Goal: Information Seeking & Learning: Learn about a topic

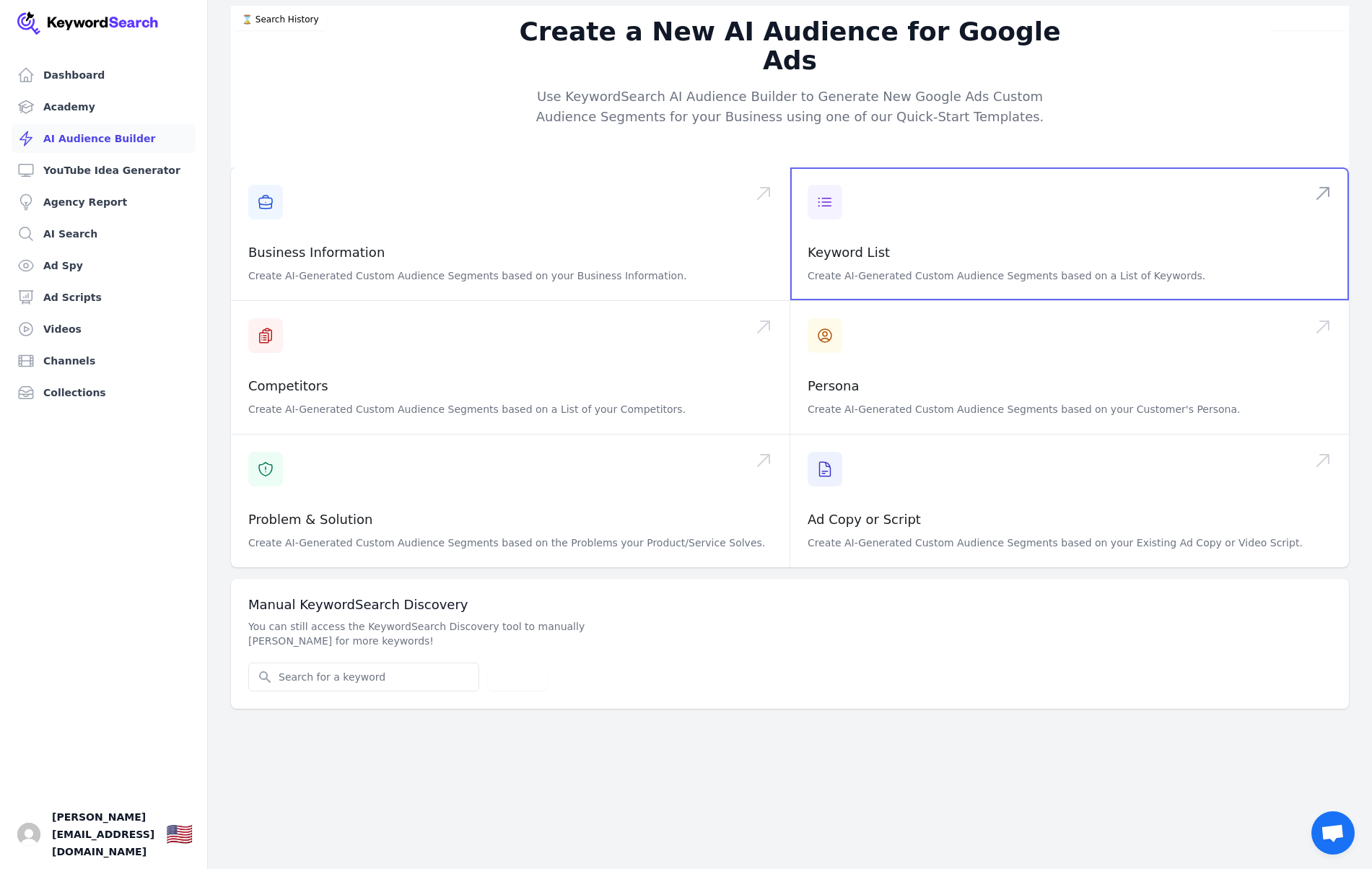
click at [832, 176] on span at bounding box center [1070, 234] width 559 height 133
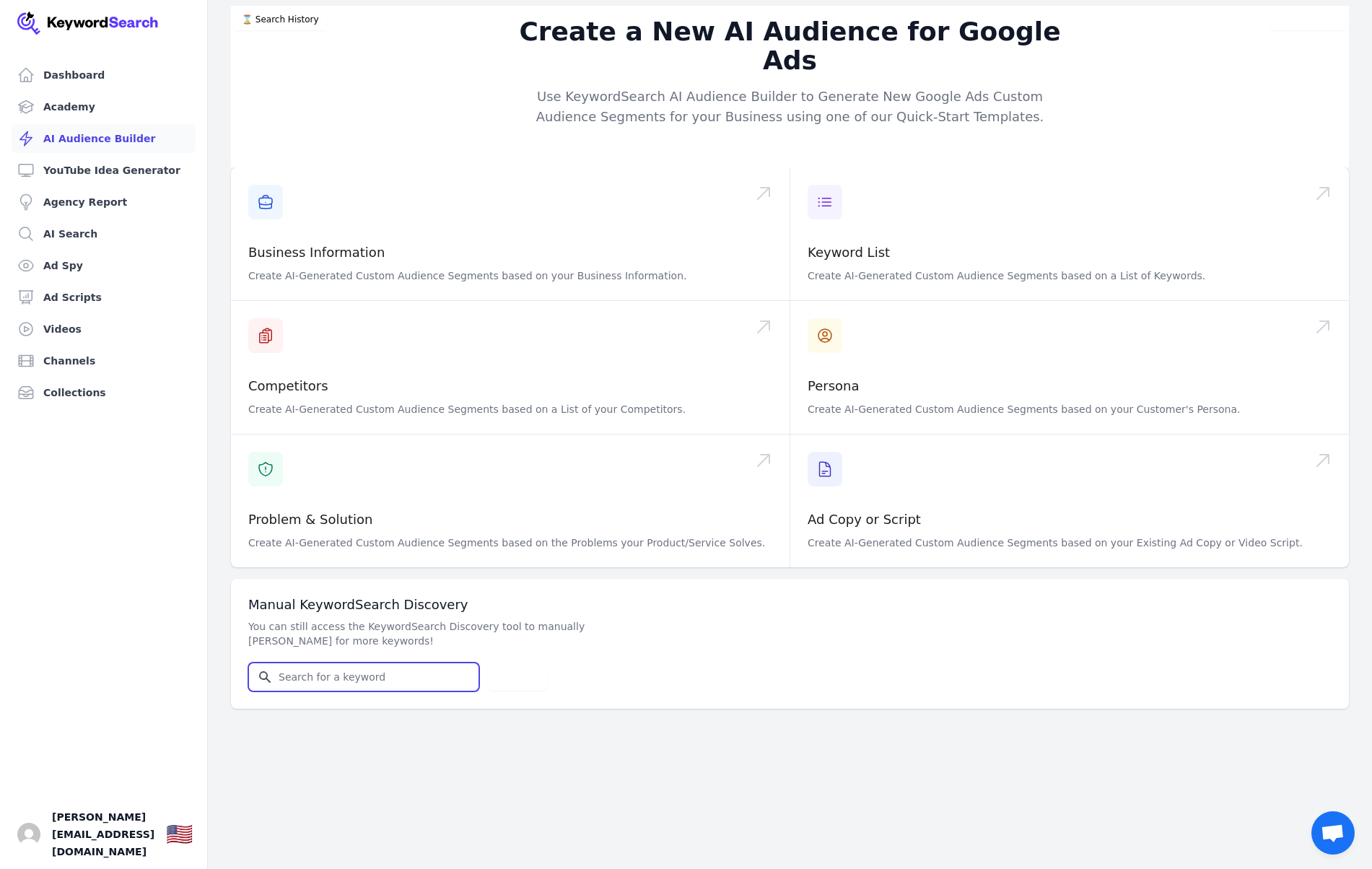
click at [339, 664] on input "Search for YouTube Keywords" at bounding box center [363, 677] width 229 height 27
type input "homes for sale [GEOGRAPHIC_DATA]"
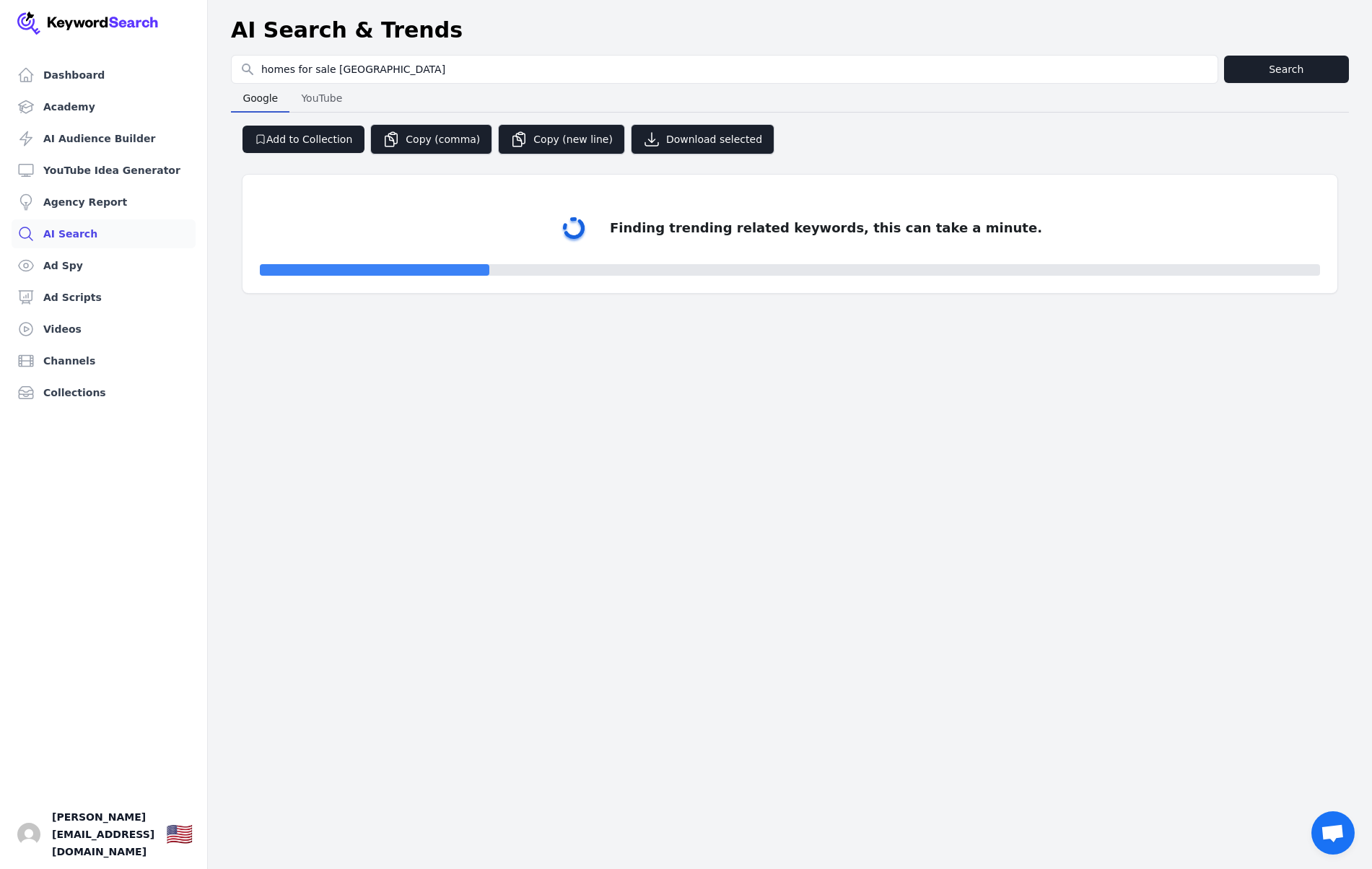
select select "50"
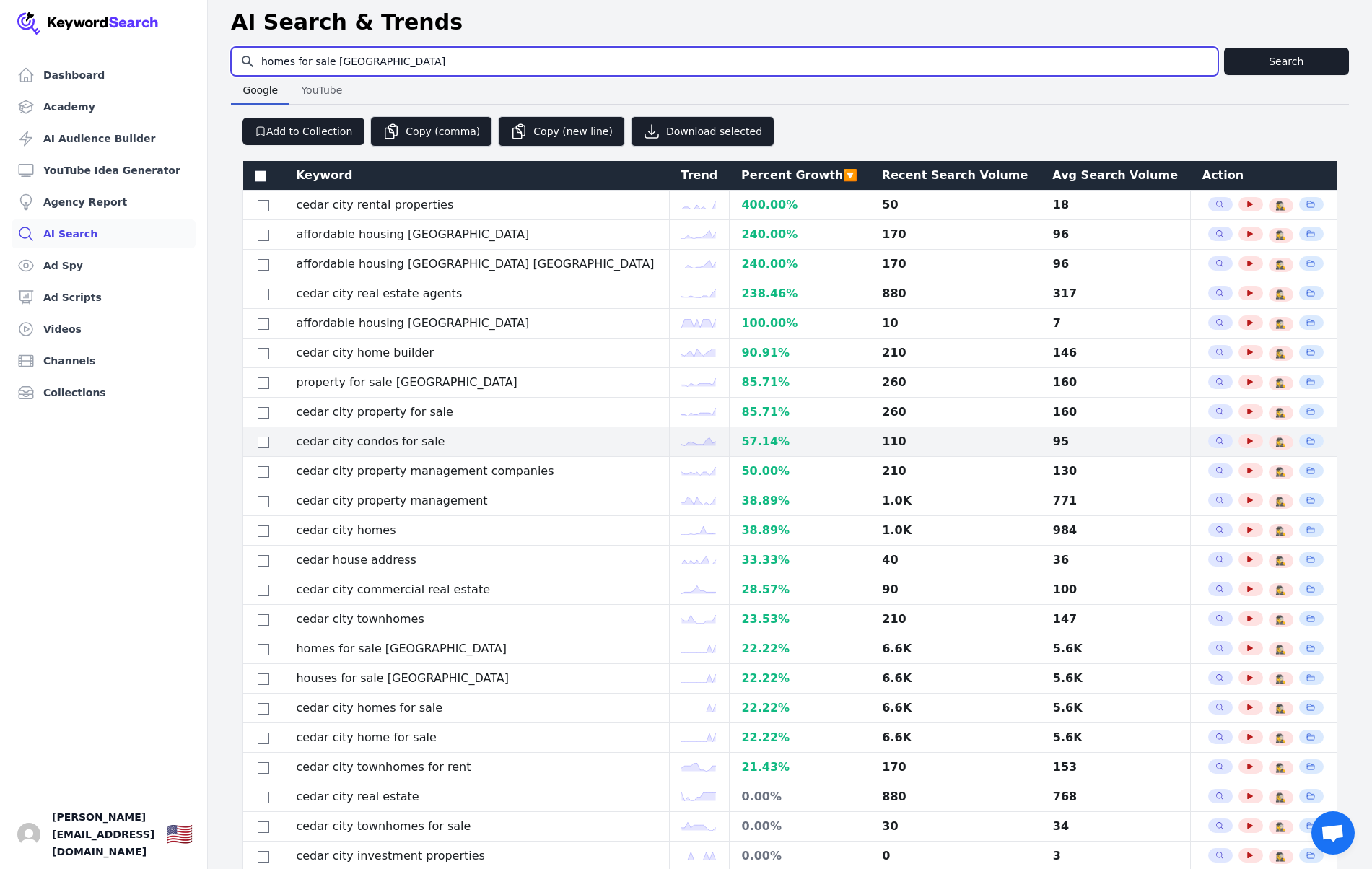
scroll to position [8, 0]
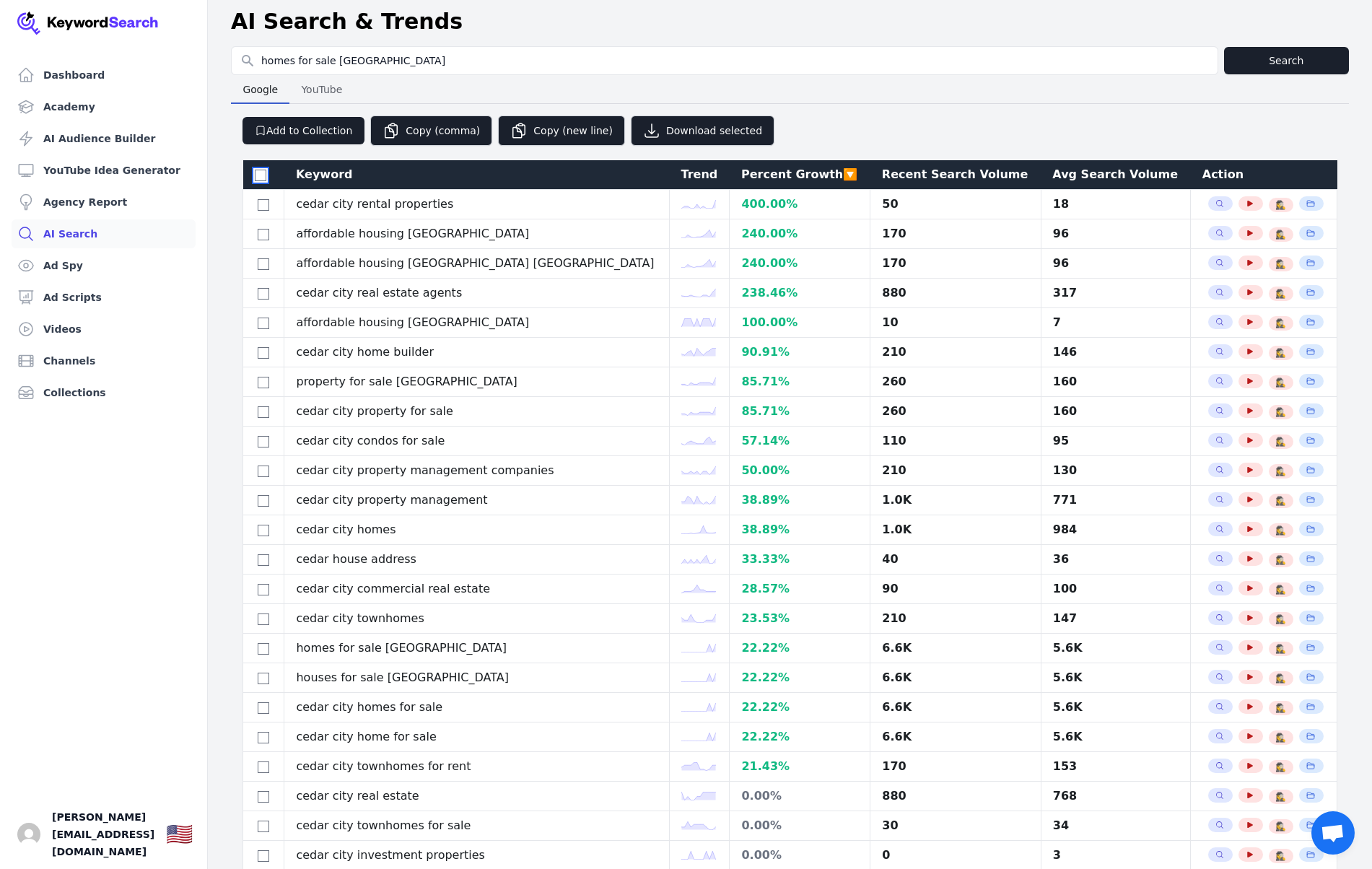
click at [258, 178] on input "checkbox" at bounding box center [260, 175] width 12 height 12
checkbox input "true"
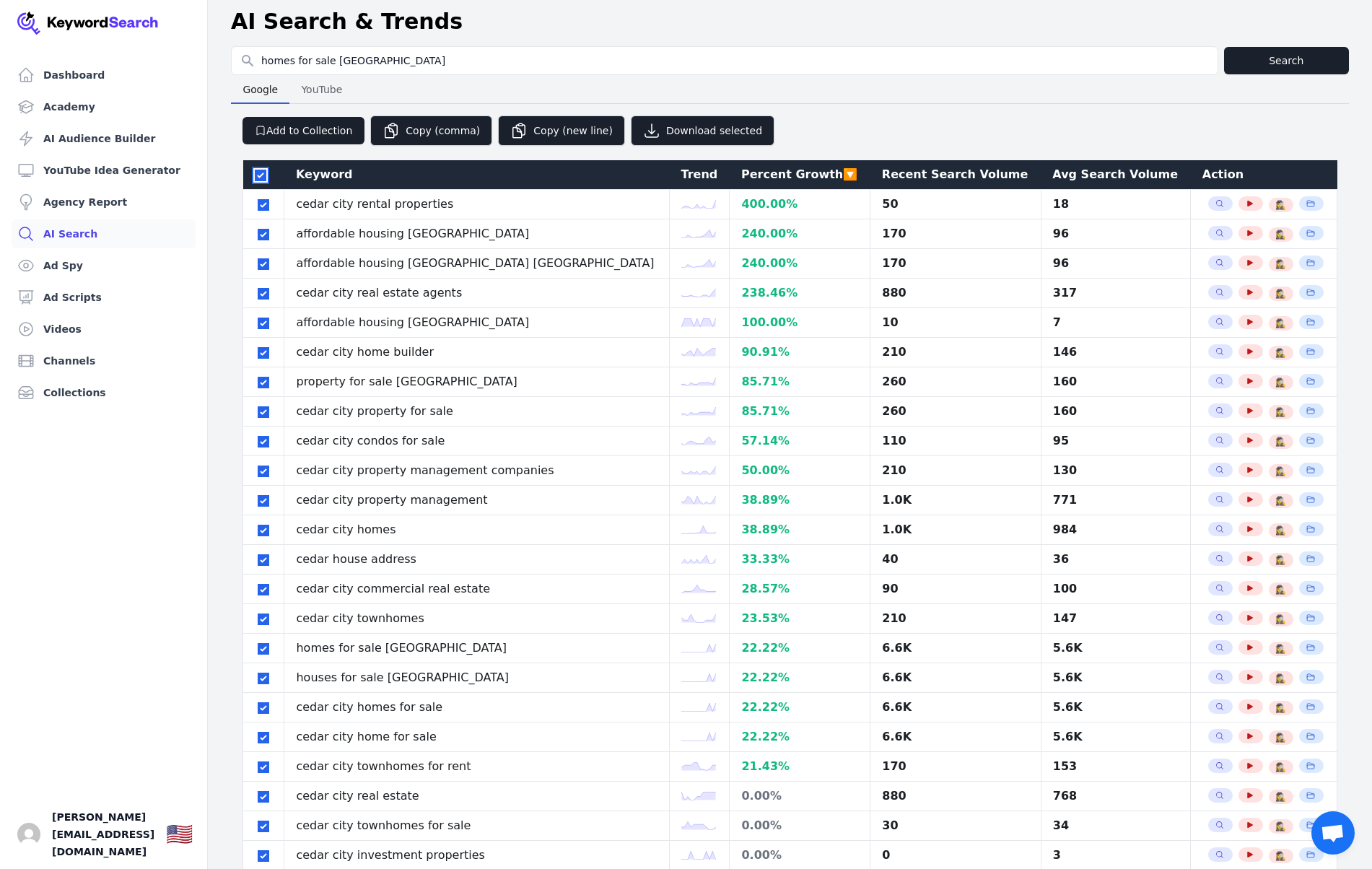
checkbox input "true"
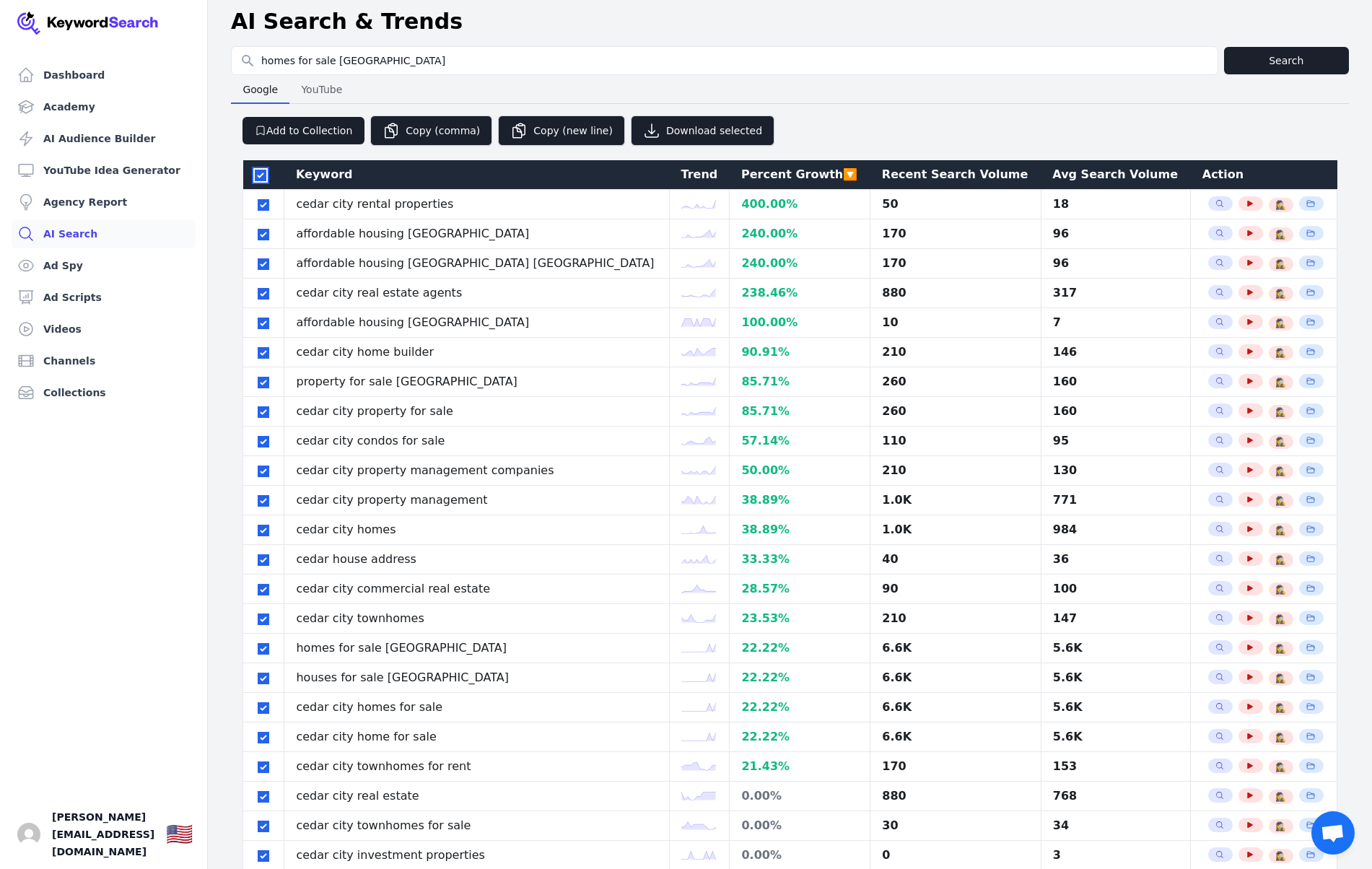
checkbox input "true"
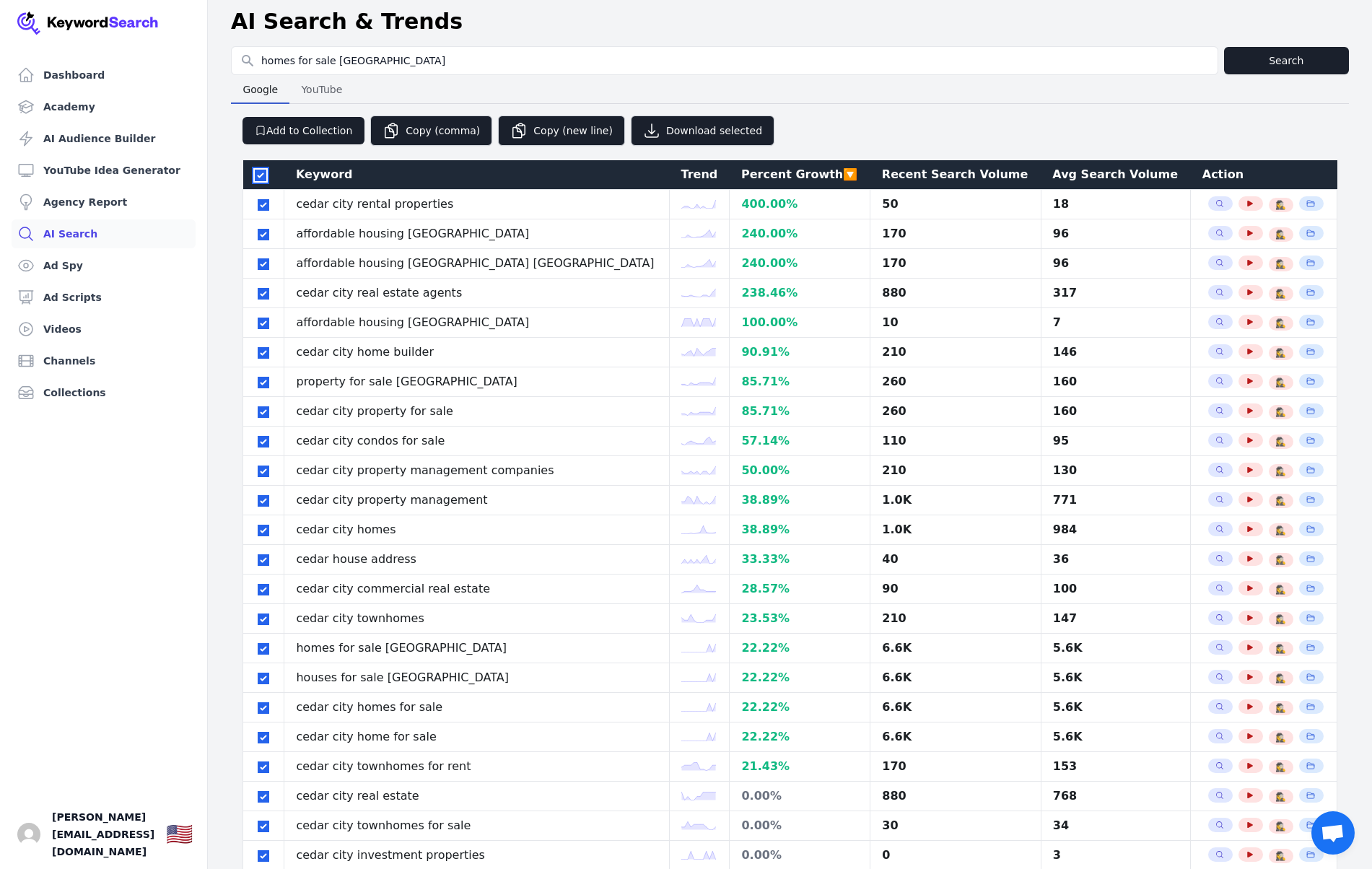
checkbox input "true"
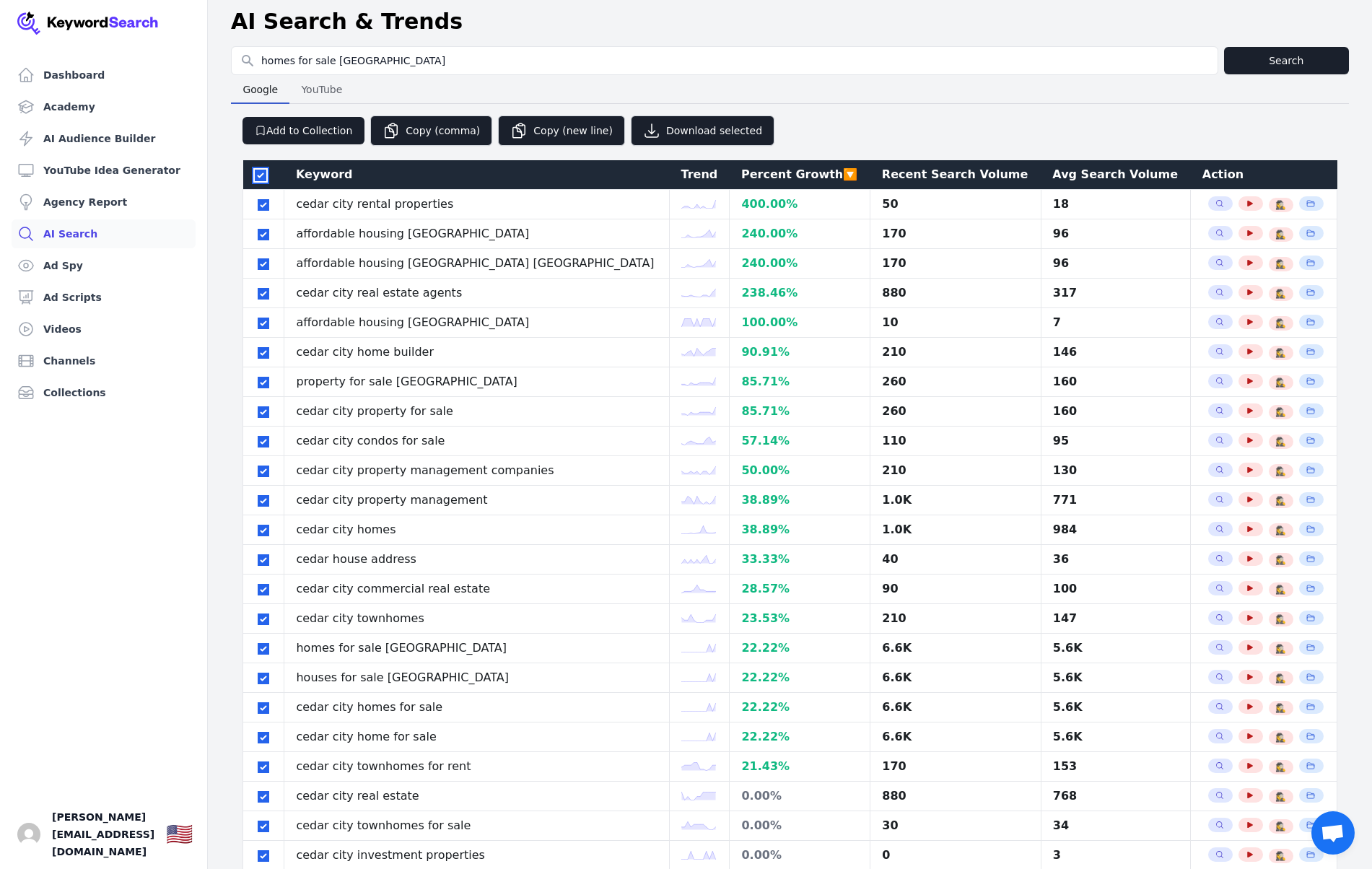
checkbox input "true"
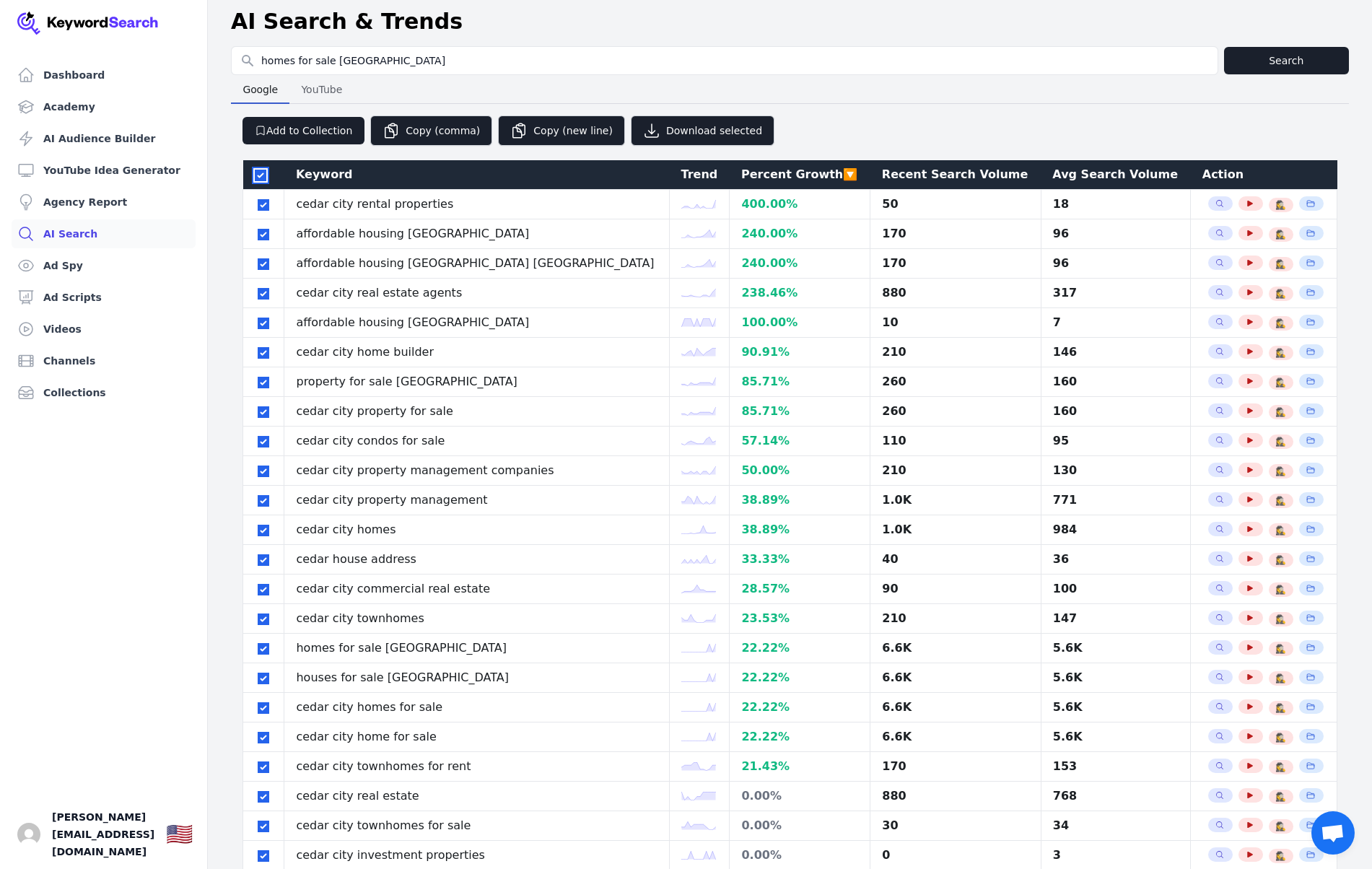
checkbox input "true"
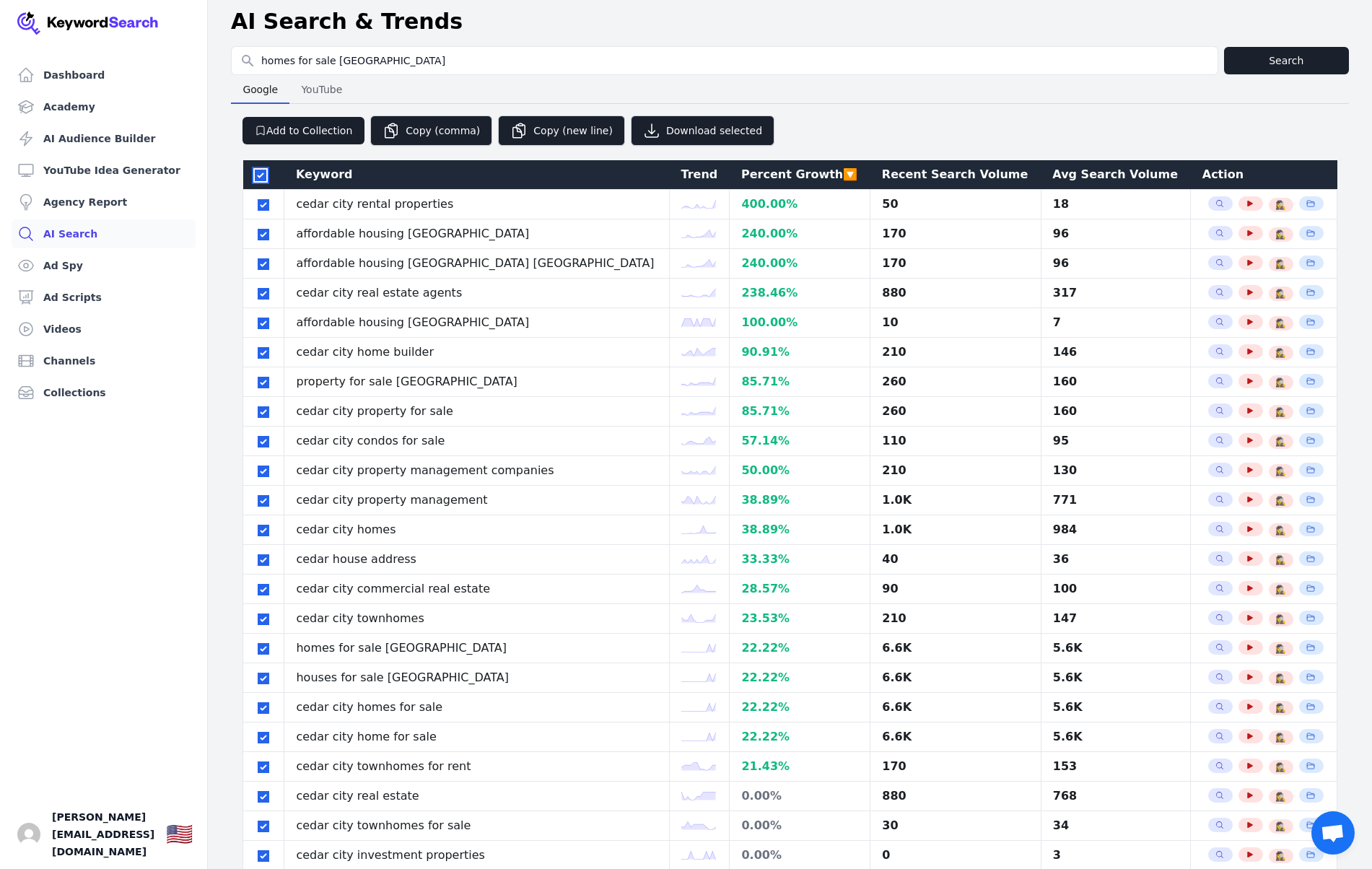
checkbox input "true"
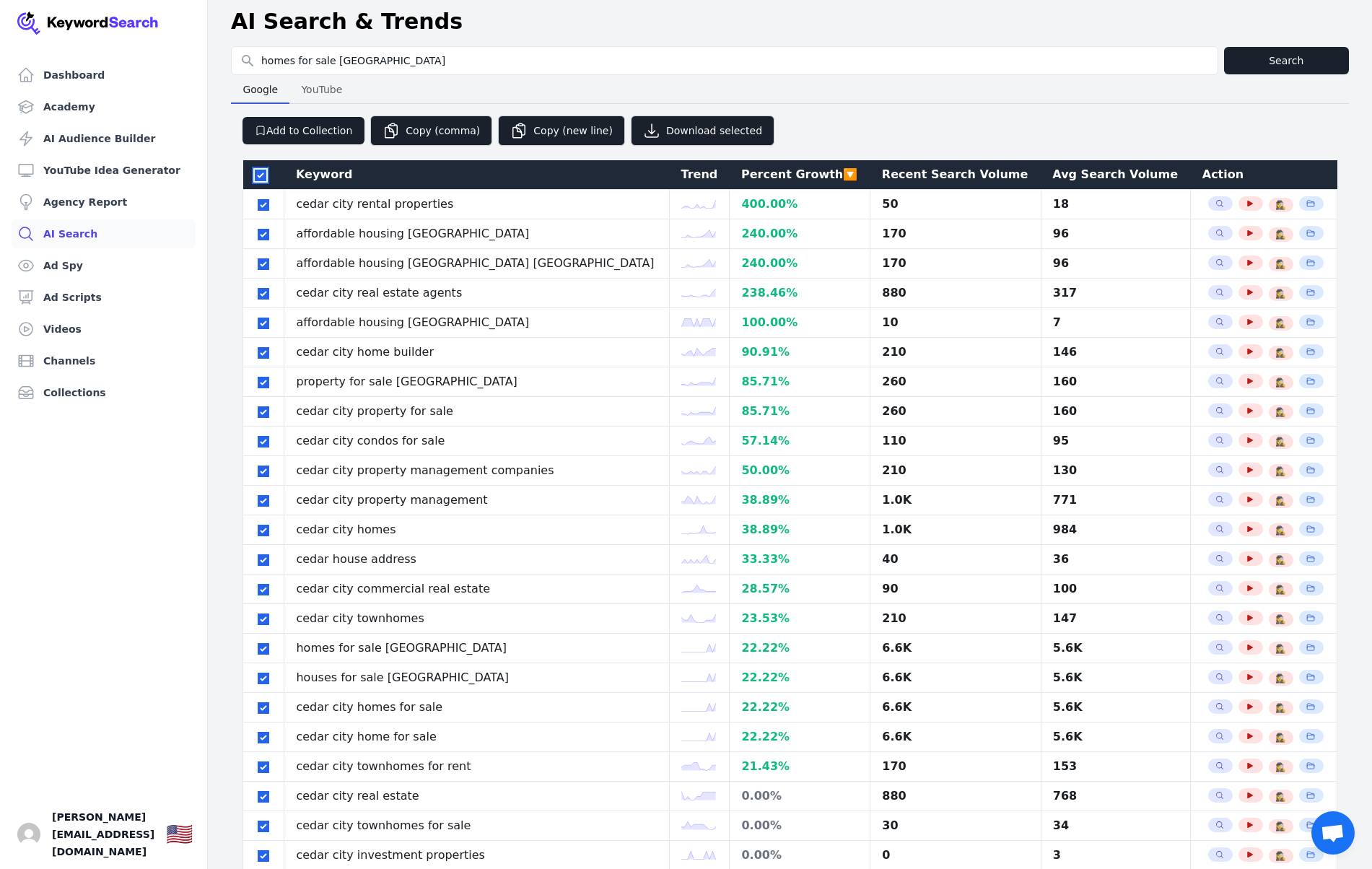
checkbox input "true"
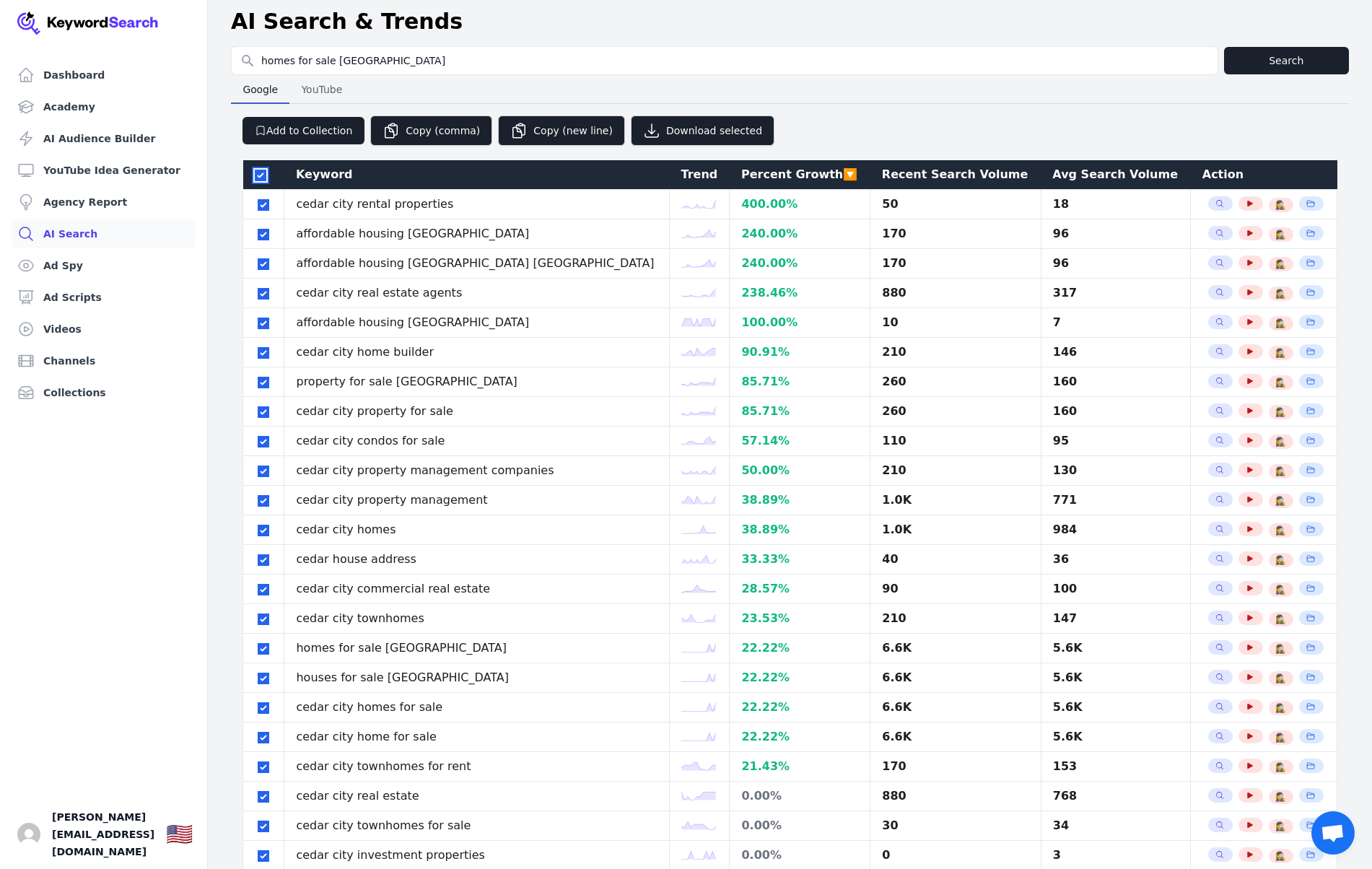
checkbox input "true"
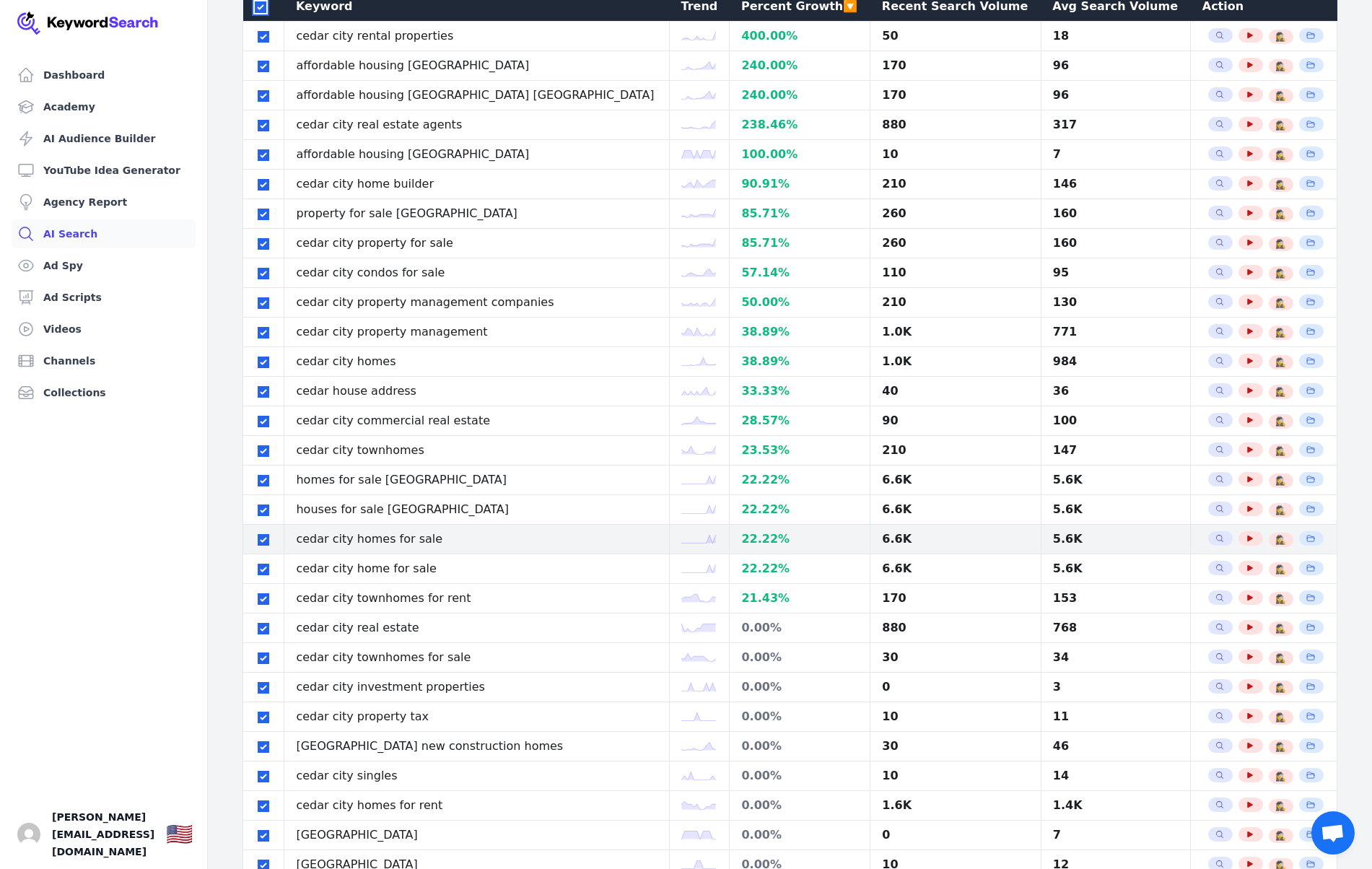
scroll to position [0, 0]
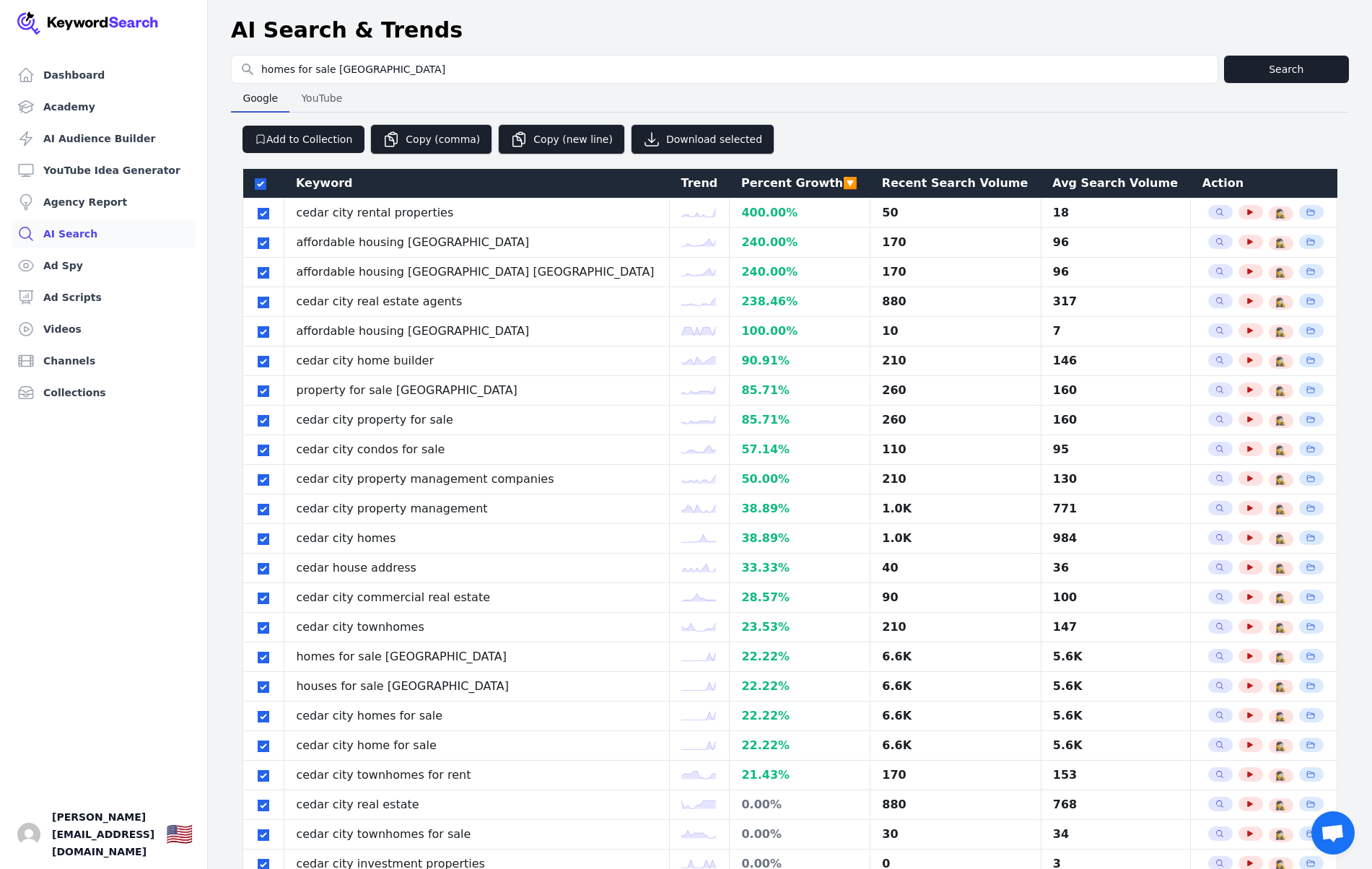
click at [1079, 185] on div "Avg Search Volume" at bounding box center [1115, 183] width 126 height 17
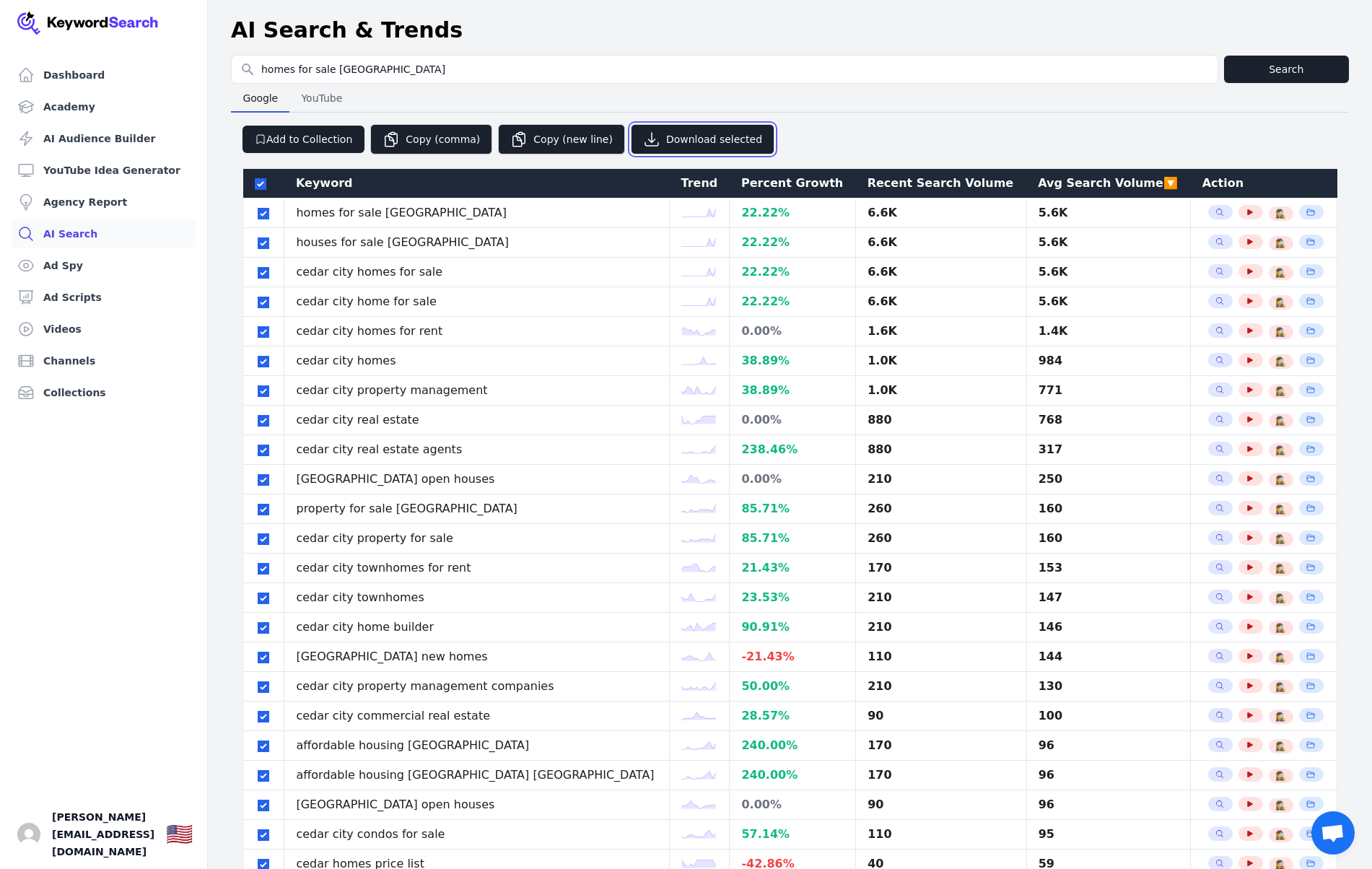
click at [684, 139] on button "Download selected" at bounding box center [702, 139] width 143 height 30
click at [536, 138] on button "Copy (new line)" at bounding box center [561, 139] width 127 height 30
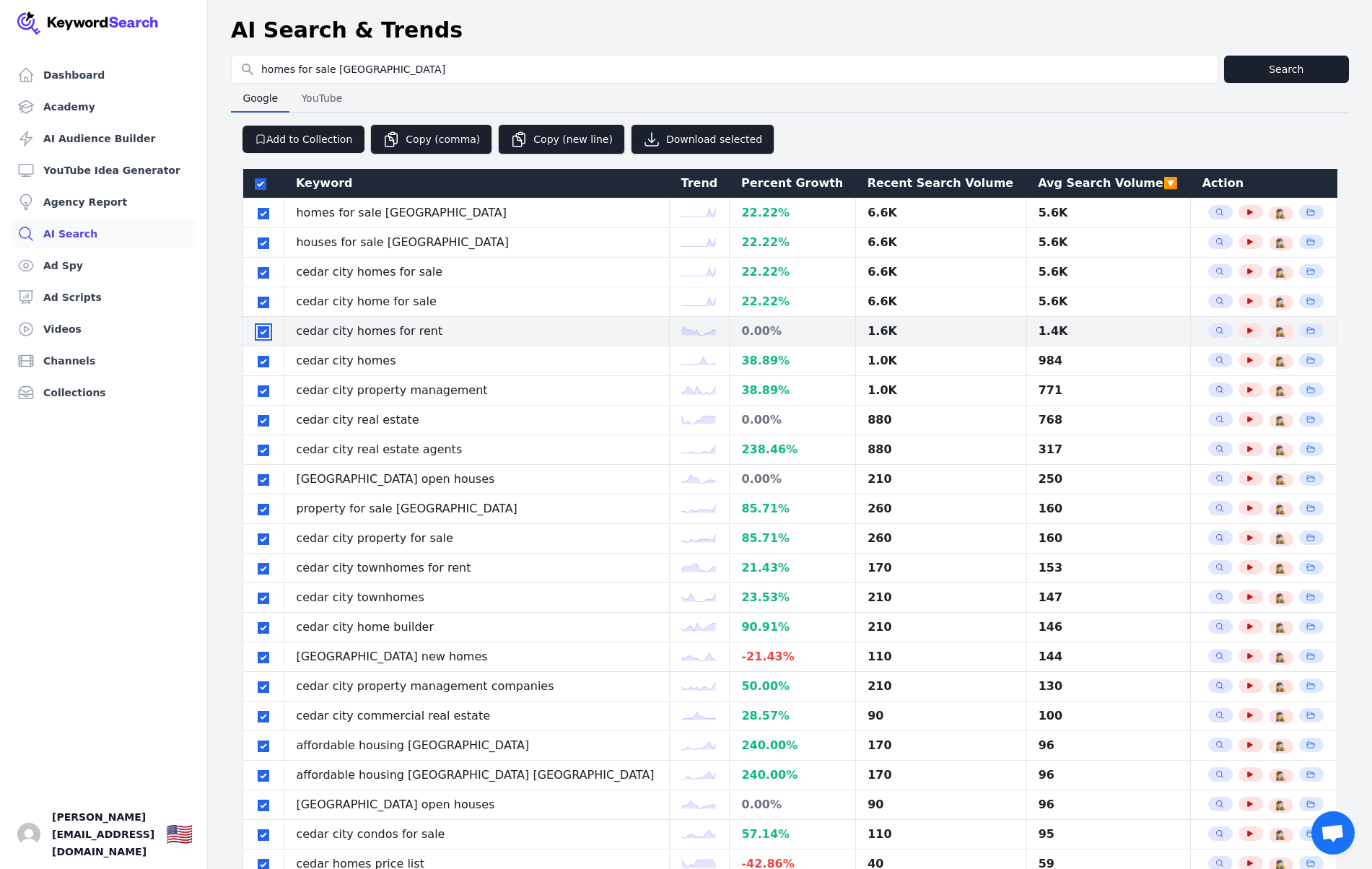
click at [267, 333] on input "checkbox" at bounding box center [263, 331] width 12 height 12
checkbox input "false"
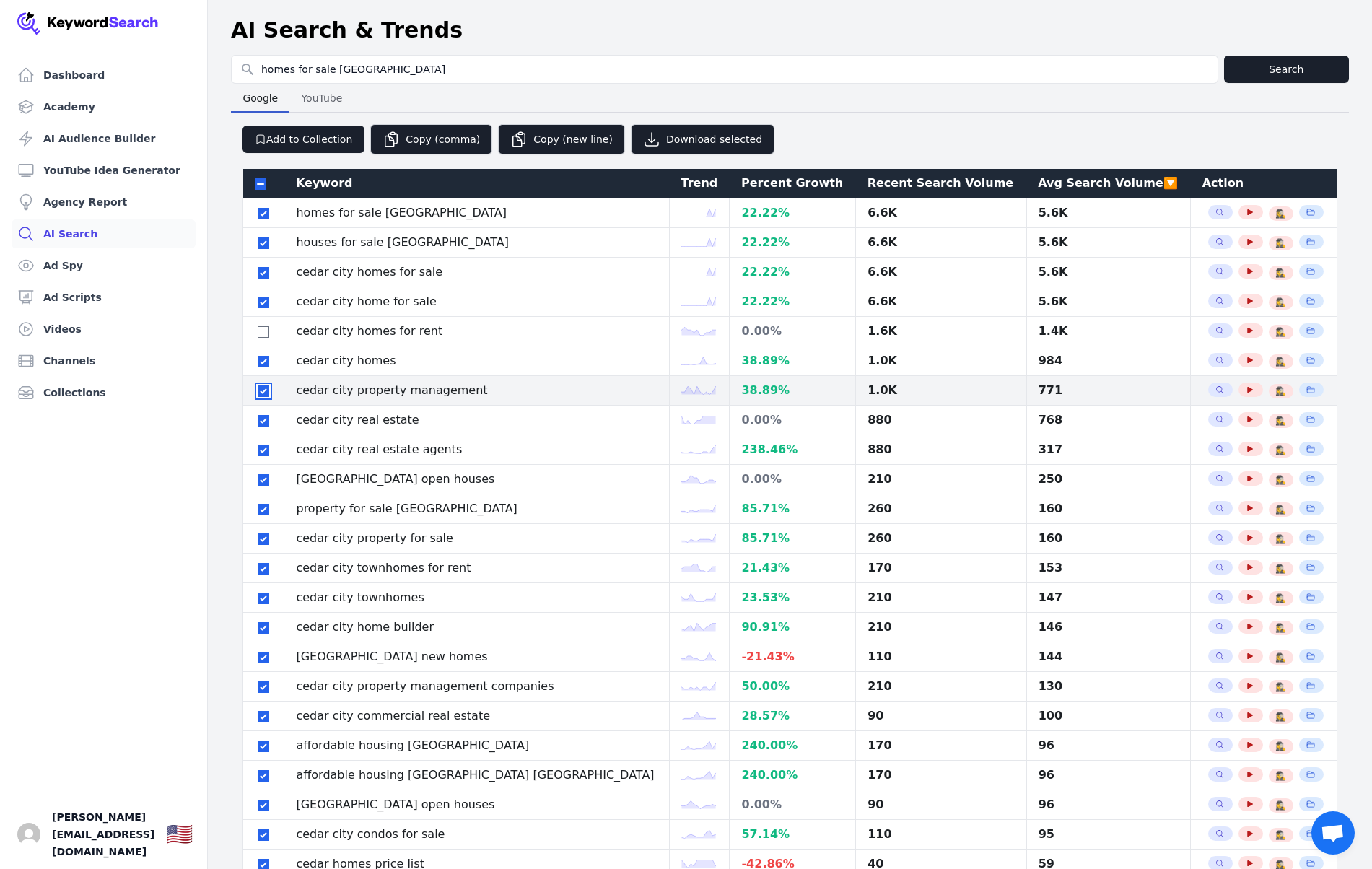
click at [261, 391] on input "checkbox" at bounding box center [263, 391] width 12 height 12
checkbox input "false"
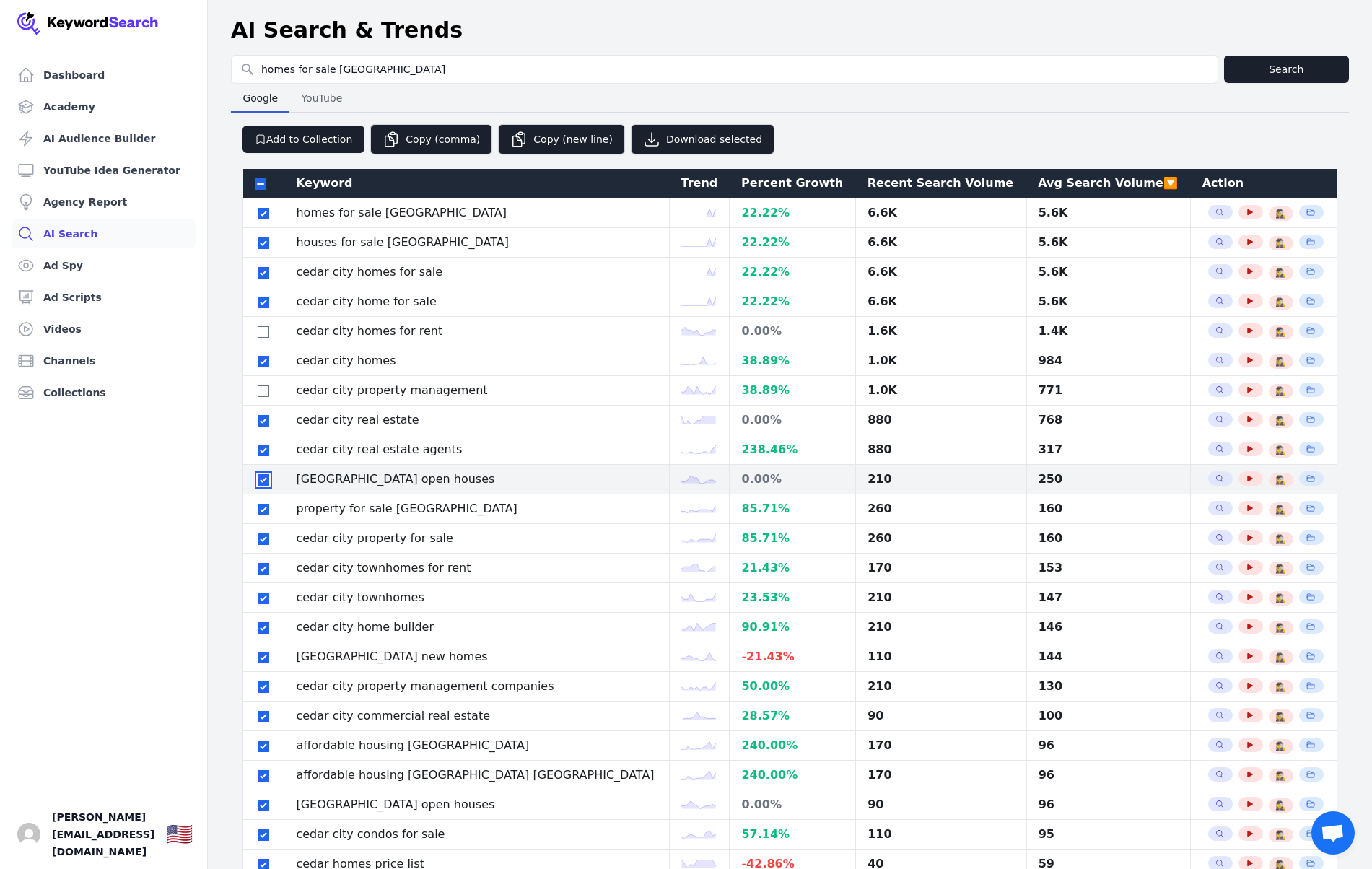
click at [263, 483] on input "checkbox" at bounding box center [263, 480] width 12 height 12
checkbox input "false"
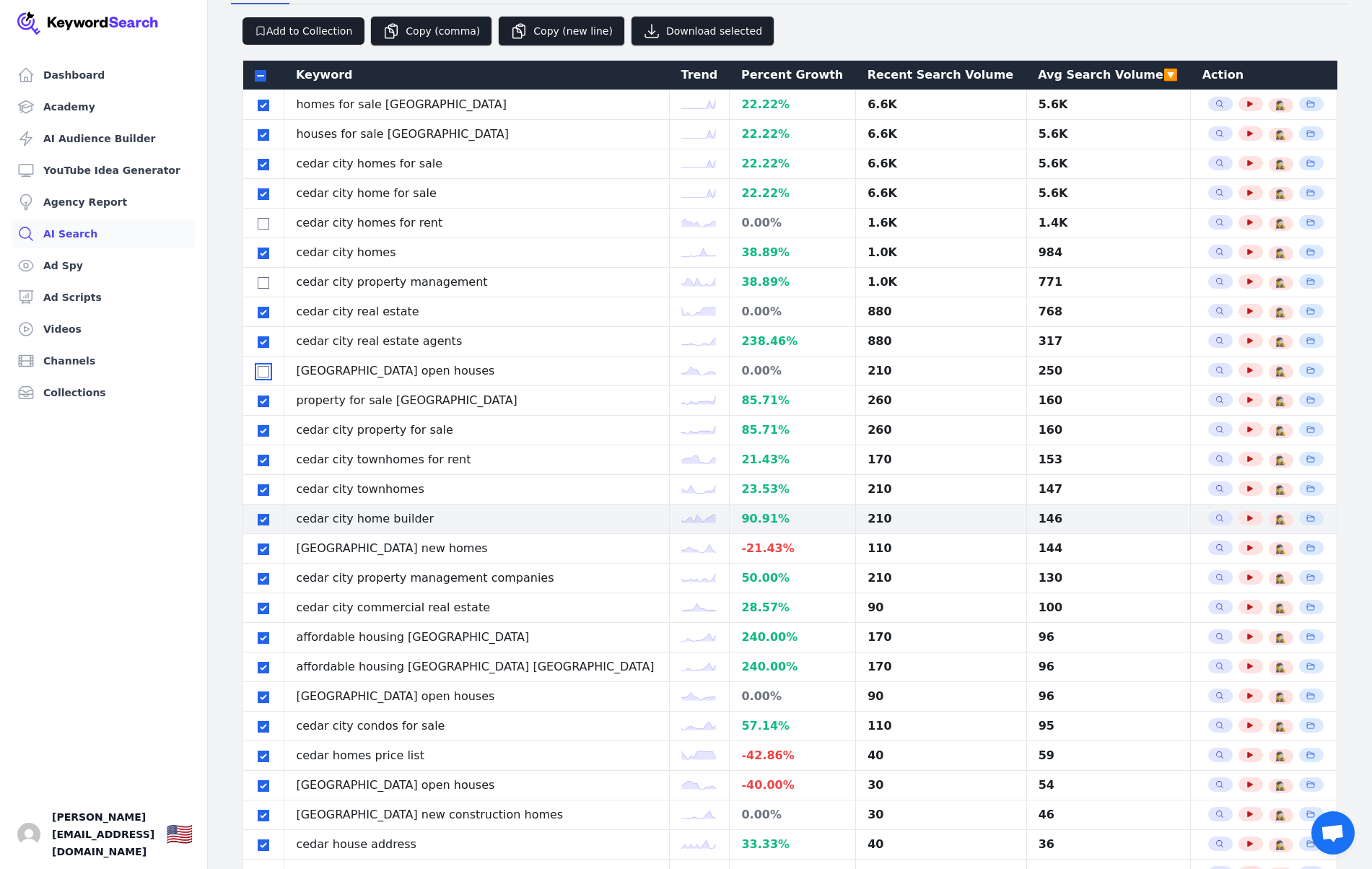
scroll to position [119, 0]
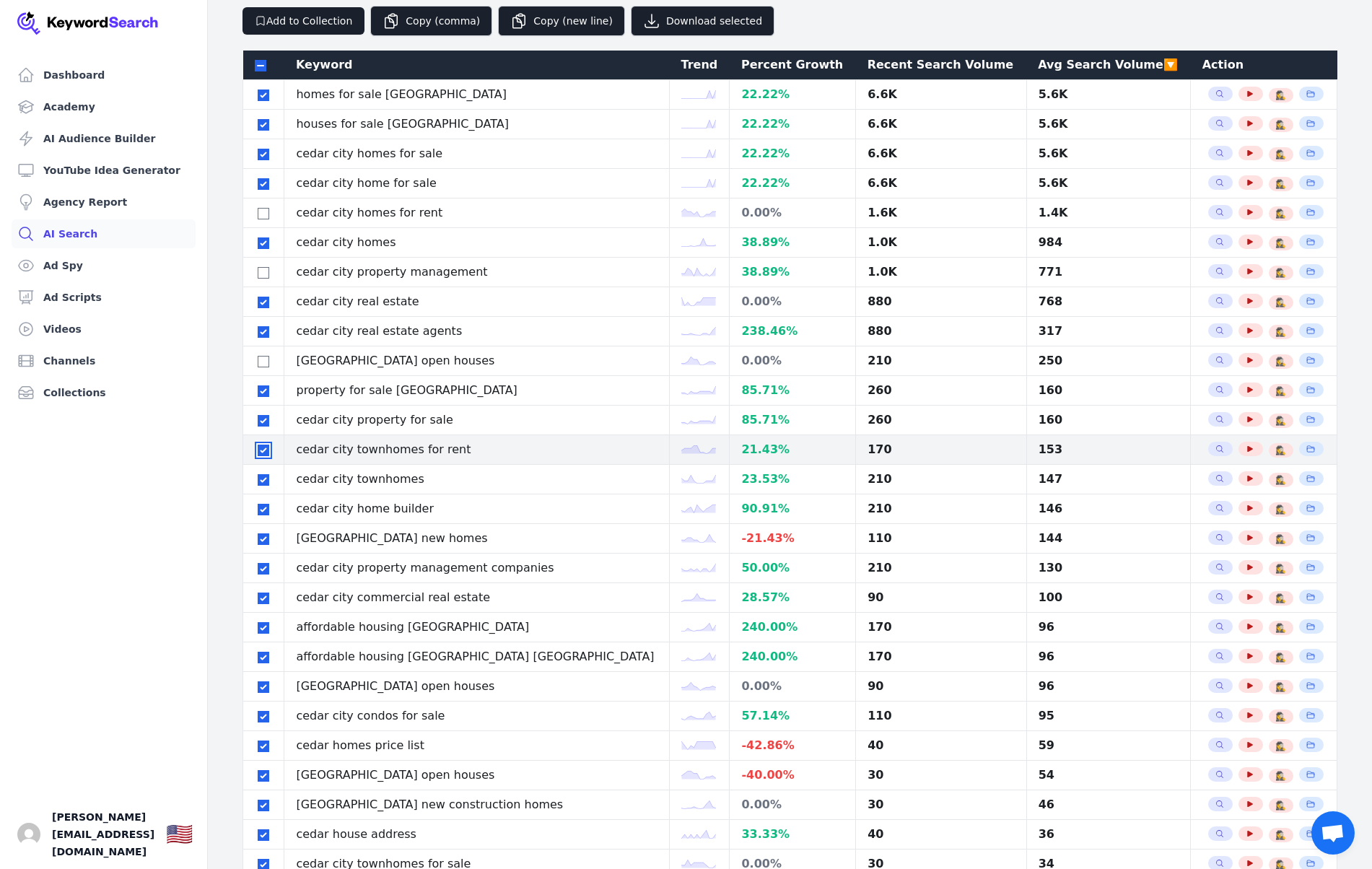
click at [263, 453] on input "checkbox" at bounding box center [263, 450] width 12 height 12
checkbox input "false"
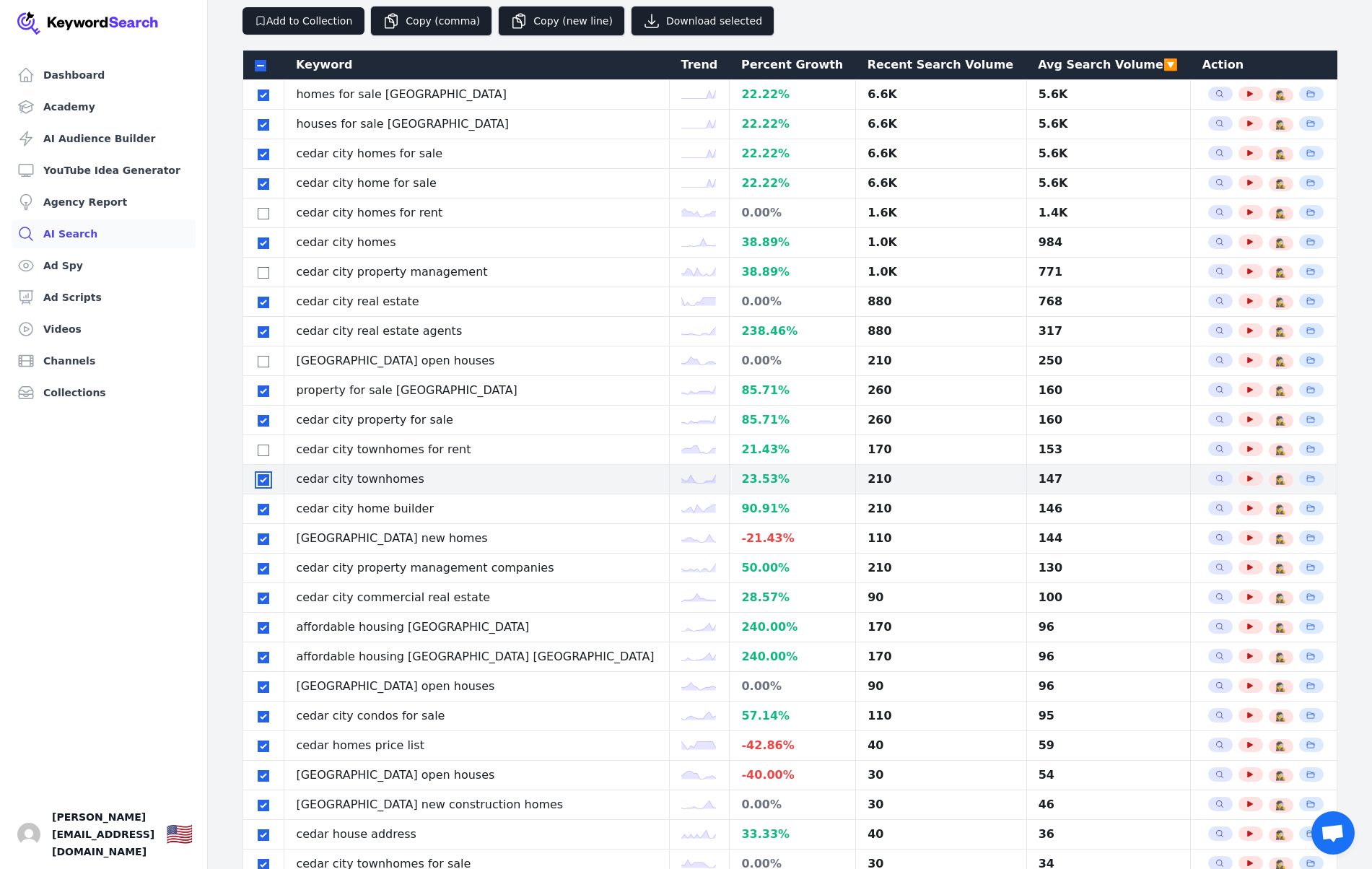
click at [262, 485] on input "checkbox" at bounding box center [263, 480] width 12 height 12
checkbox input "false"
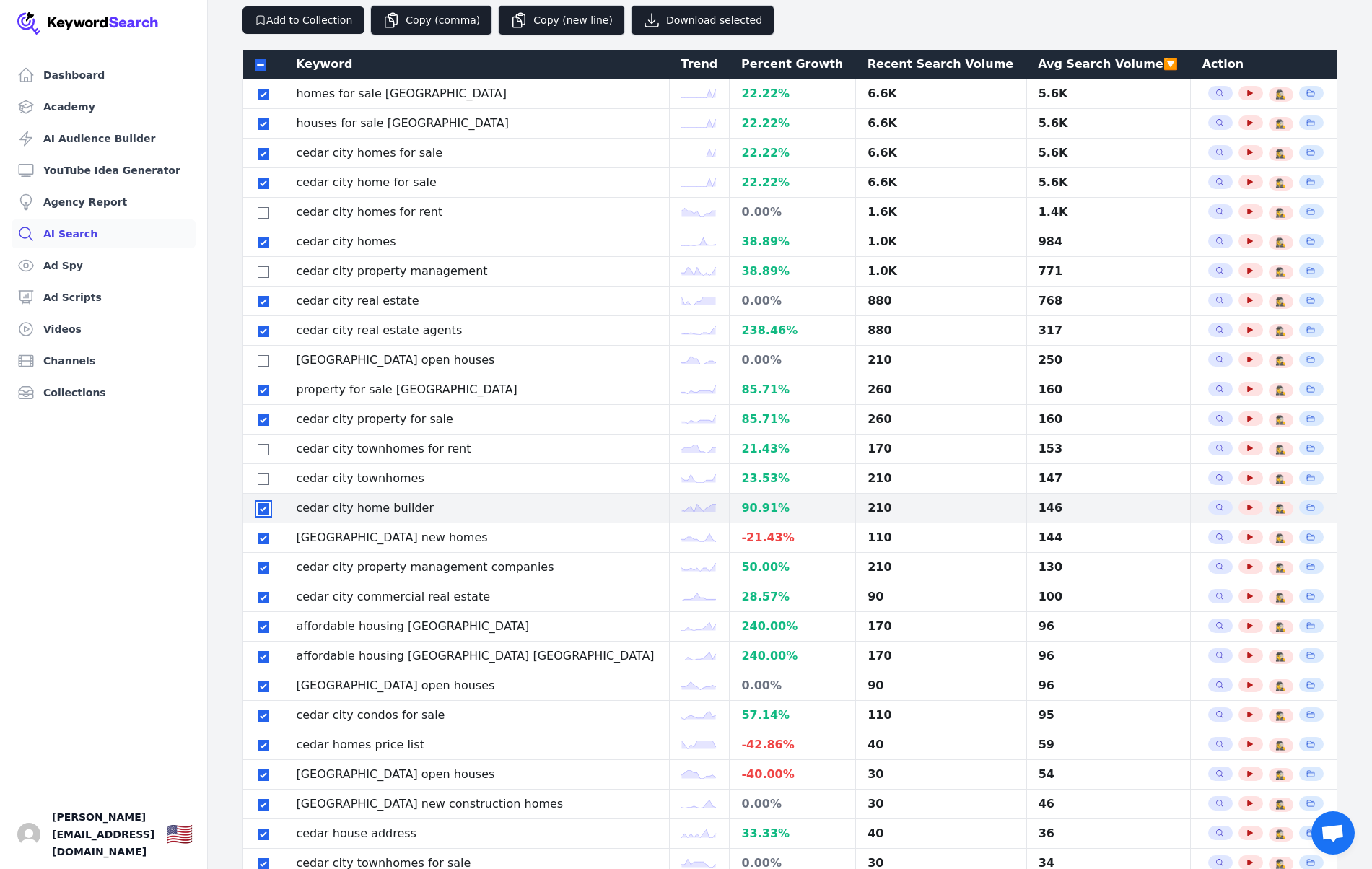
click at [265, 507] on input "checkbox" at bounding box center [263, 508] width 12 height 12
checkbox input "false"
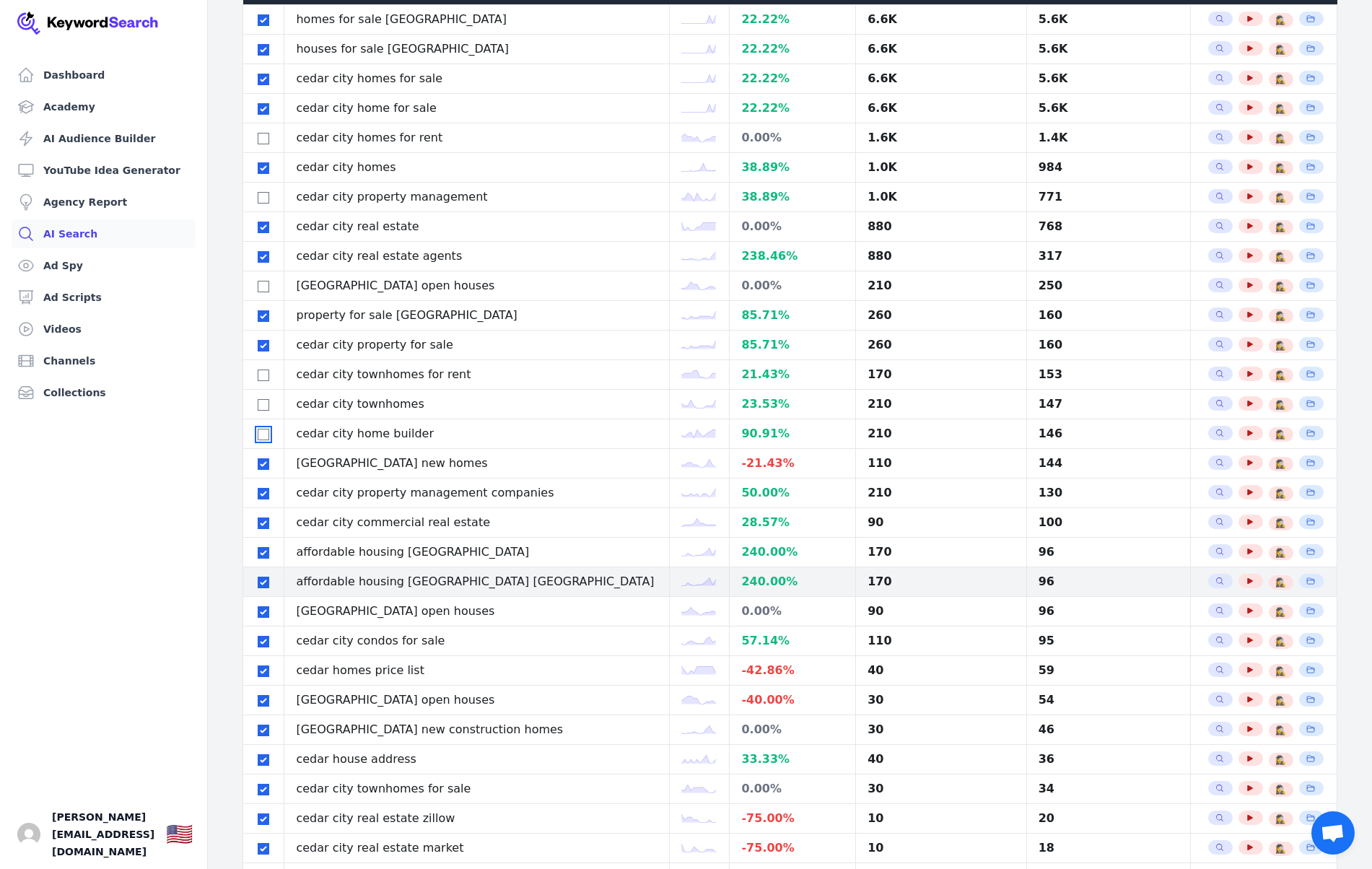
scroll to position [236, 0]
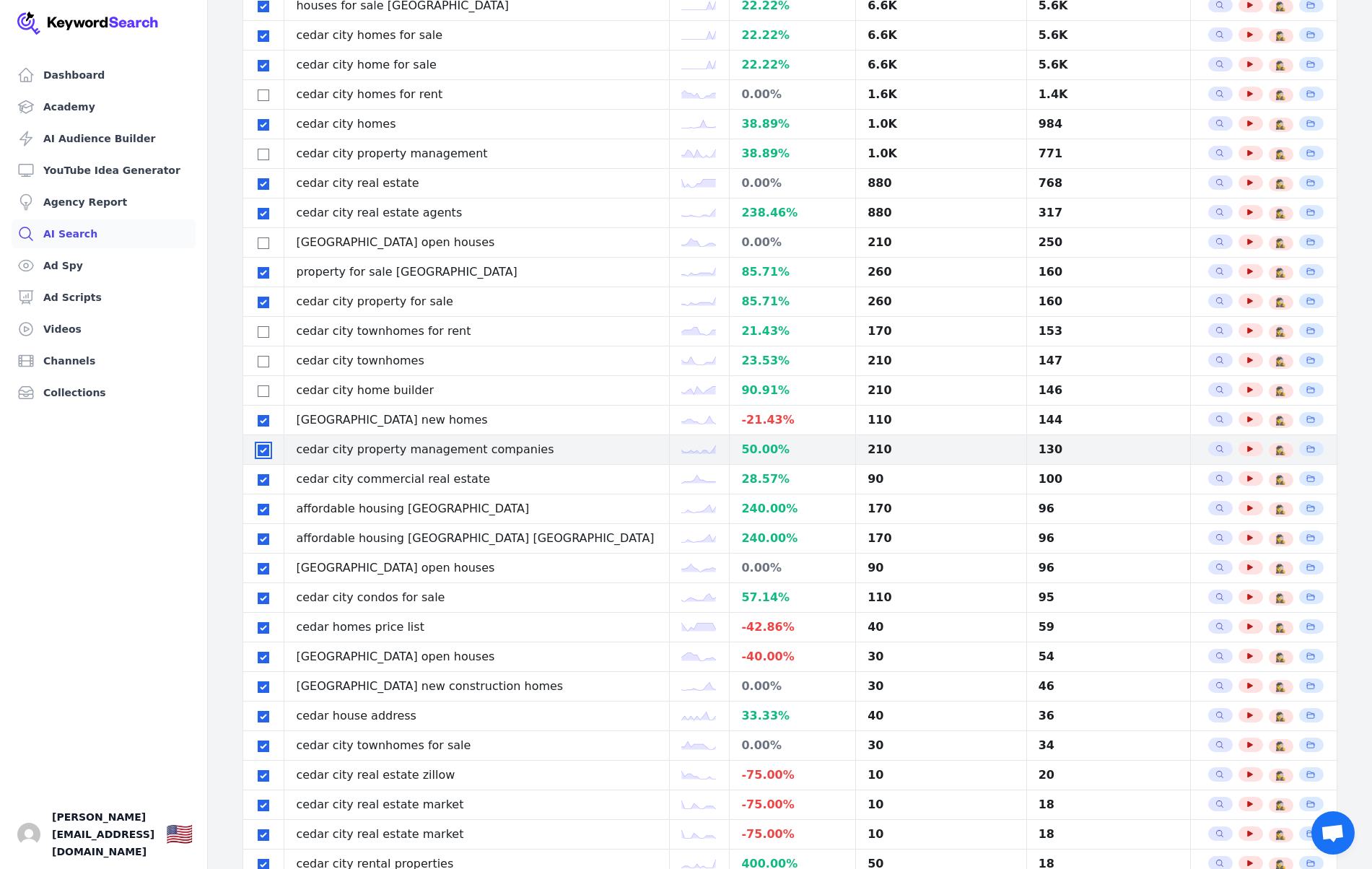
click at [264, 453] on input "checkbox" at bounding box center [263, 450] width 12 height 12
checkbox input "false"
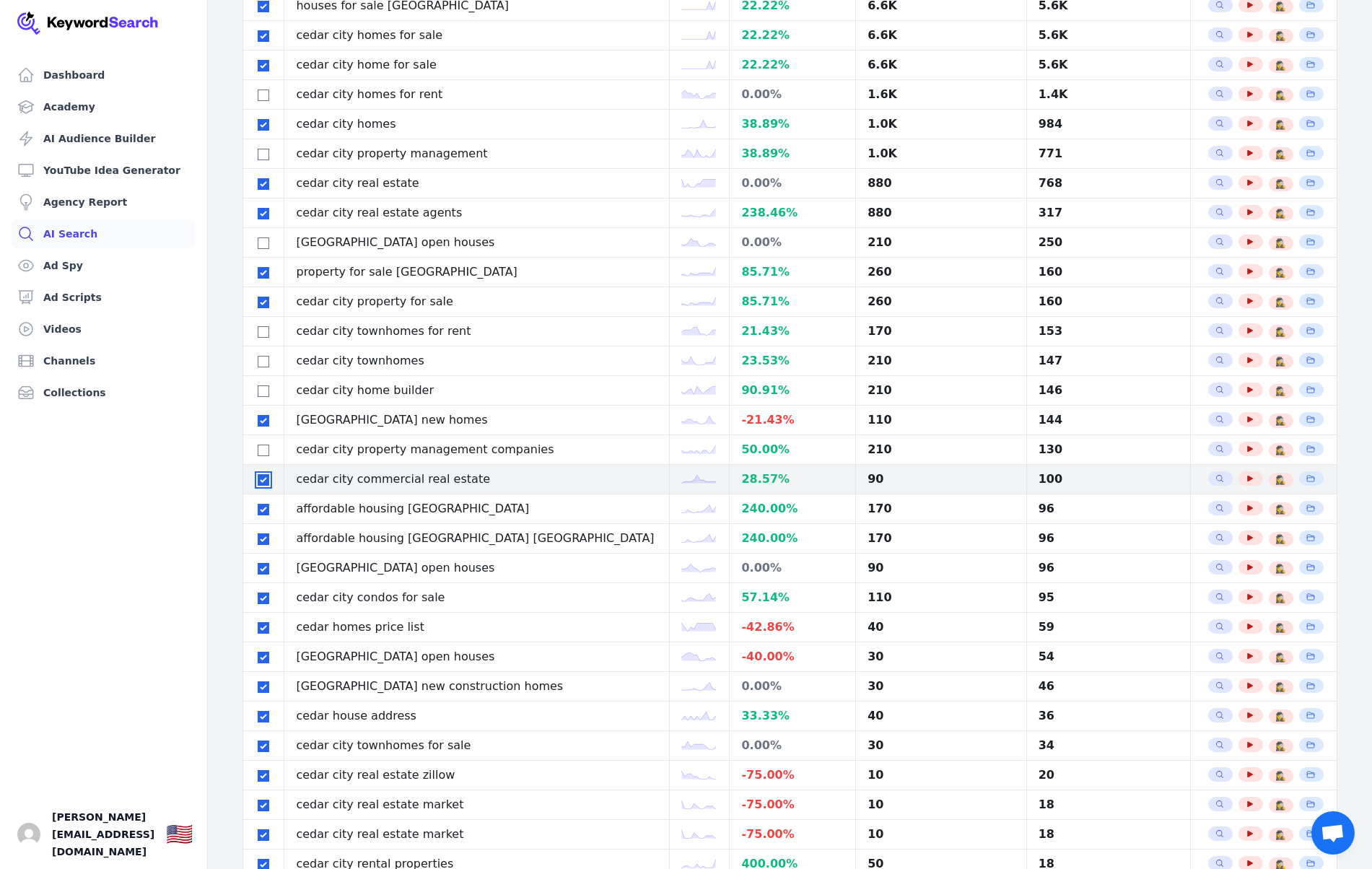
click at [263, 476] on input "checkbox" at bounding box center [263, 480] width 12 height 12
checkbox input "false"
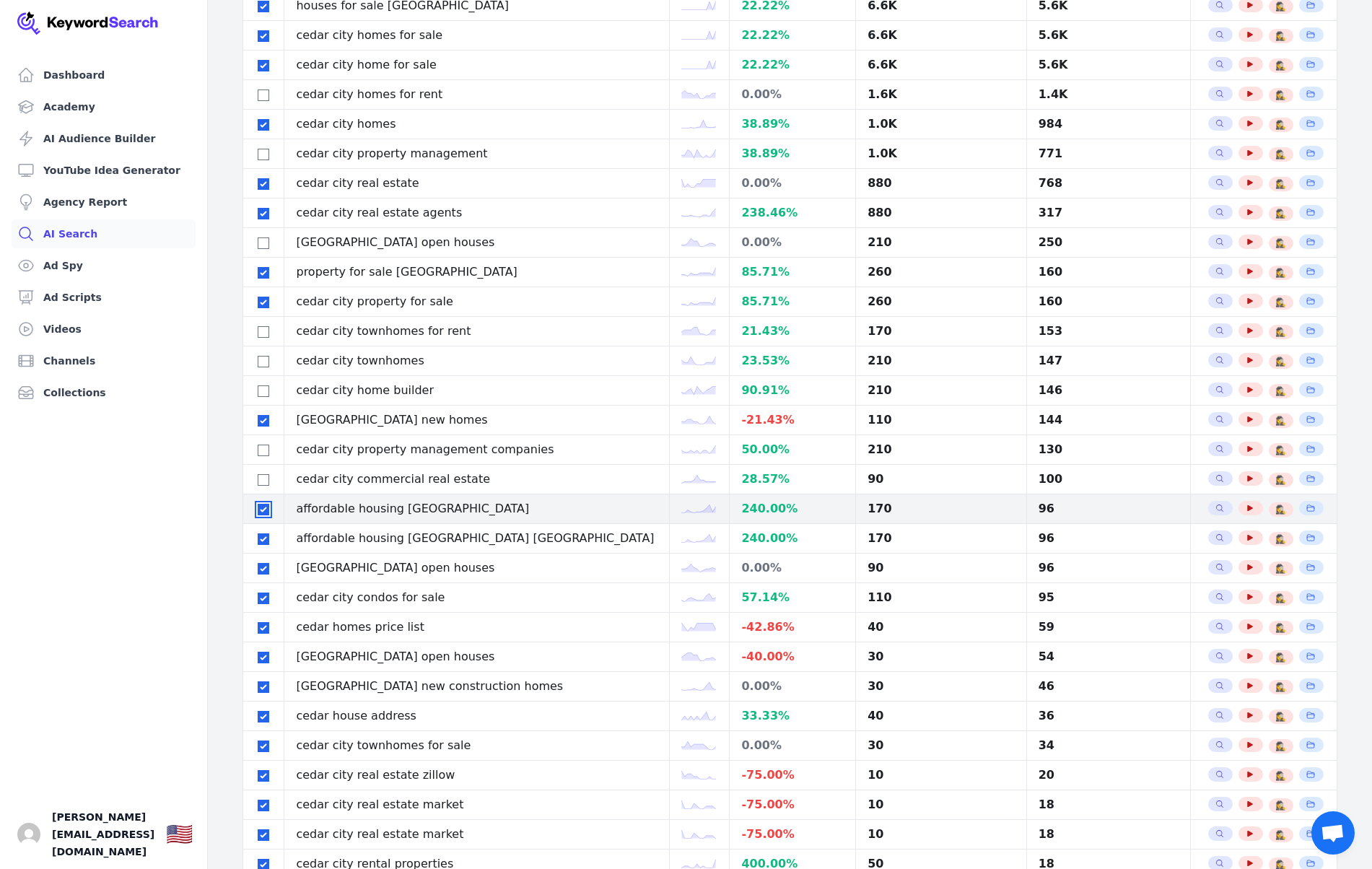
click at [262, 509] on input "checkbox" at bounding box center [263, 509] width 12 height 12
checkbox input "false"
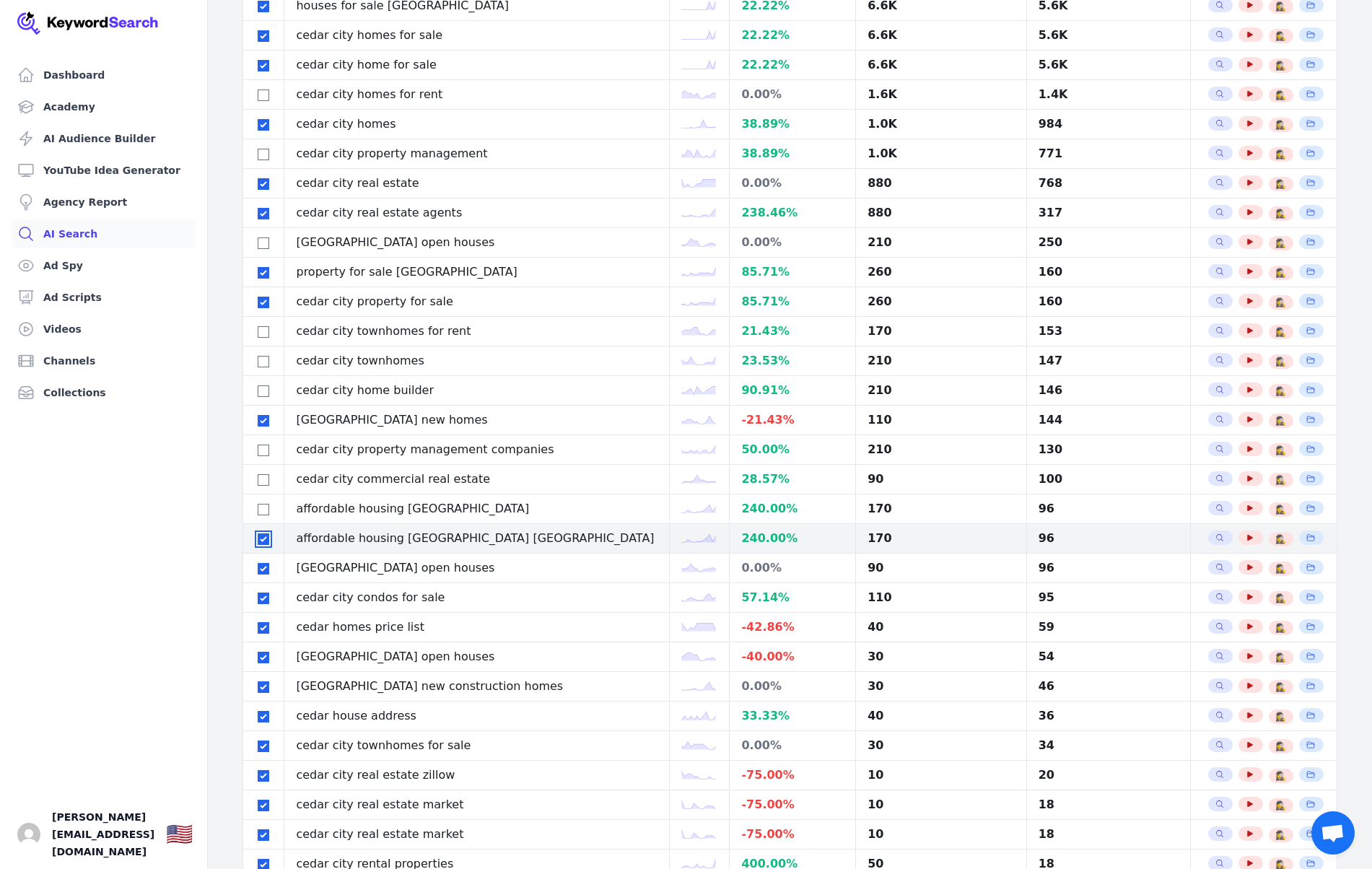
click at [264, 539] on input "checkbox" at bounding box center [263, 539] width 12 height 12
checkbox input "false"
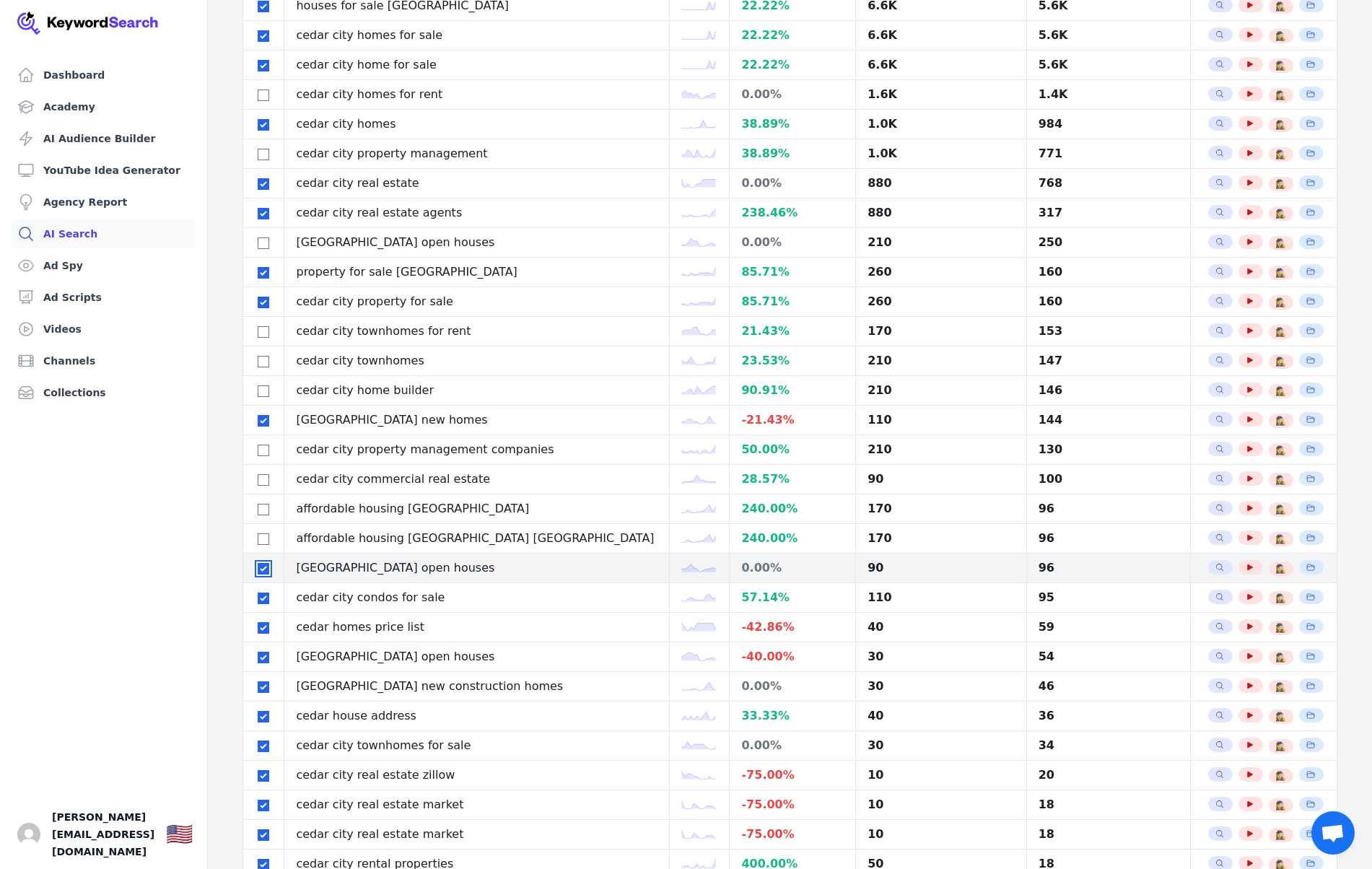
click at [263, 569] on input "checkbox" at bounding box center [263, 569] width 12 height 12
checkbox input "false"
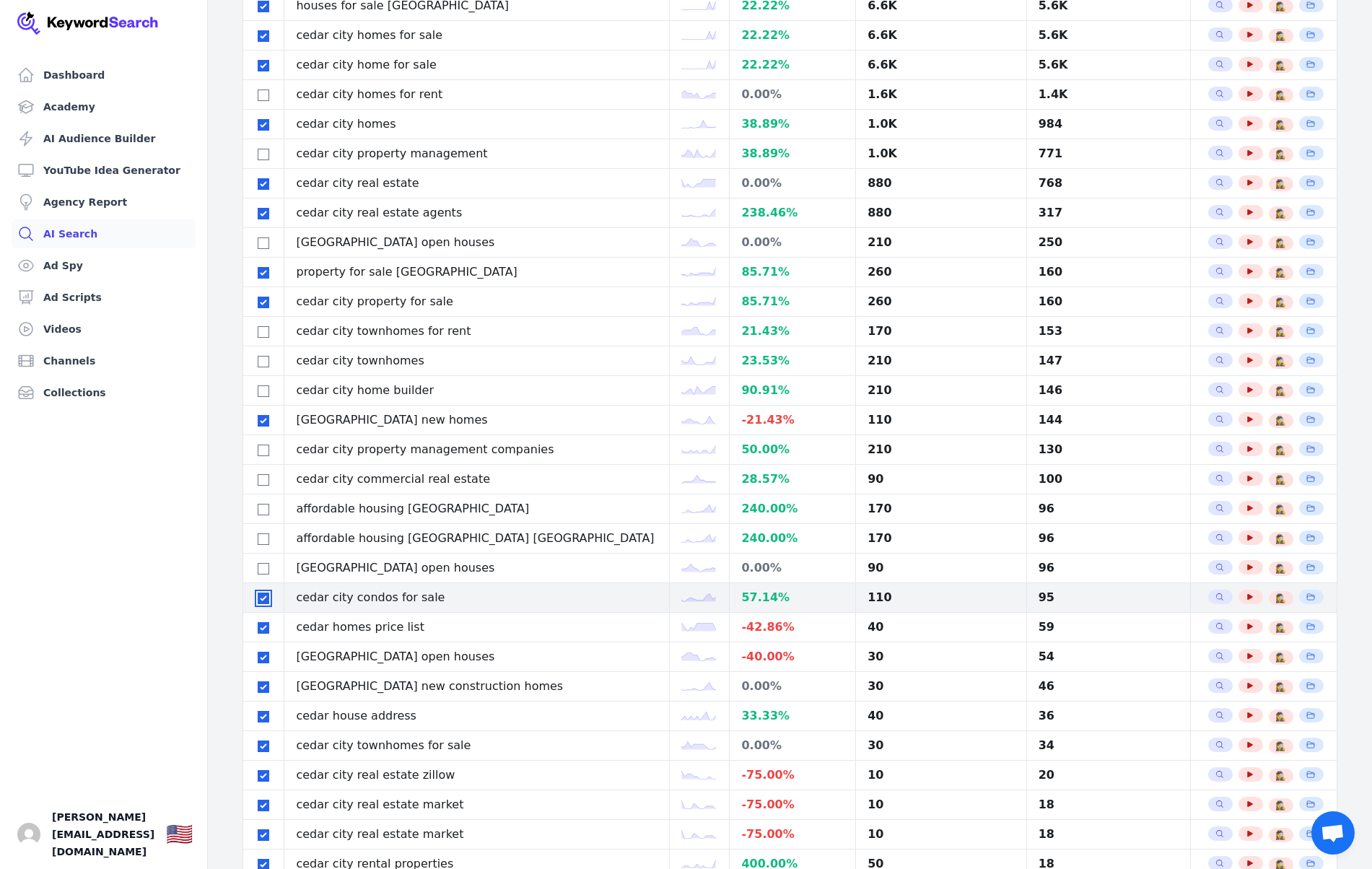
click at [264, 593] on input "checkbox" at bounding box center [263, 598] width 12 height 12
checkbox input "false"
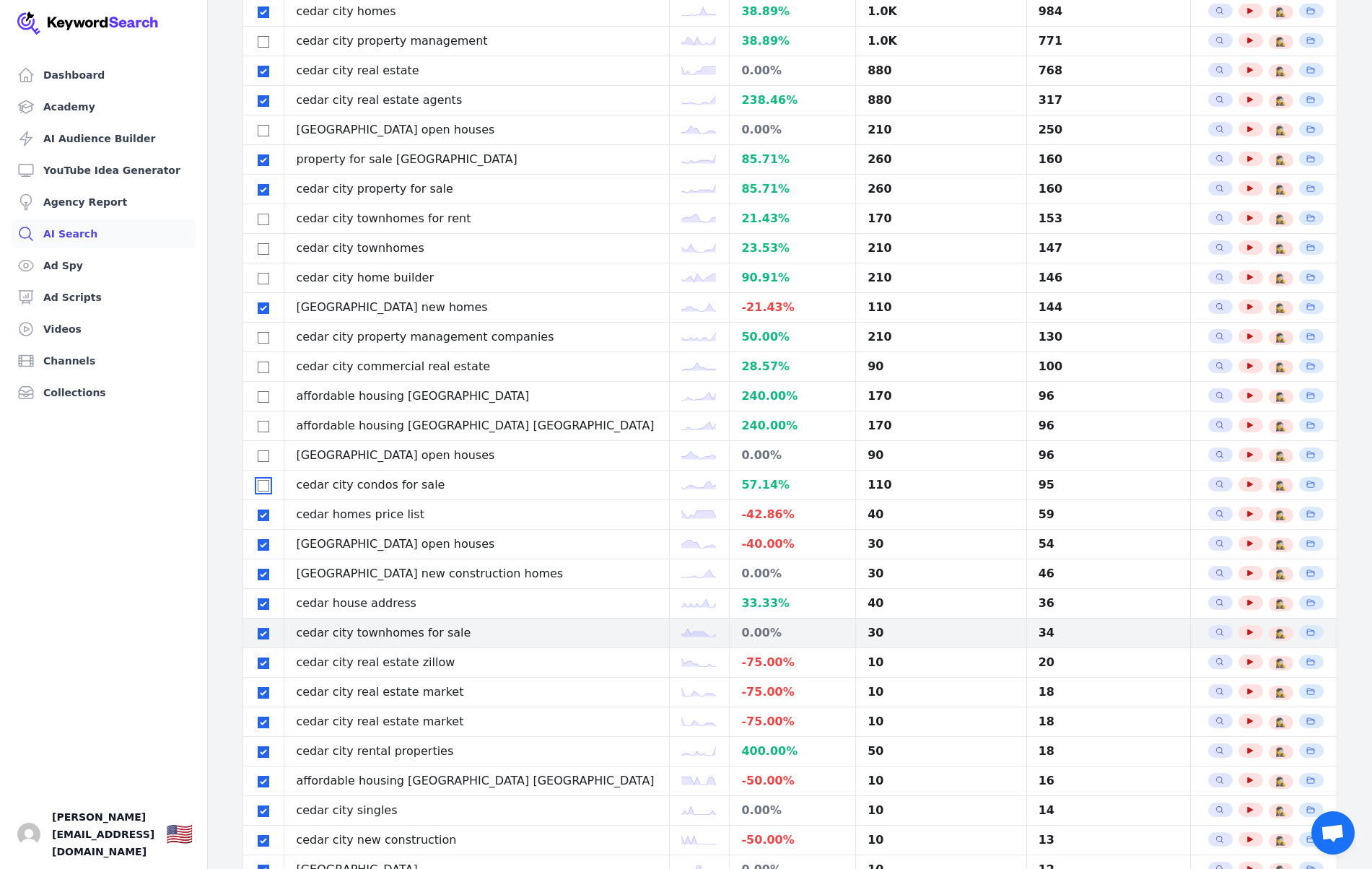
scroll to position [351, 0]
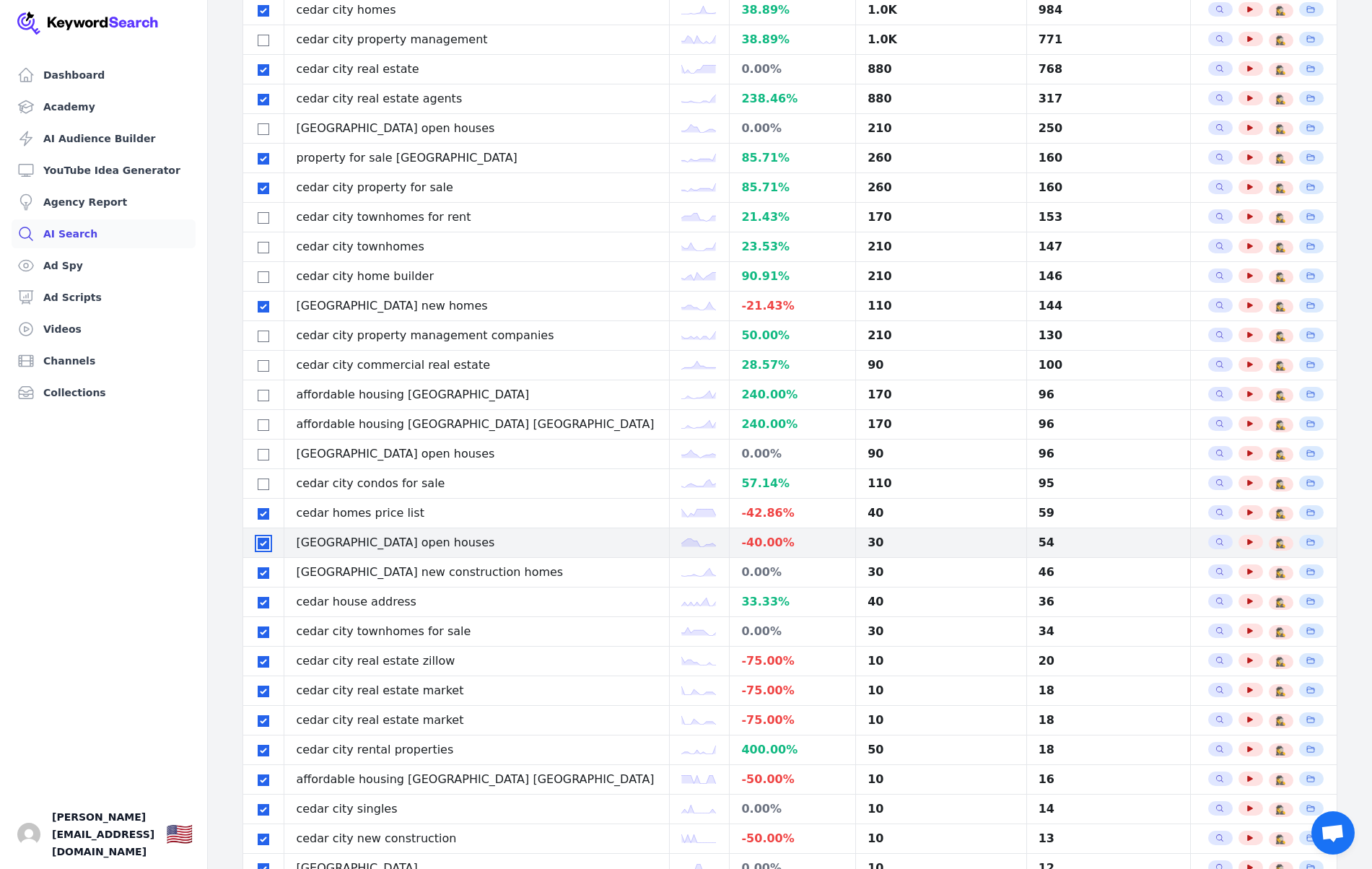
click at [264, 546] on input "checkbox" at bounding box center [263, 543] width 12 height 12
checkbox input "false"
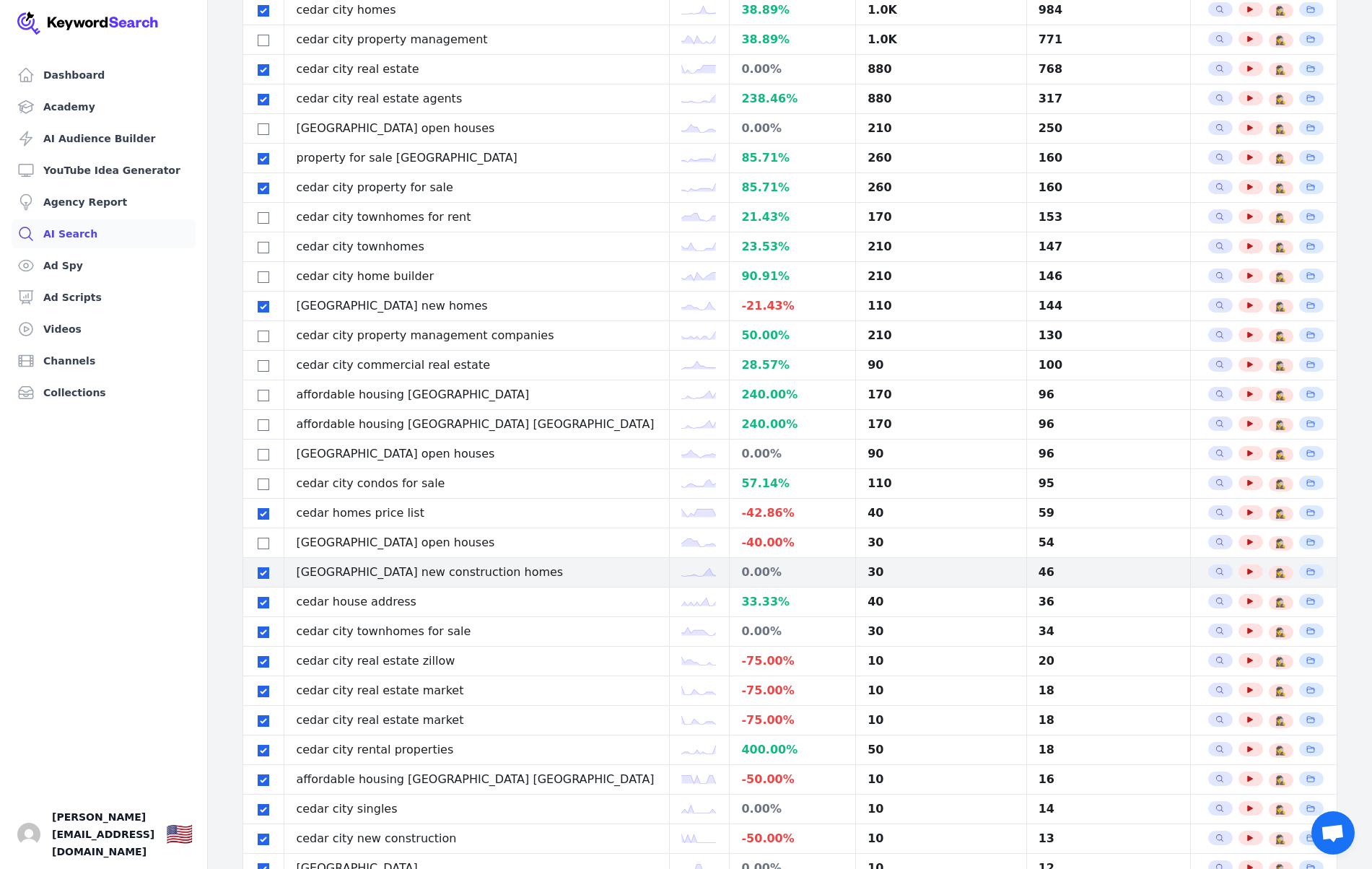
click at [263, 568] on div at bounding box center [263, 572] width 17 height 17
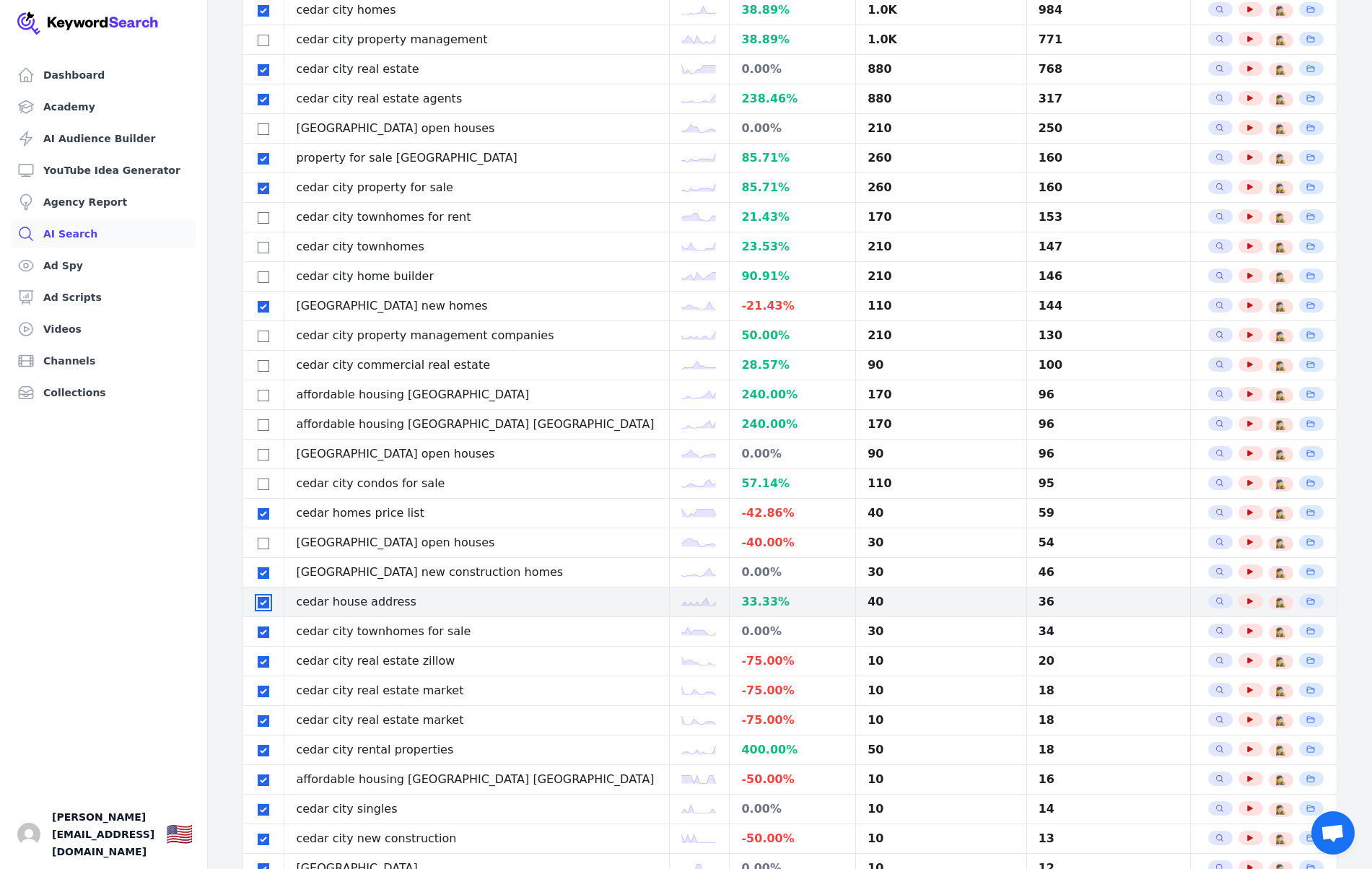
click at [263, 602] on input "checkbox" at bounding box center [263, 602] width 12 height 12
checkbox input "false"
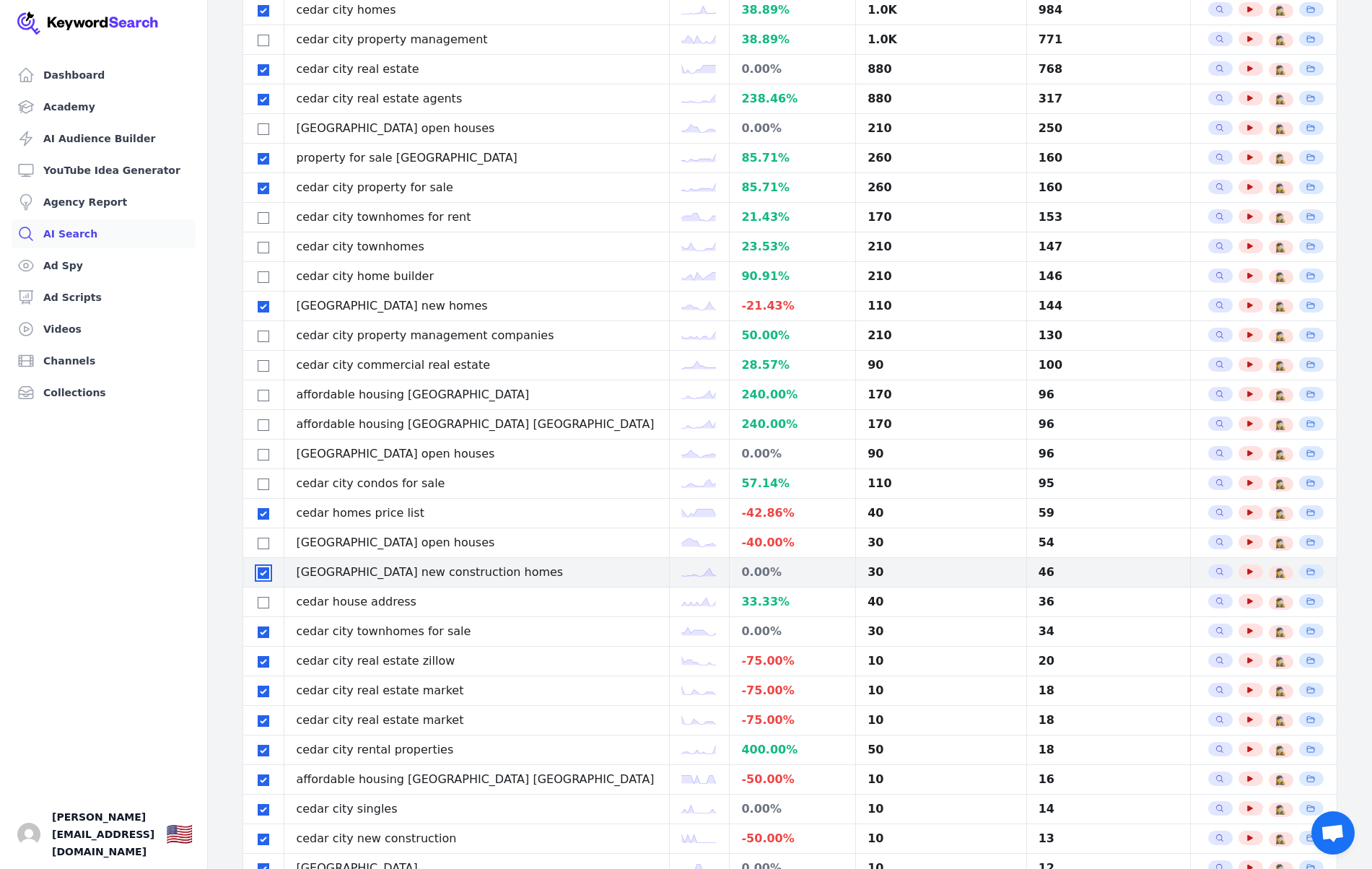
click at [267, 578] on input "checkbox" at bounding box center [263, 573] width 12 height 12
checkbox input "false"
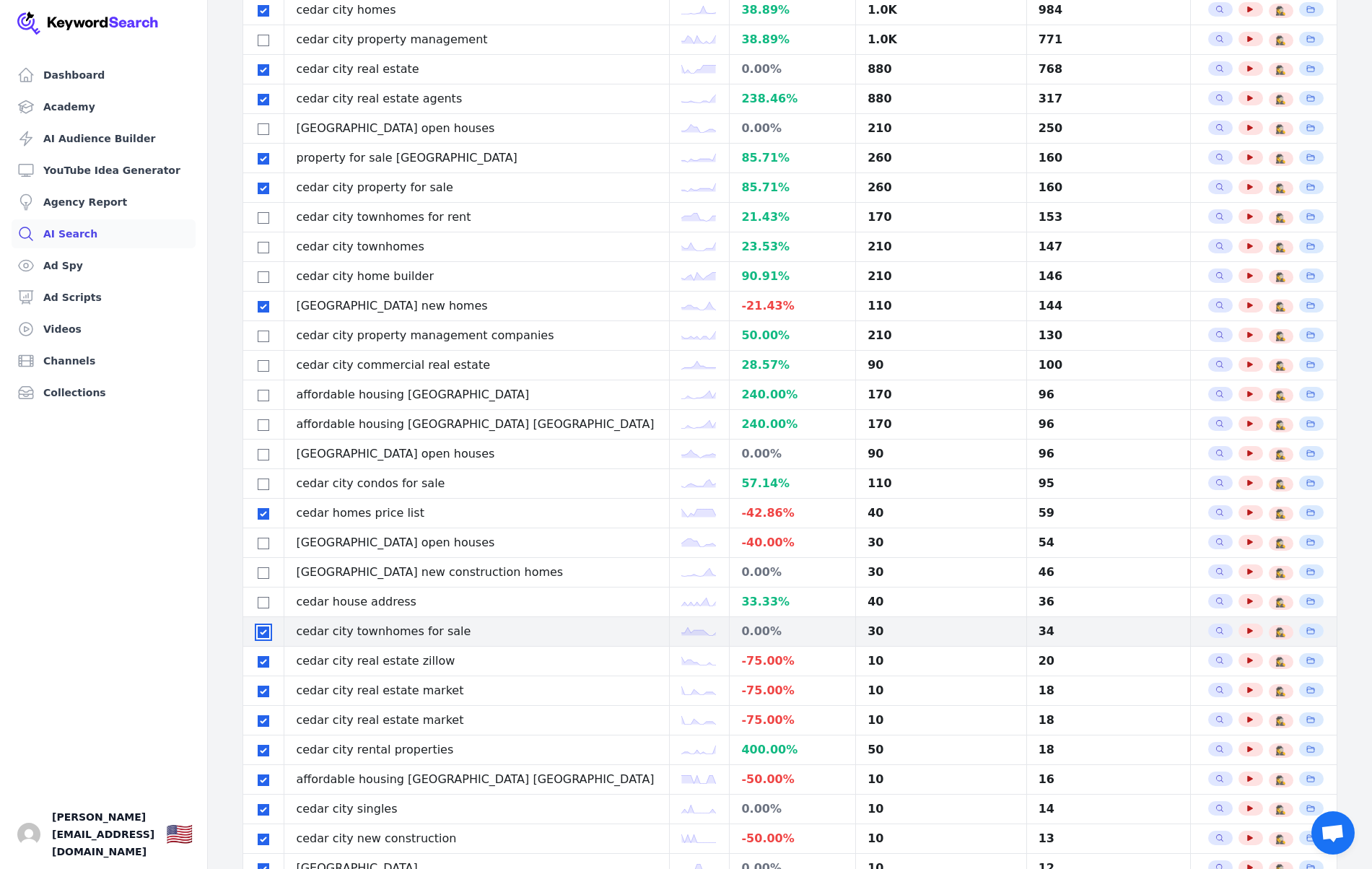
click at [261, 627] on input "checkbox" at bounding box center [263, 632] width 12 height 12
checkbox input "false"
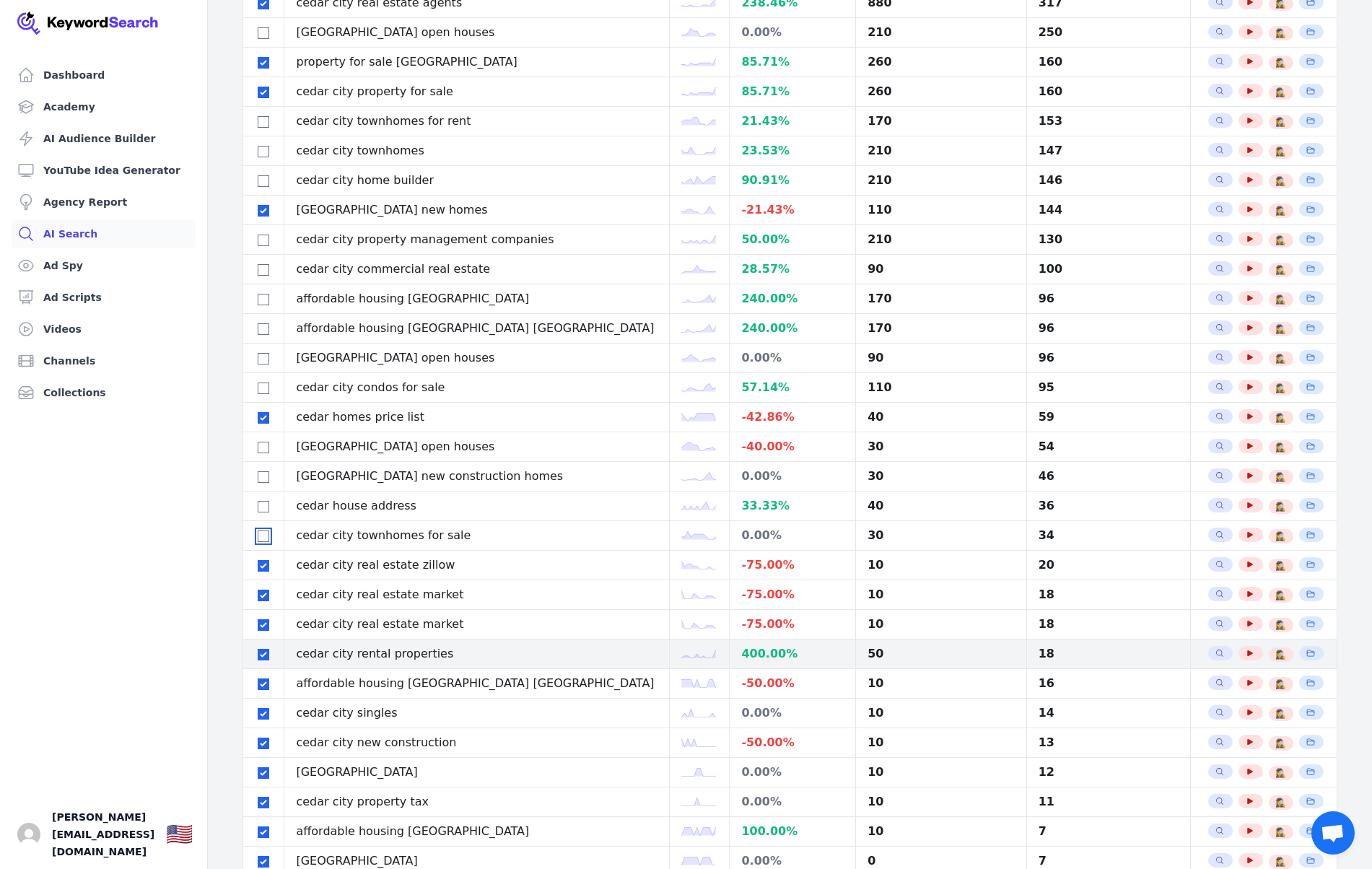
scroll to position [447, 0]
click at [264, 651] on input "checkbox" at bounding box center [263, 654] width 12 height 12
checkbox input "false"
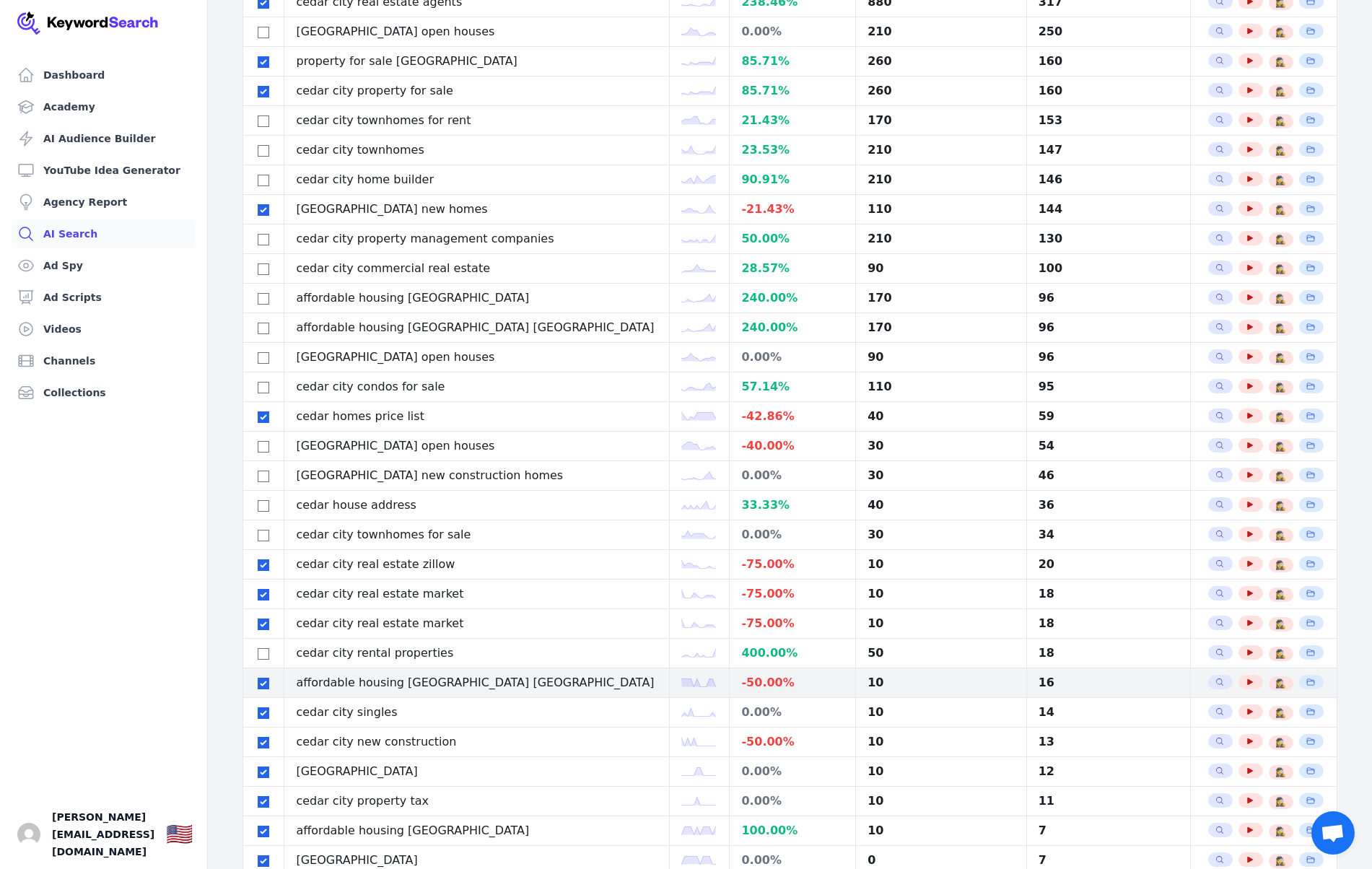
click at [257, 675] on div at bounding box center [263, 683] width 17 height 17
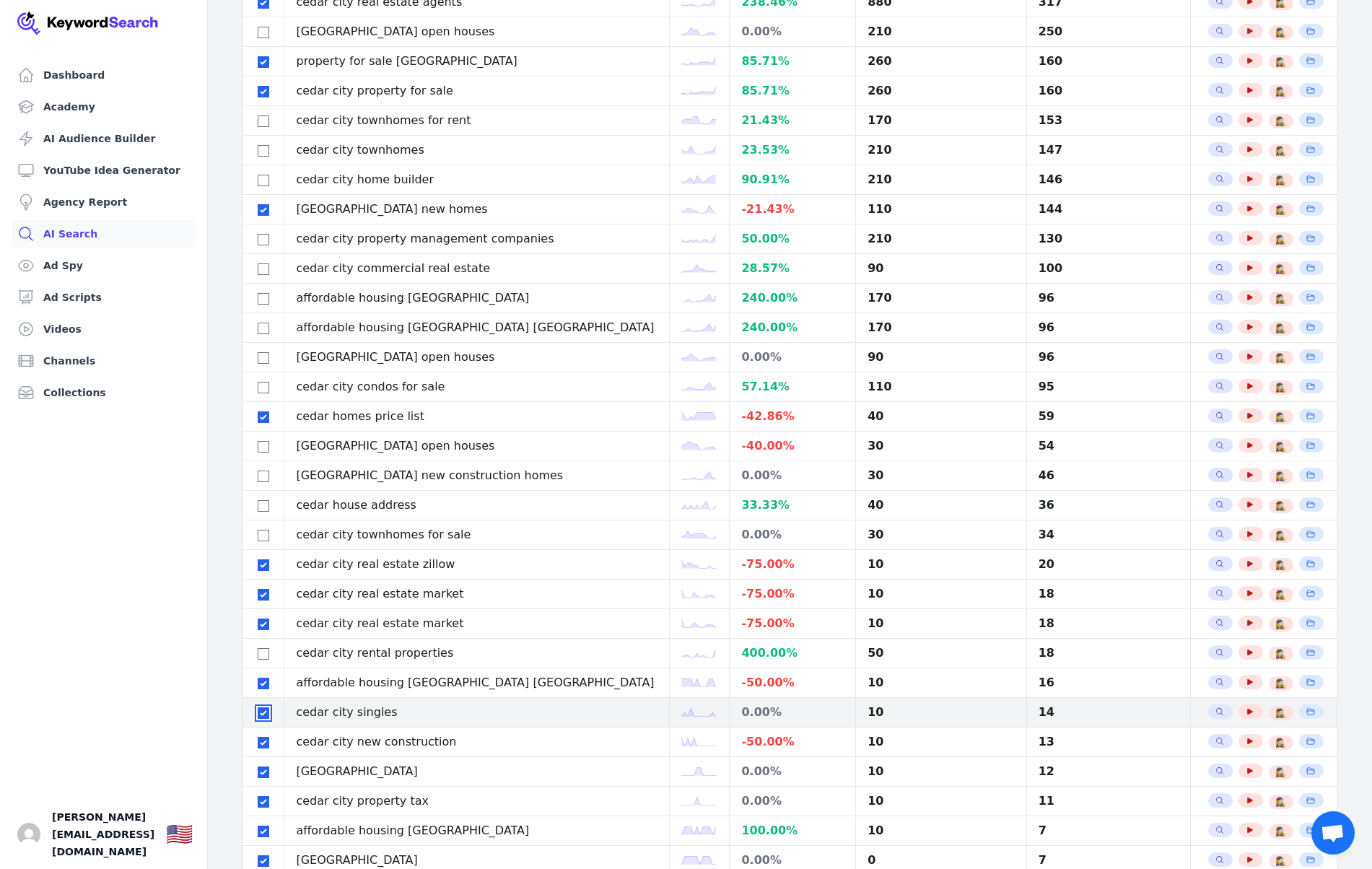
click at [261, 711] on input "checkbox" at bounding box center [263, 713] width 12 height 12
checkbox input "false"
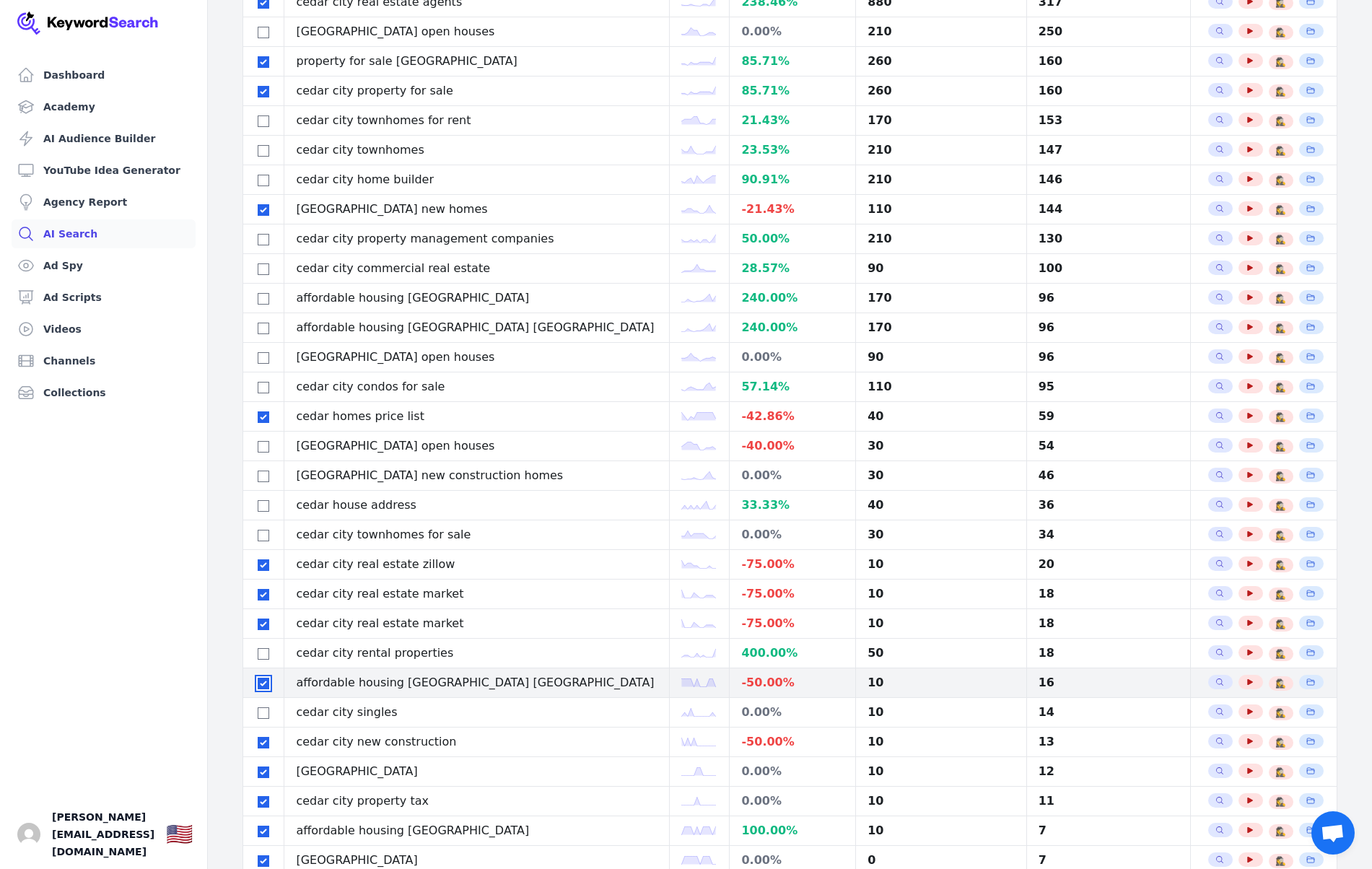
click at [263, 685] on input "checkbox" at bounding box center [263, 684] width 12 height 12
checkbox input "false"
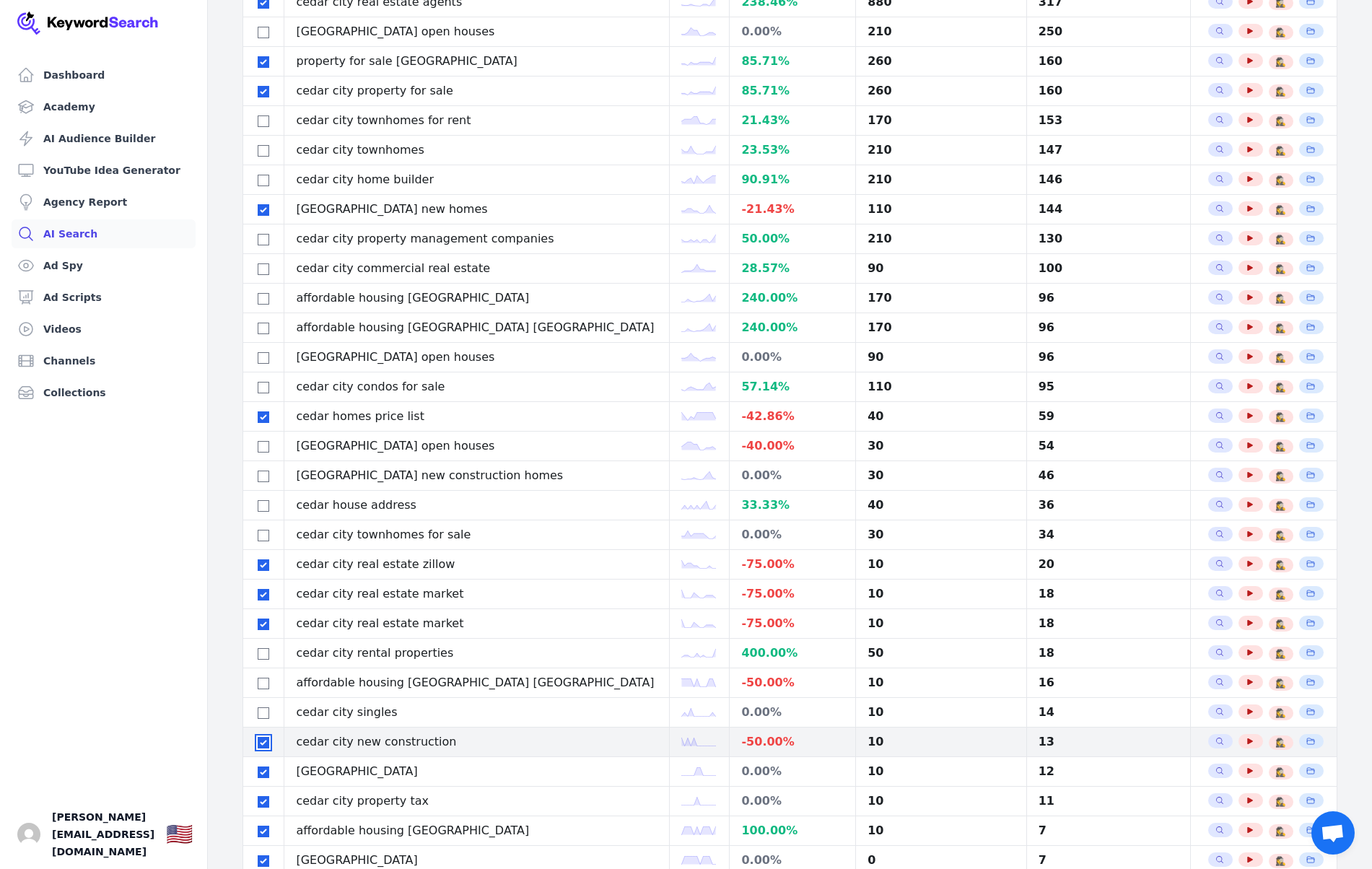
click at [264, 745] on input "checkbox" at bounding box center [263, 742] width 12 height 12
checkbox input "false"
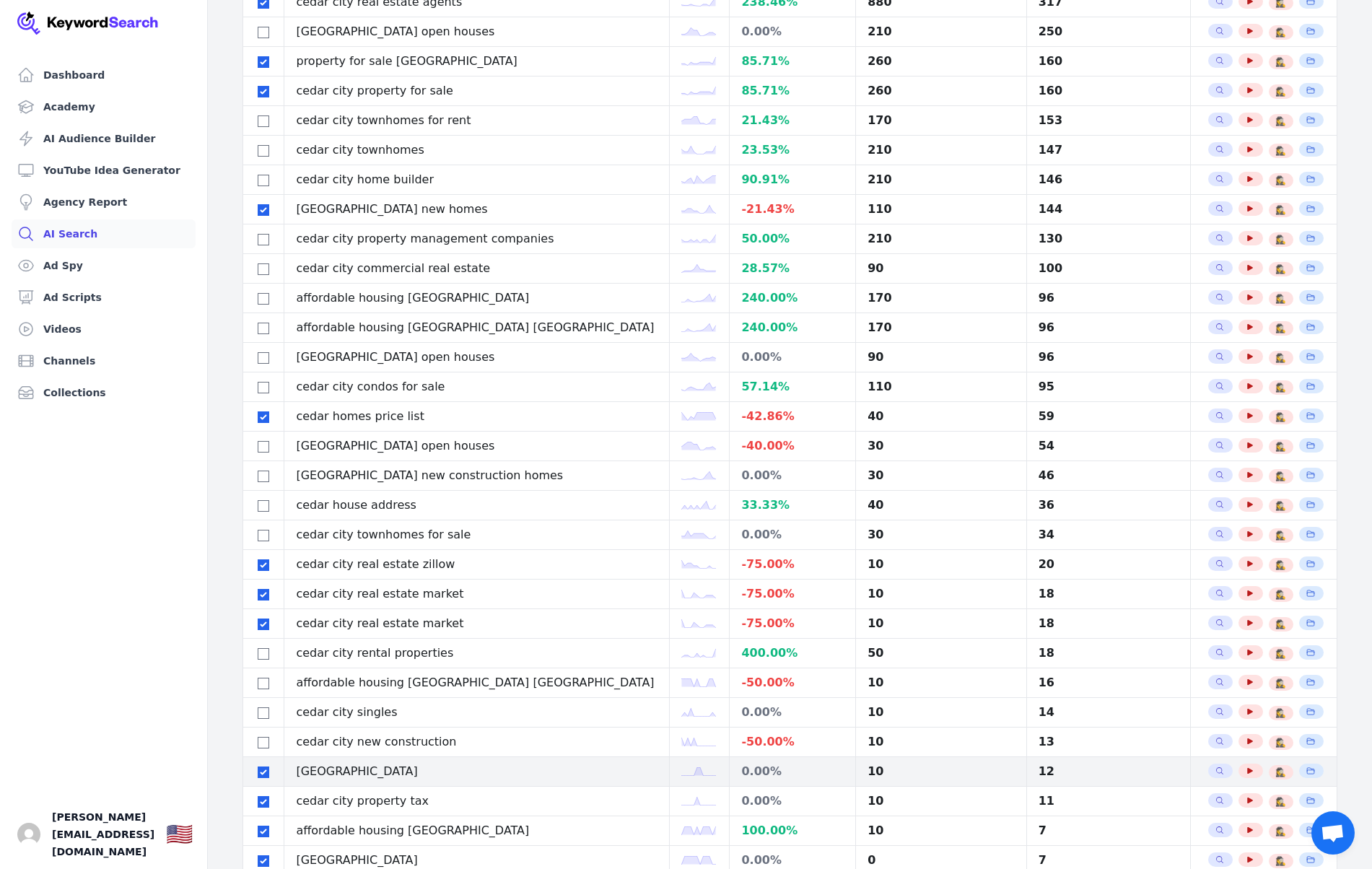
drag, startPoint x: 257, startPoint y: 769, endPoint x: 257, endPoint y: 779, distance: 10.0
click at [257, 769] on div at bounding box center [263, 771] width 17 height 17
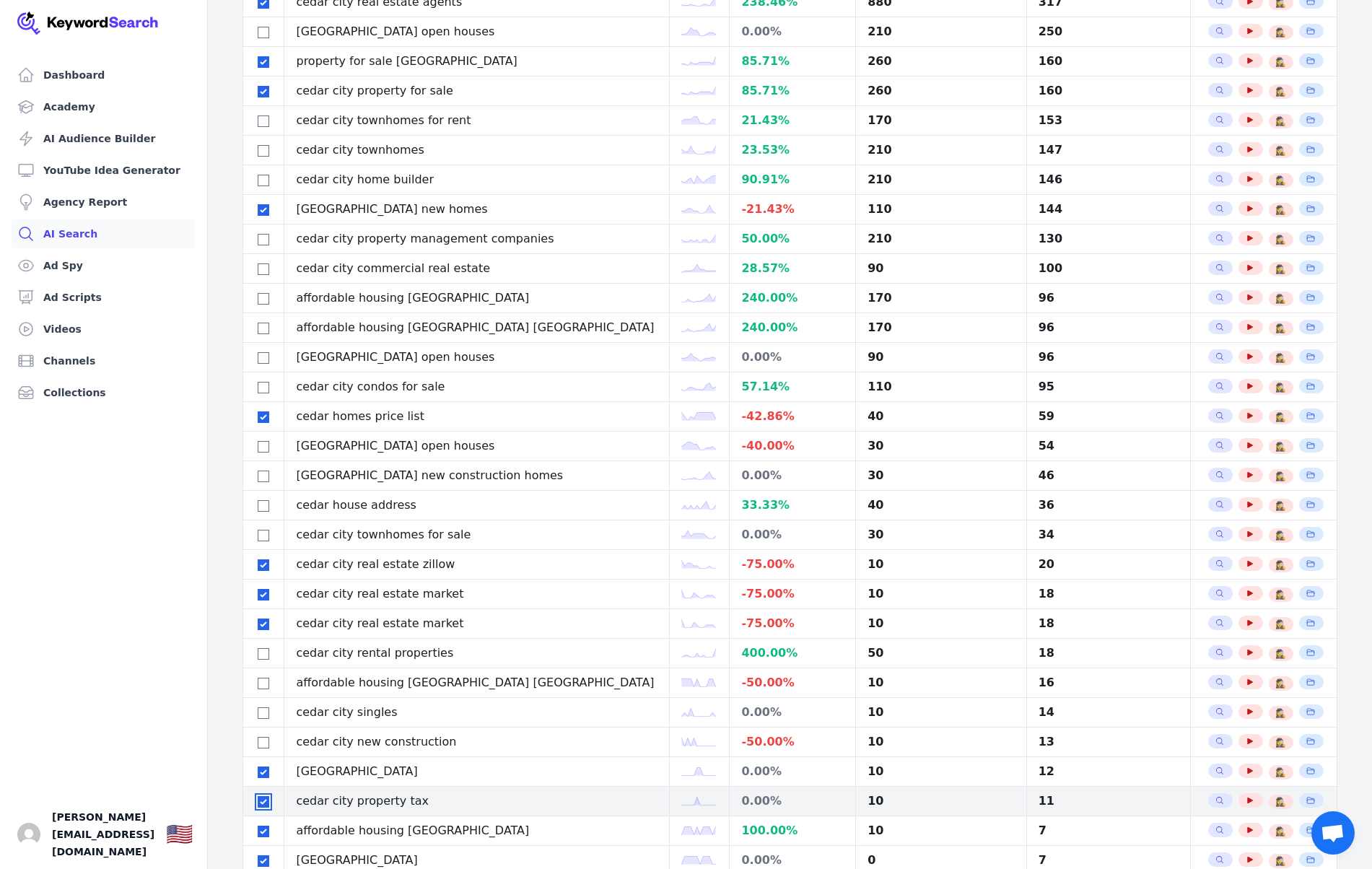
click at [267, 807] on input "checkbox" at bounding box center [263, 801] width 12 height 12
checkbox input "false"
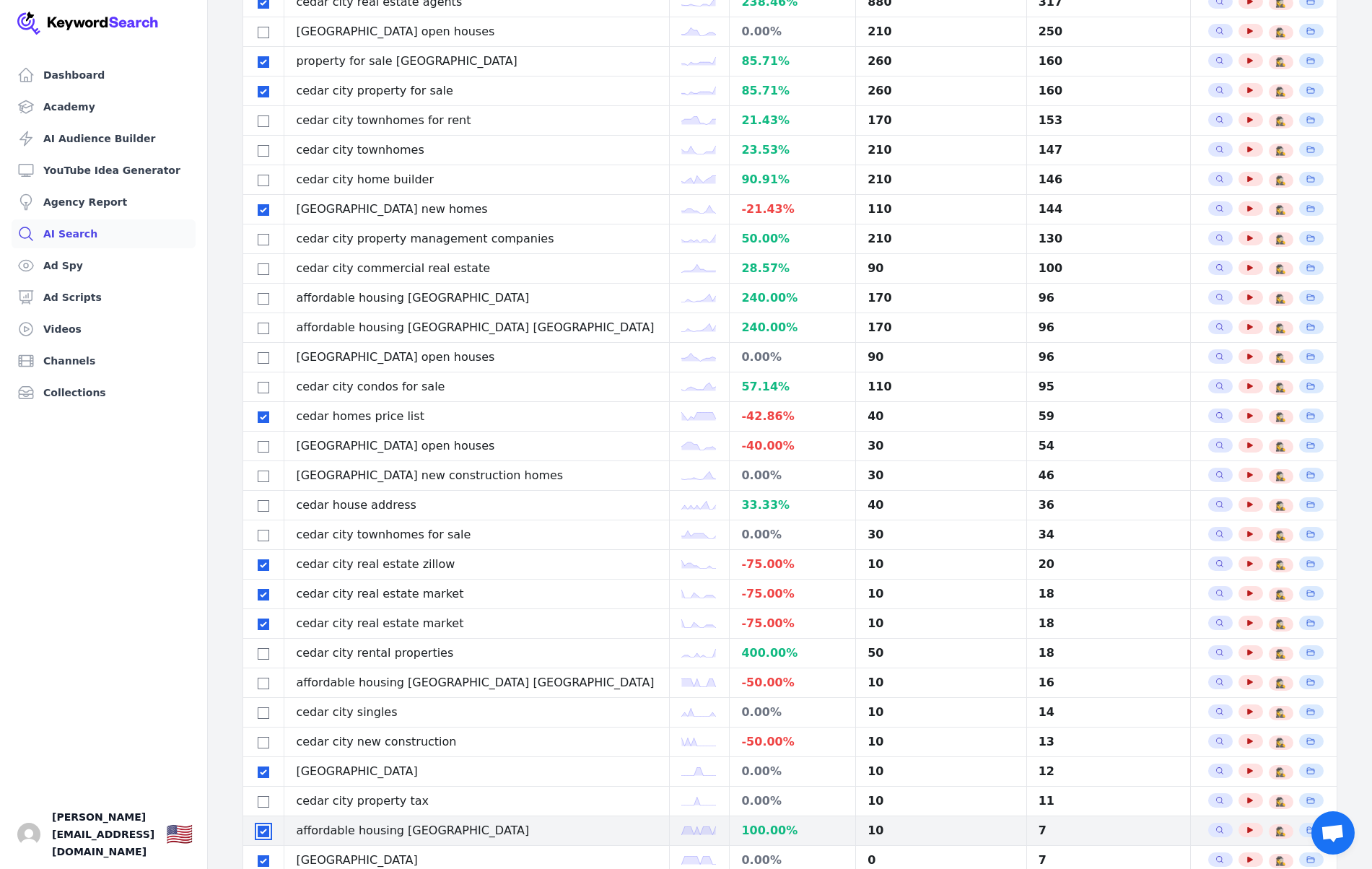
click at [261, 832] on input "checkbox" at bounding box center [263, 832] width 12 height 12
checkbox input "false"
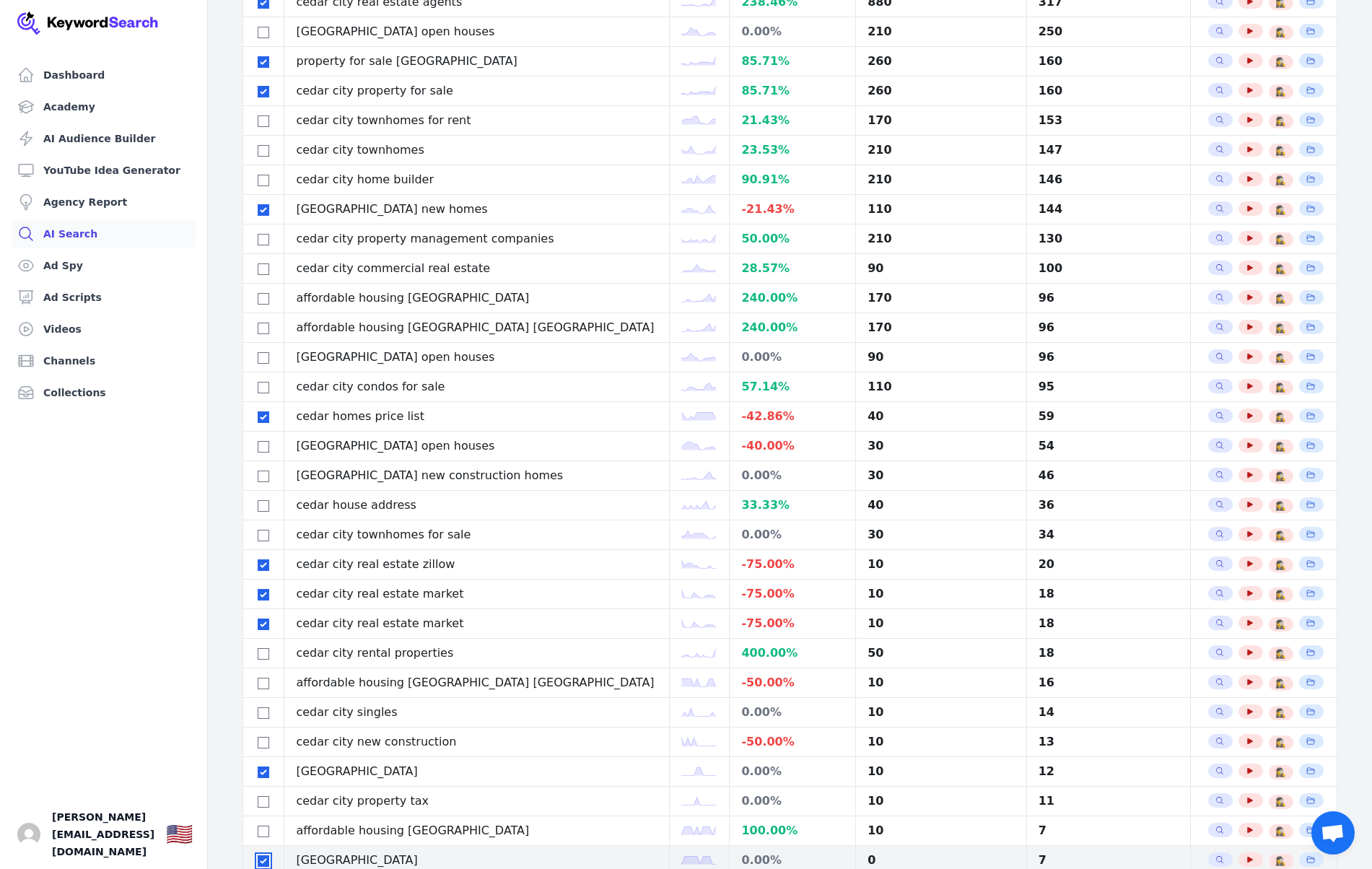
click at [265, 858] on input "checkbox" at bounding box center [263, 861] width 12 height 12
checkbox input "false"
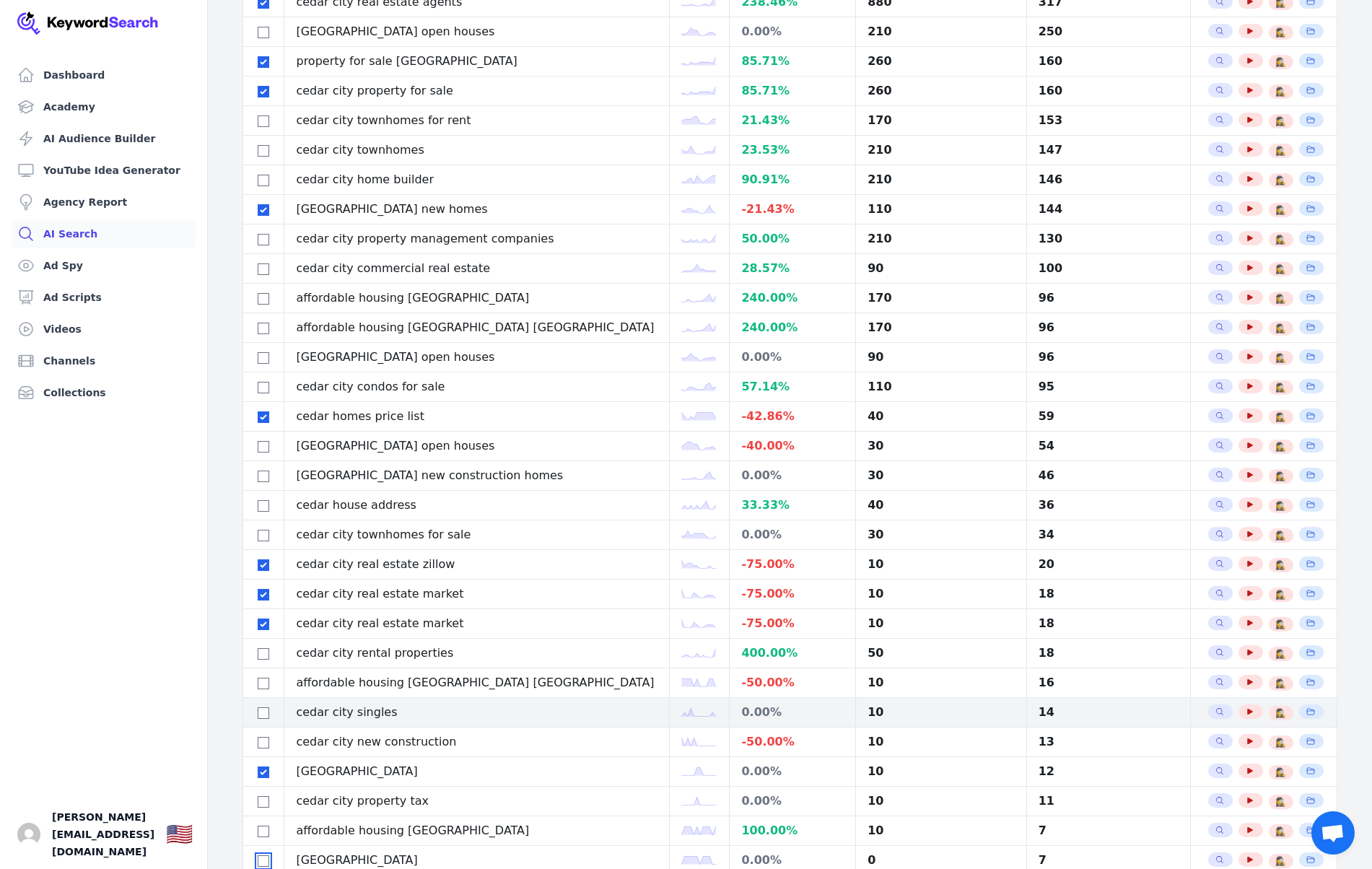
scroll to position [543, 0]
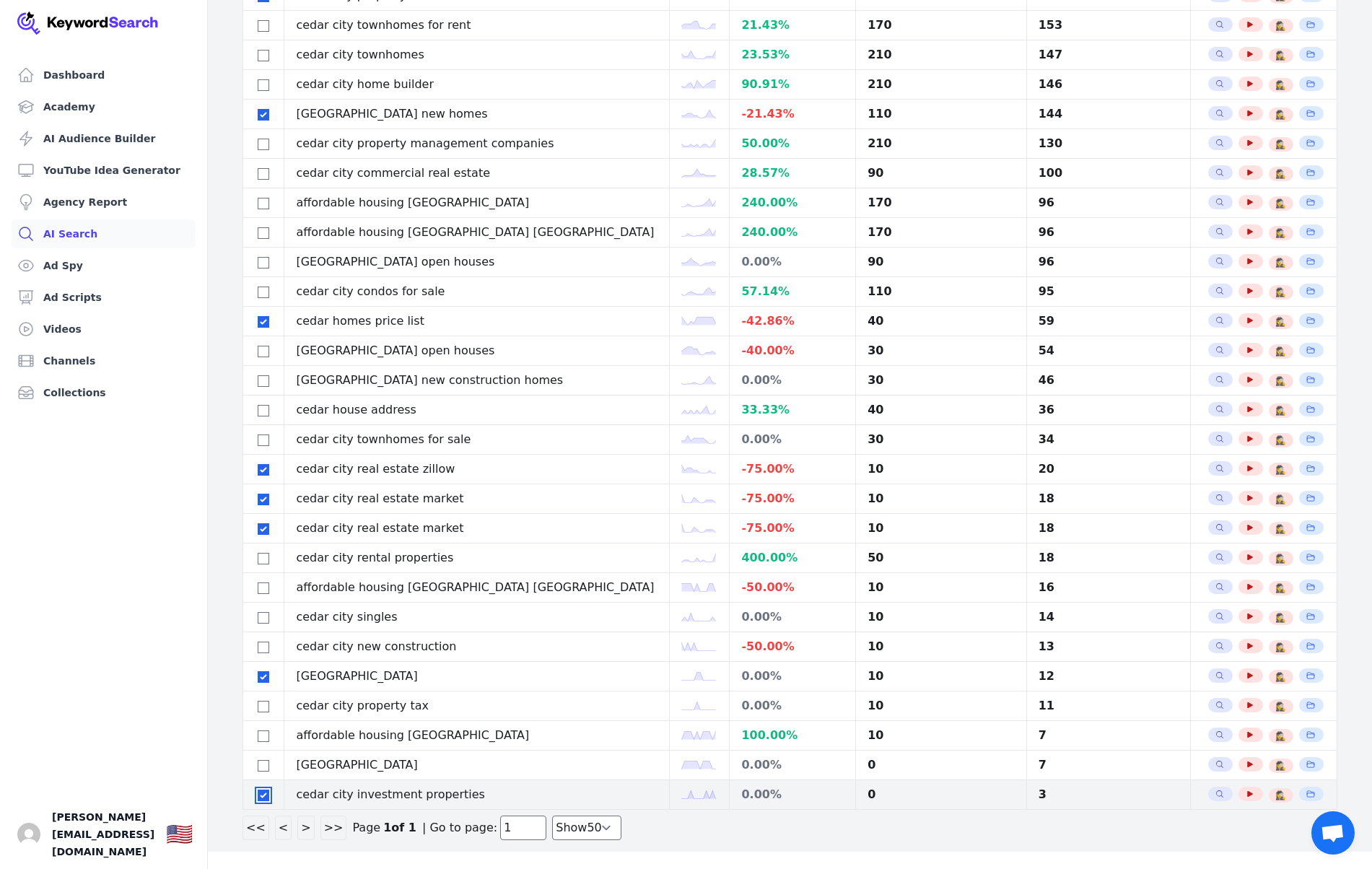
click at [263, 798] on input "checkbox" at bounding box center [263, 795] width 12 height 12
checkbox input "false"
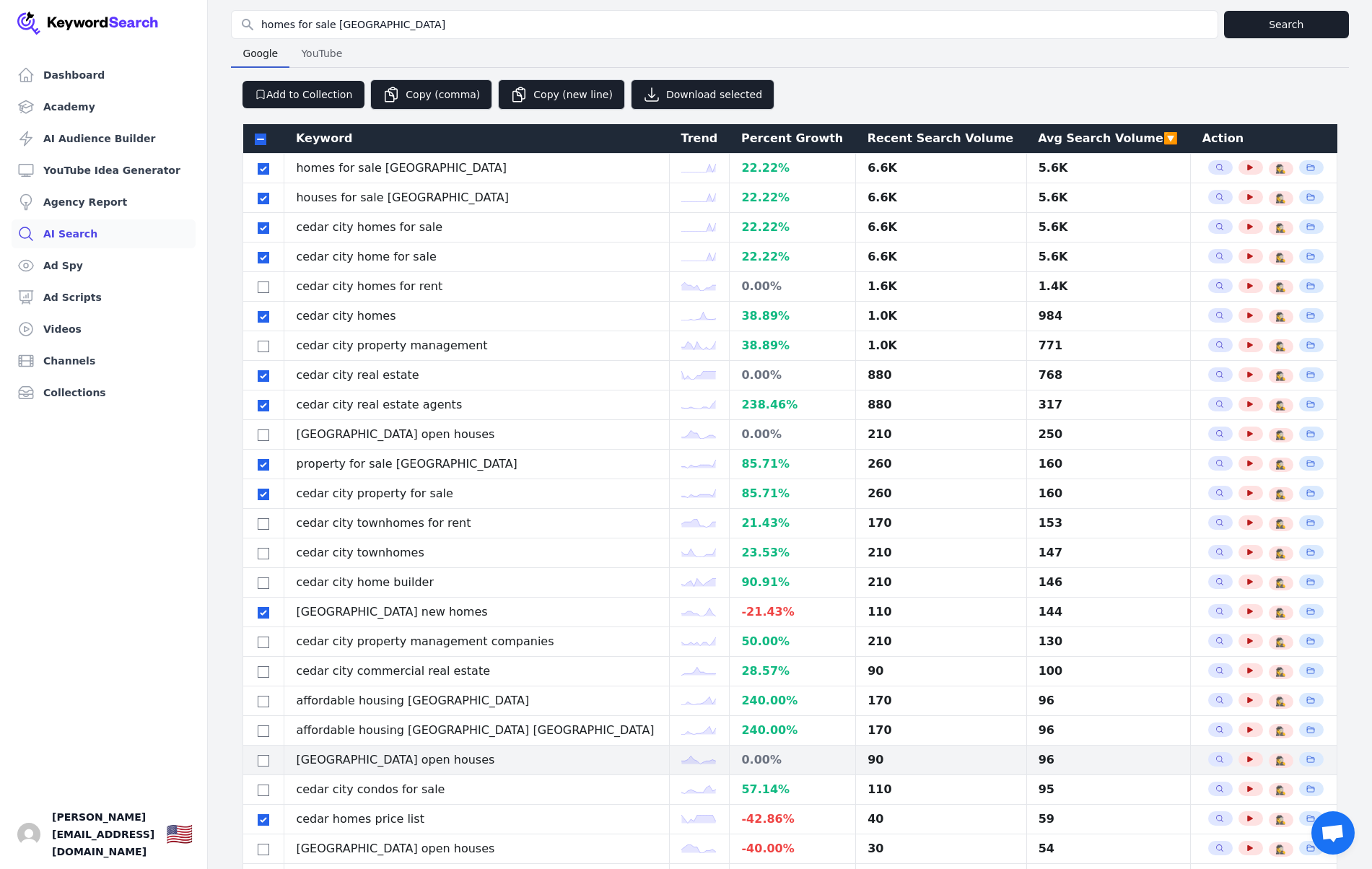
scroll to position [0, 0]
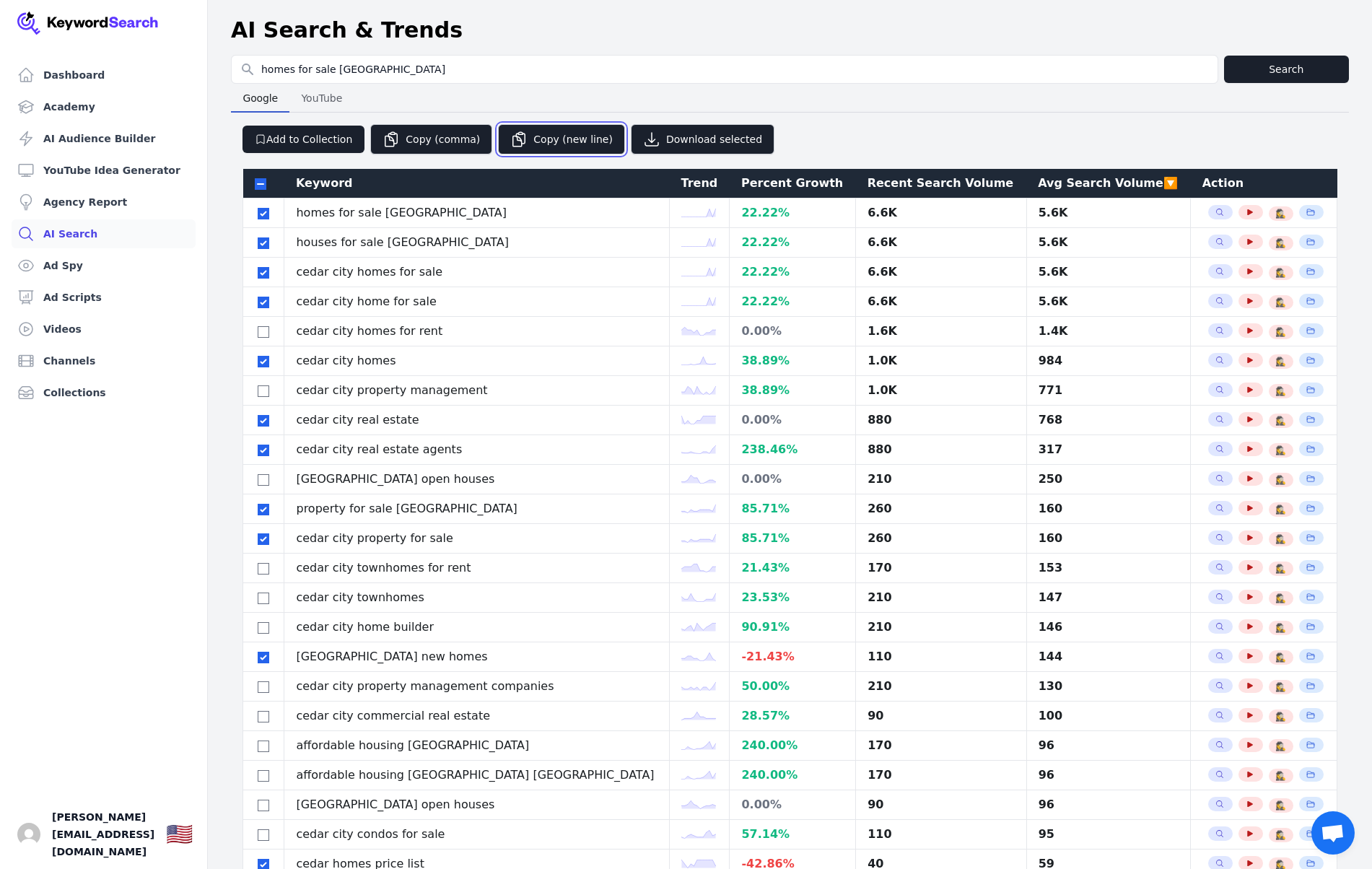
click at [574, 131] on button "Copy (new line)" at bounding box center [561, 139] width 127 height 30
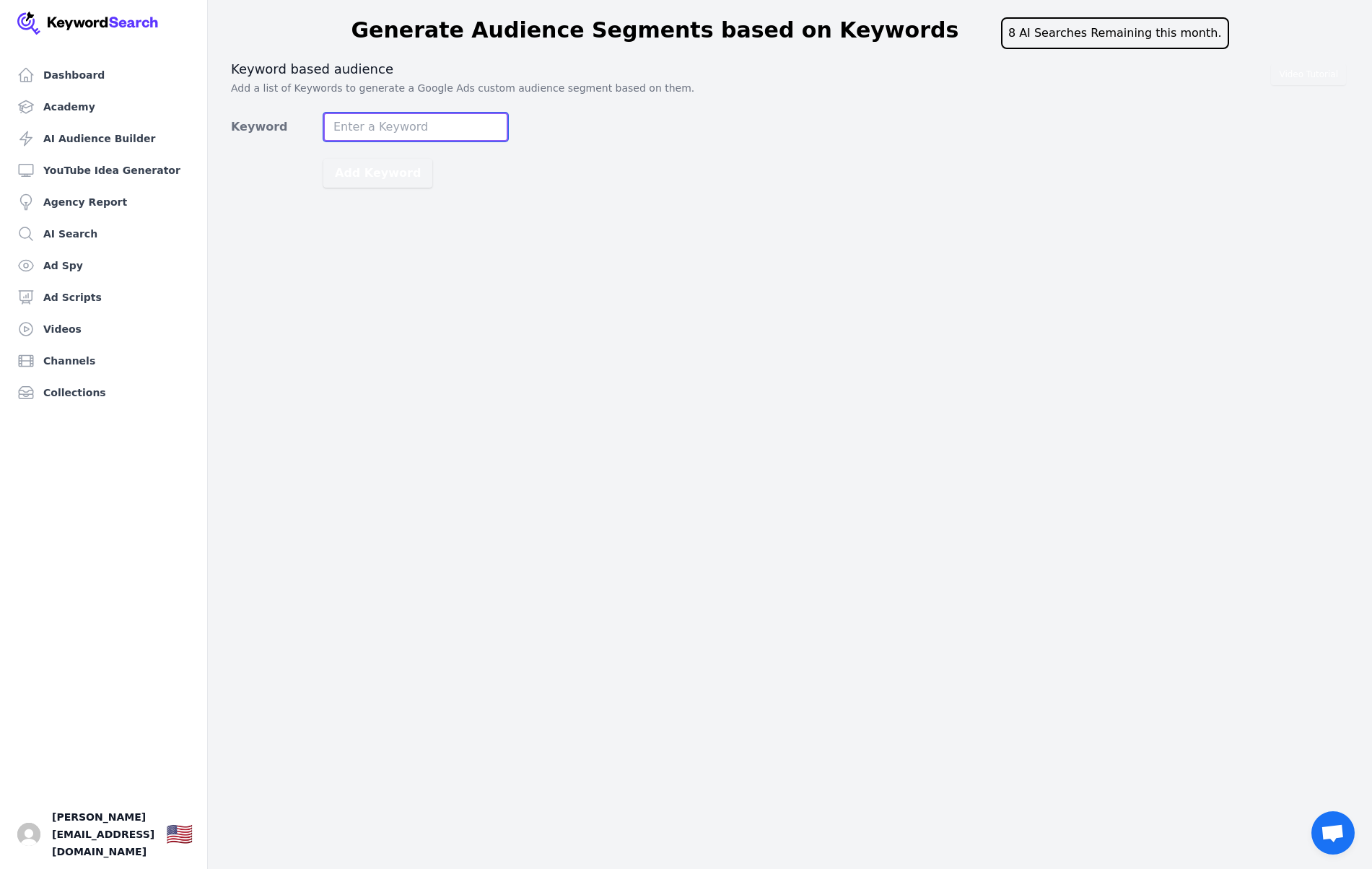
click at [403, 123] on input "Keyword" at bounding box center [415, 127] width 184 height 29
type input "moving to [GEOGRAPHIC_DATA]"
click at [323, 159] on button "Add Keyword" at bounding box center [377, 173] width 109 height 29
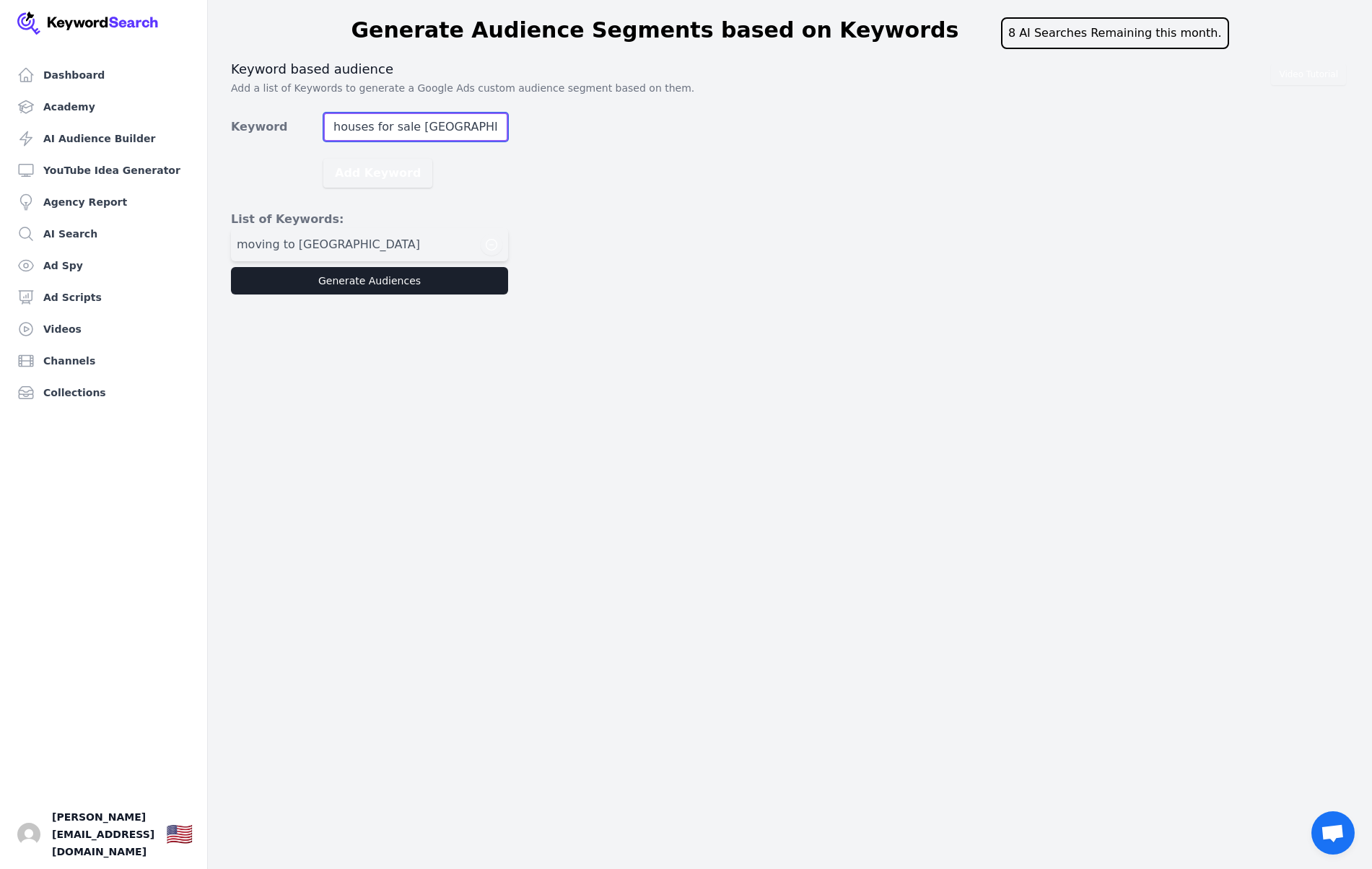
type input "houses for sale [GEOGRAPHIC_DATA]"
click at [323, 159] on button "Add Keyword" at bounding box center [377, 173] width 109 height 29
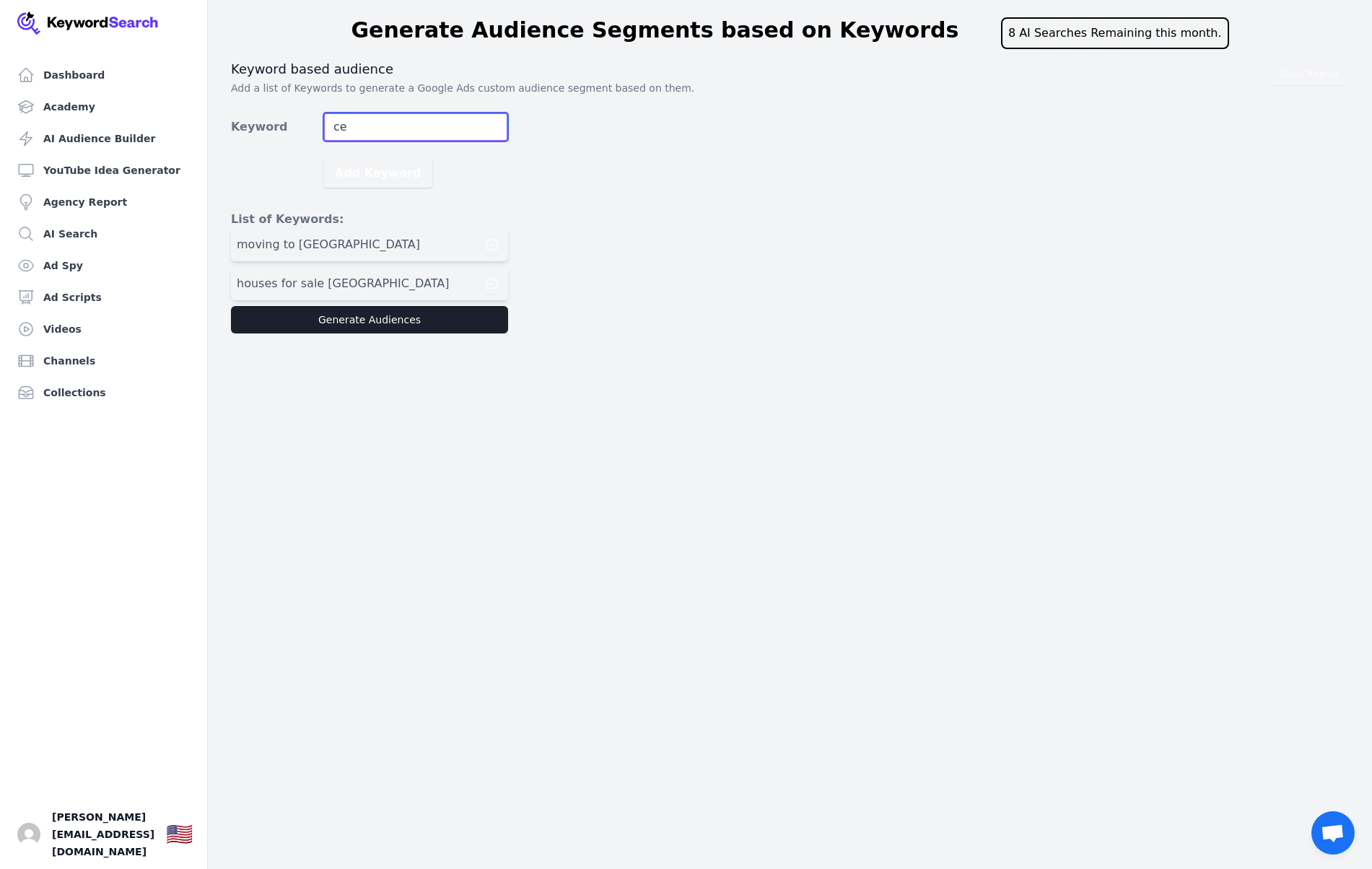
type input "c"
type input "living in [GEOGRAPHIC_DATA], [US_STATE]"
click at [323, 159] on button "Add Keyword" at bounding box center [377, 173] width 109 height 29
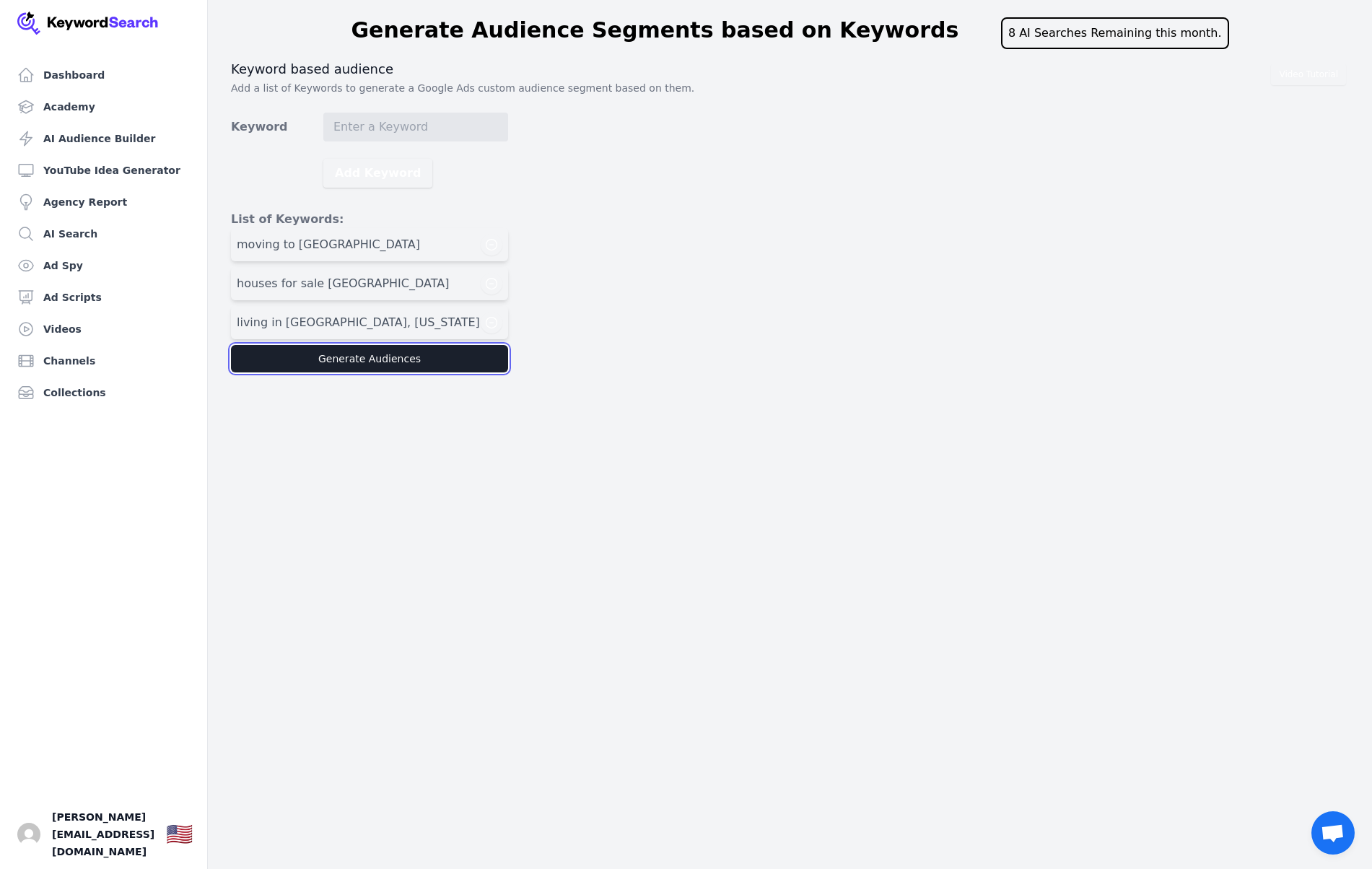
click at [382, 358] on button "Generate Audiences" at bounding box center [370, 359] width 278 height 27
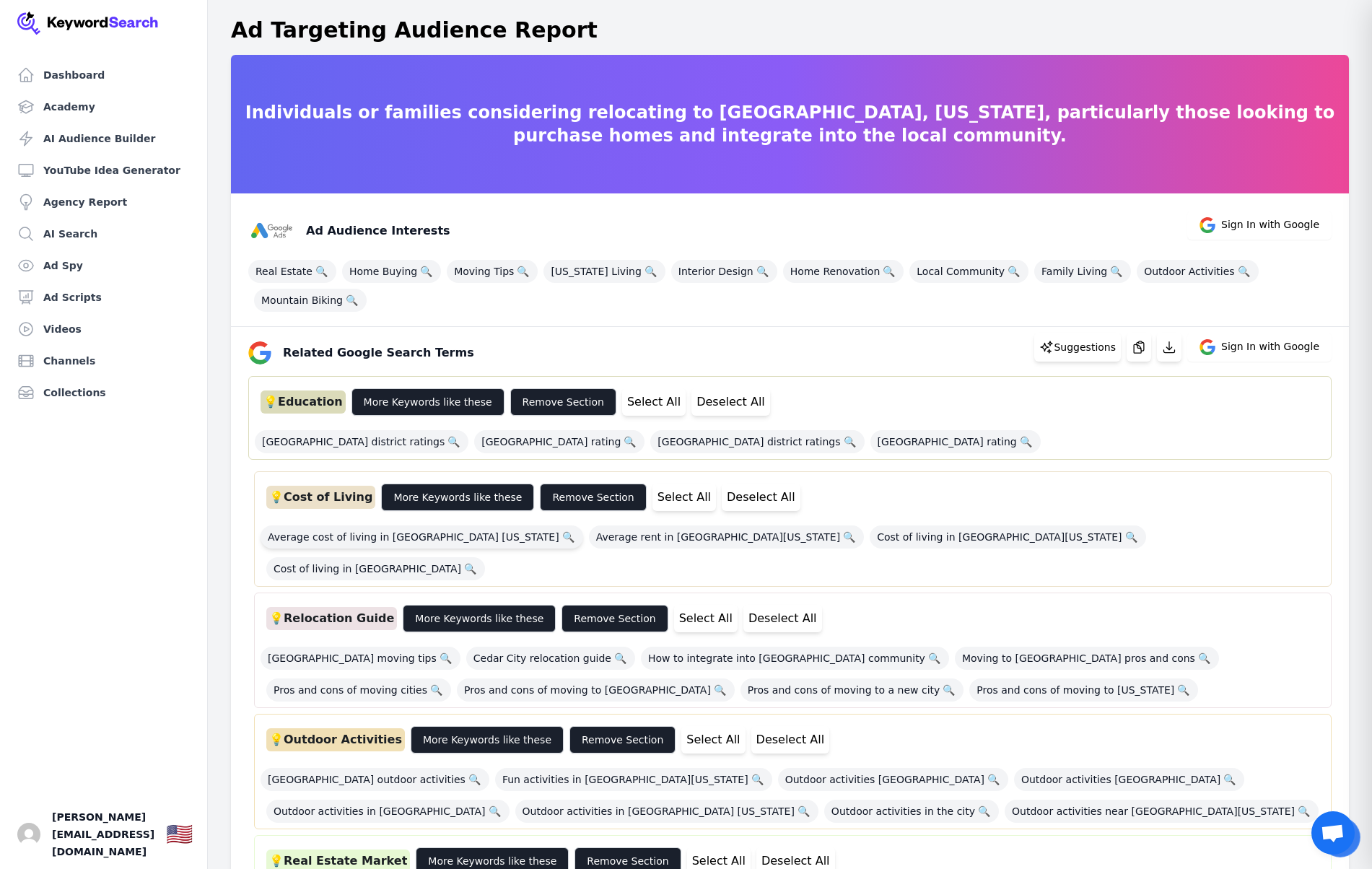
click at [373, 526] on span "Average cost of living in [GEOGRAPHIC_DATA] [US_STATE] 🔍" at bounding box center [422, 537] width 323 height 23
click at [870, 526] on span "Cost of living in [GEOGRAPHIC_DATA] [US_STATE] 🔍" at bounding box center [1008, 537] width 276 height 23
click at [480, 647] on span "Cedar City relocation guide 🔍" at bounding box center [550, 658] width 169 height 23
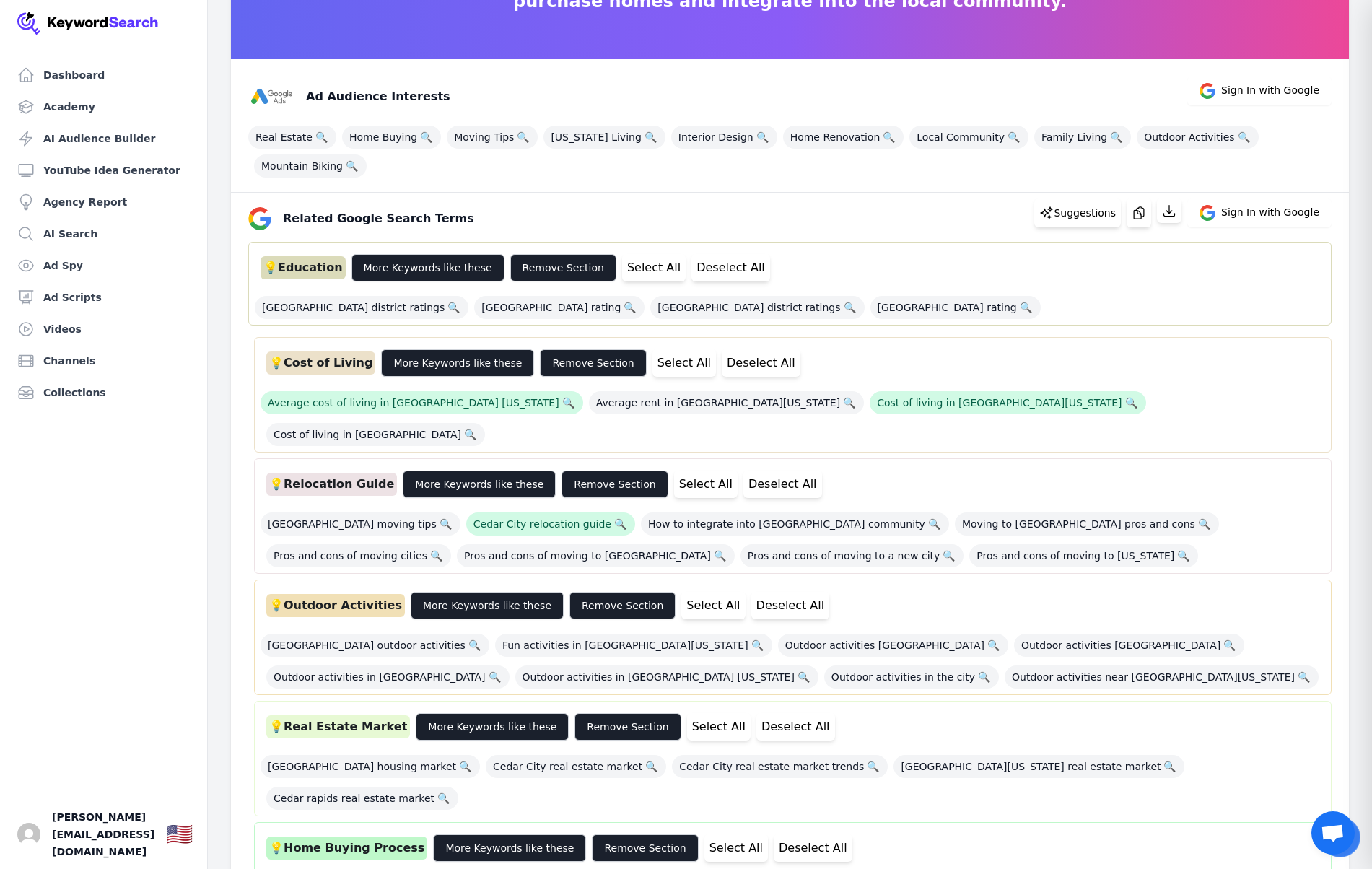
scroll to position [138, 0]
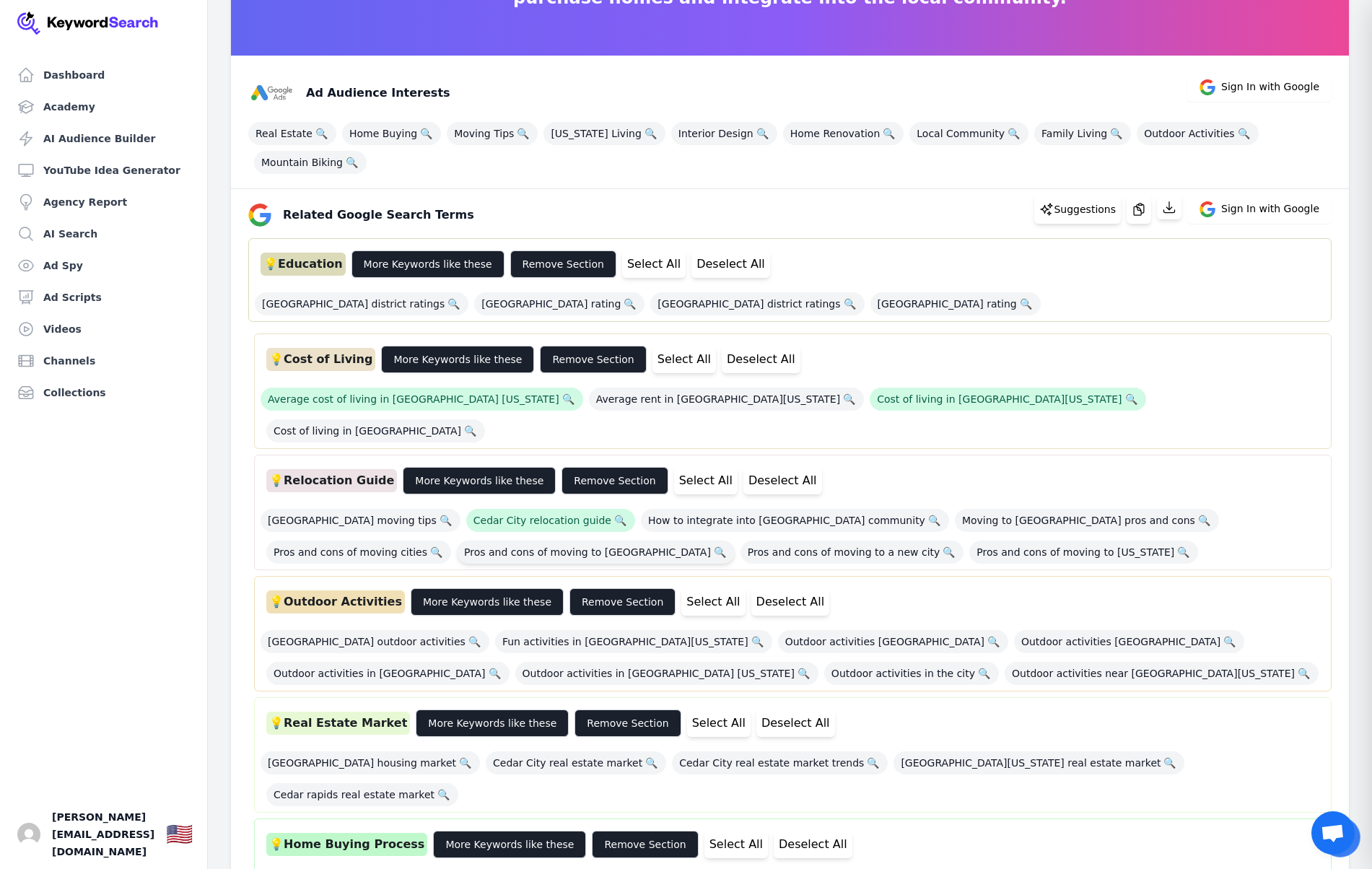
click at [457, 540] on span "Pros and cons of moving to [GEOGRAPHIC_DATA] 🔍" at bounding box center [596, 551] width 278 height 23
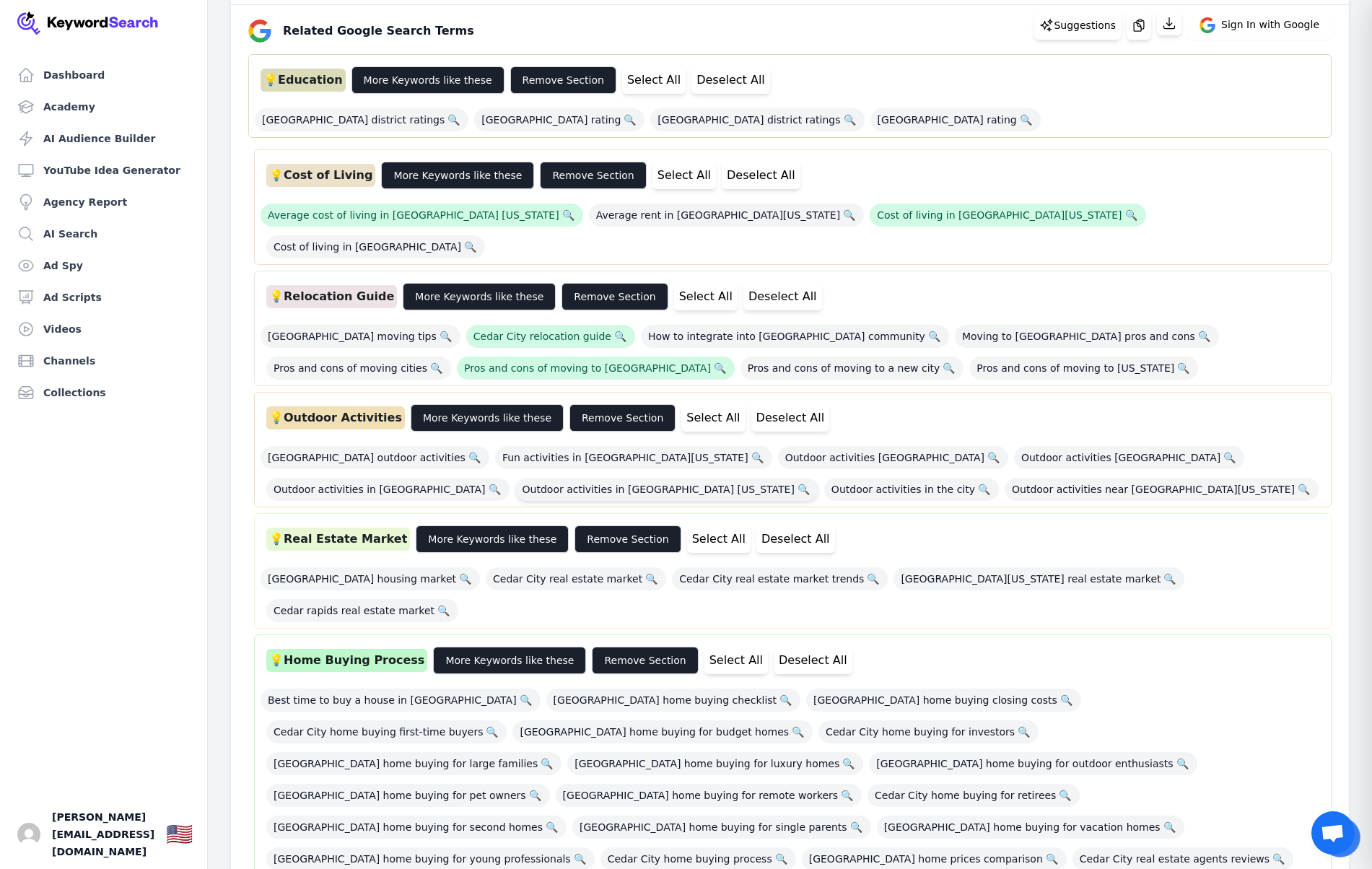
scroll to position [326, 0]
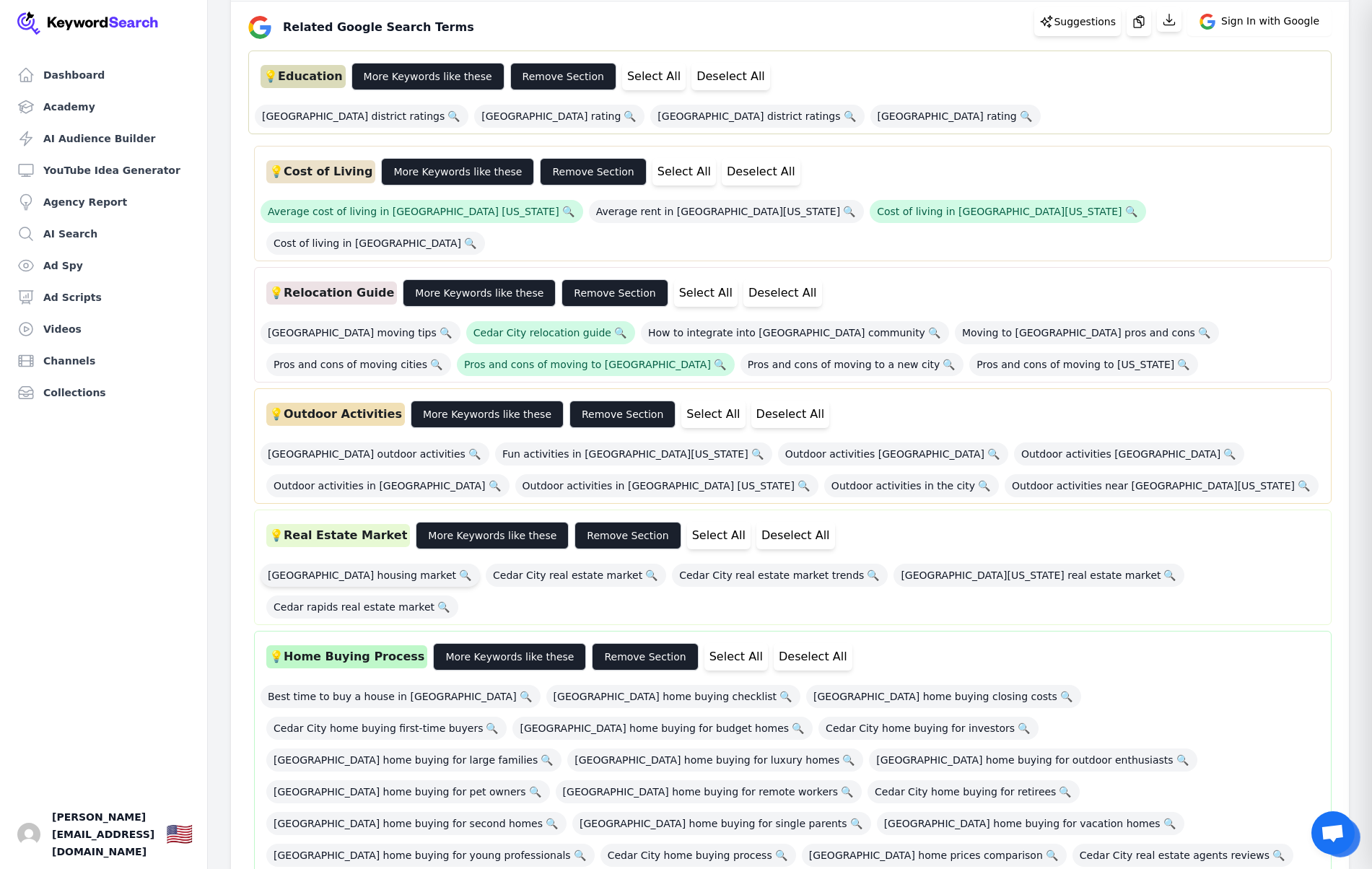
click at [311, 564] on span "Cedar City housing market 🔍" at bounding box center [370, 575] width 219 height 23
click at [497, 564] on span "Cedar City real estate market 🔍" at bounding box center [576, 575] width 181 height 23
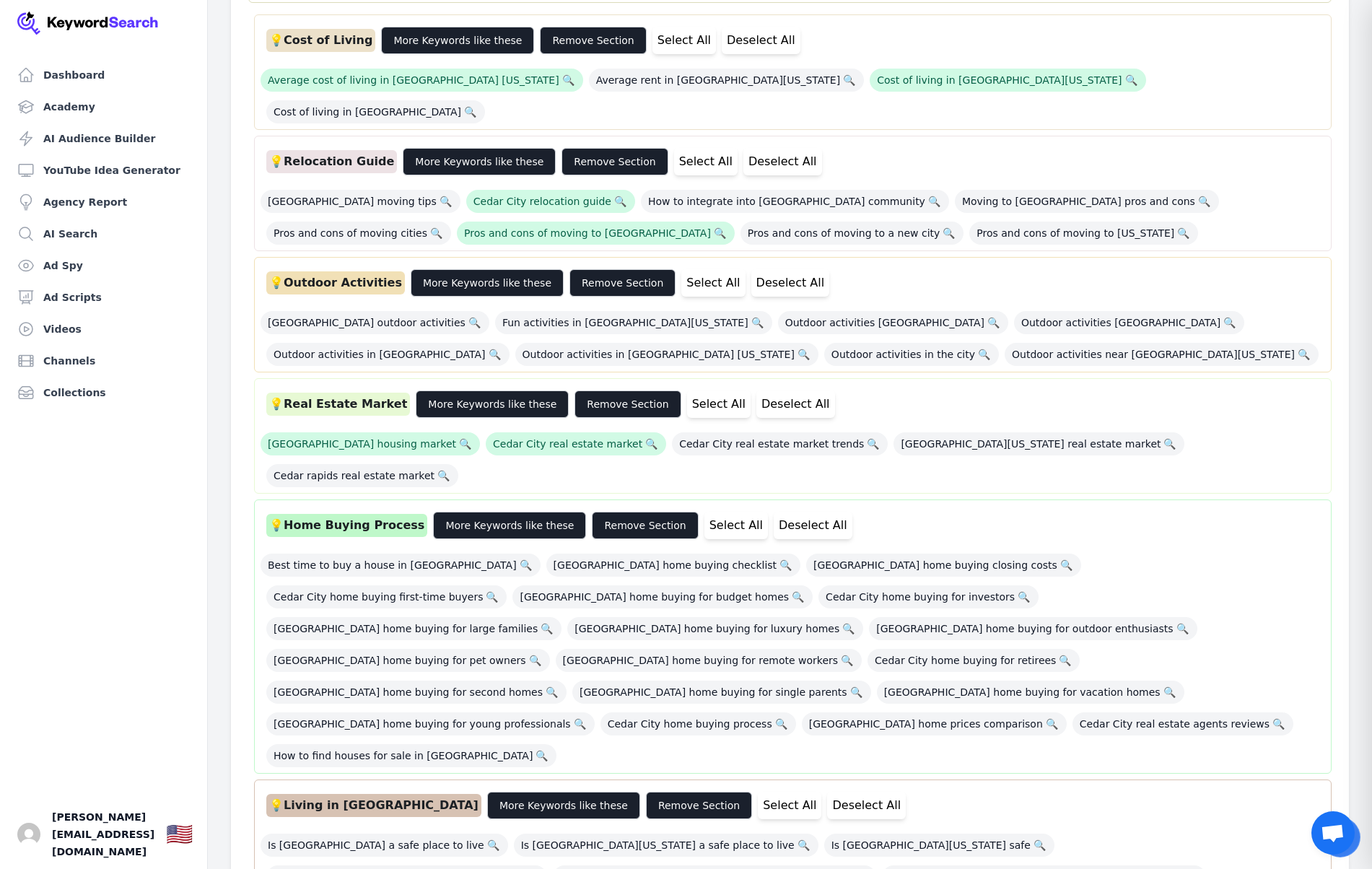
scroll to position [461, 0]
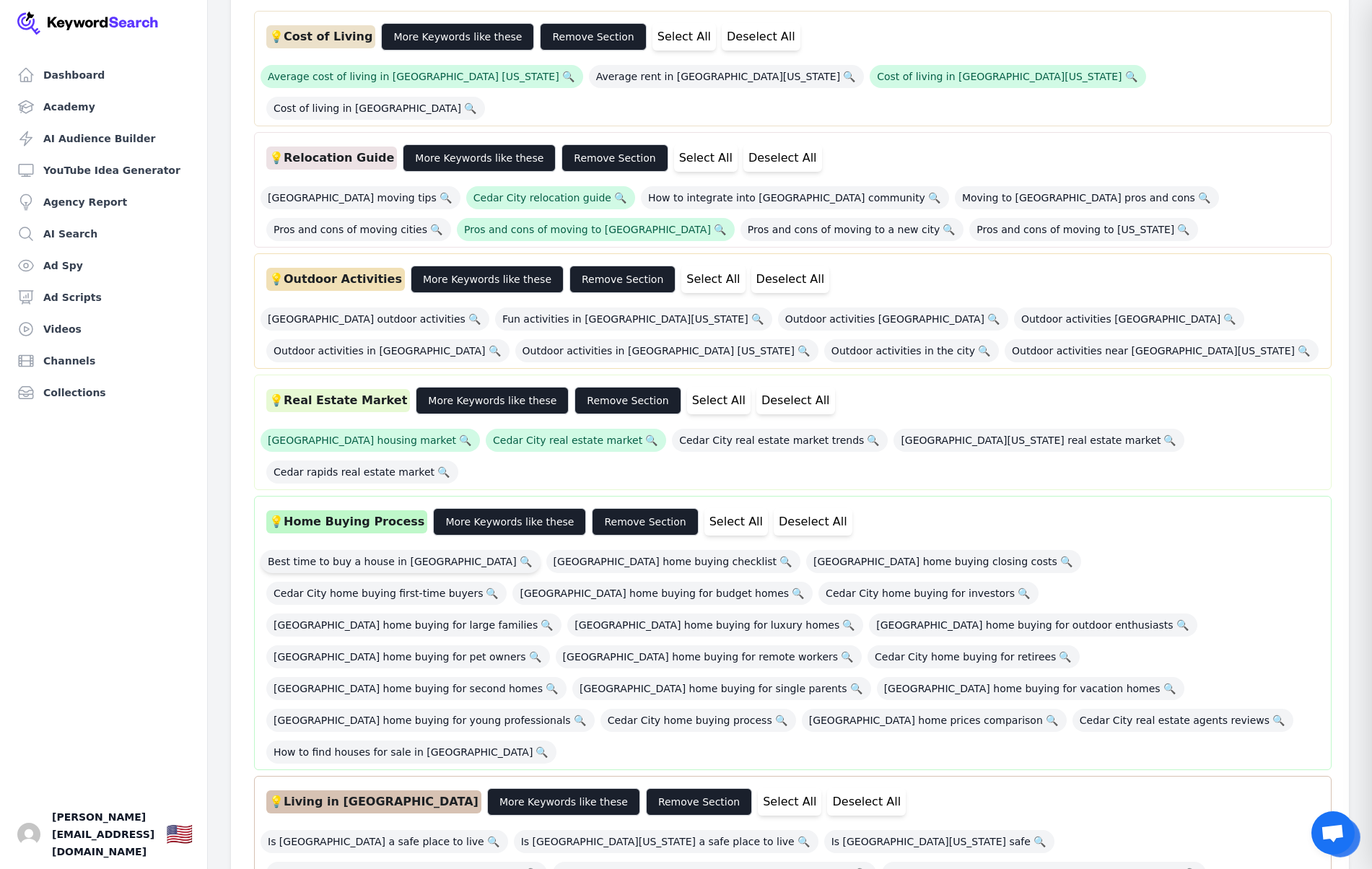
click at [354, 550] on span "Best time to buy a house in [GEOGRAPHIC_DATA] 🔍" at bounding box center [400, 561] width 280 height 23
click at [560, 550] on span "Cedar City home buying checklist 🔍" at bounding box center [674, 561] width 254 height 23
click at [561, 613] on span "[GEOGRAPHIC_DATA] home buying for large families 🔍" at bounding box center [414, 624] width 295 height 23
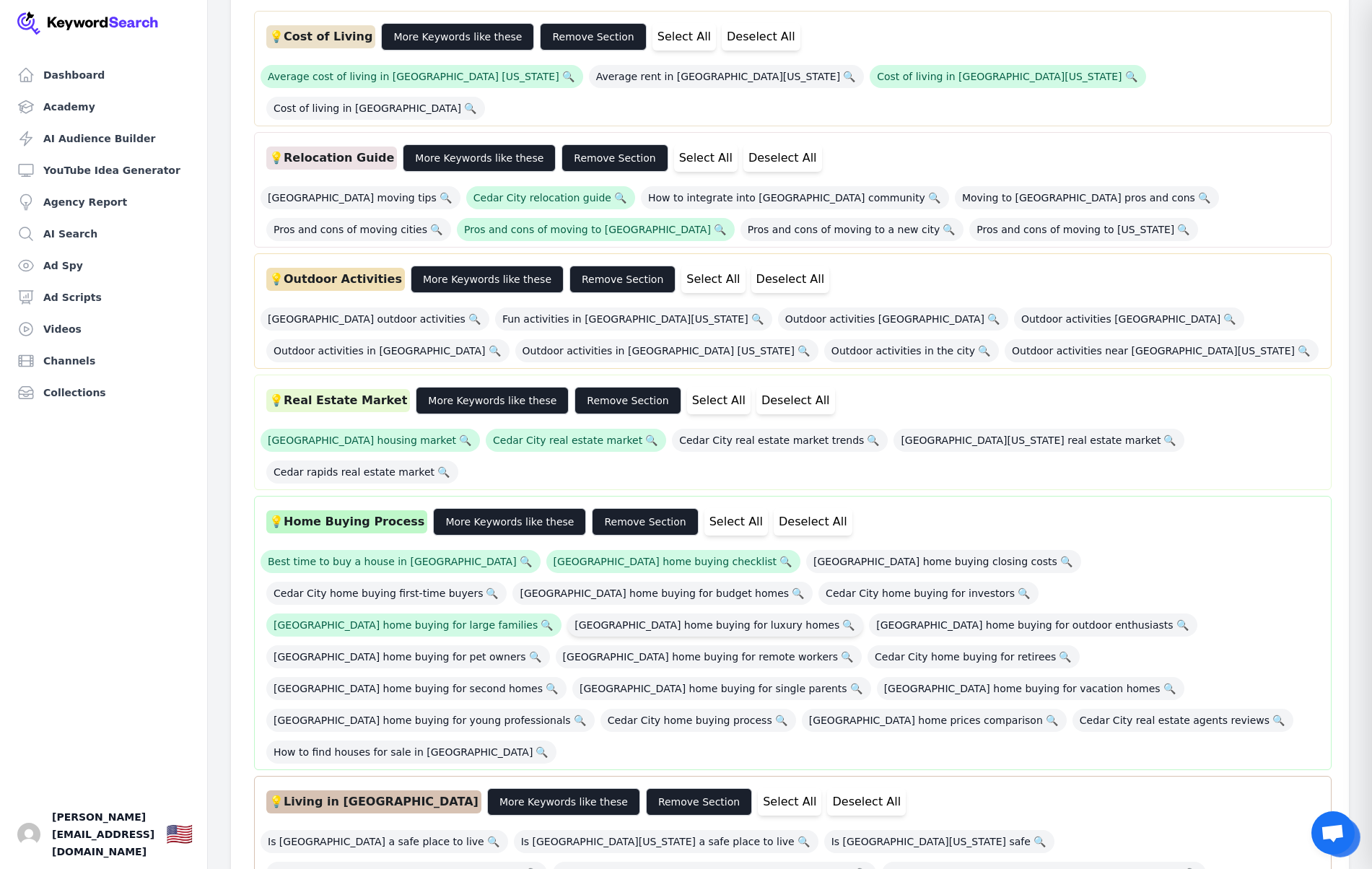
click at [864, 613] on span "[GEOGRAPHIC_DATA] home buying for luxury homes 🔍" at bounding box center [716, 624] width 296 height 23
click at [1056, 645] on span "Cedar City home buying for retirees 🔍" at bounding box center [974, 656] width 213 height 23
click at [854, 645] on span "[GEOGRAPHIC_DATA] home buying for remote workers 🔍" at bounding box center [708, 656] width 306 height 23
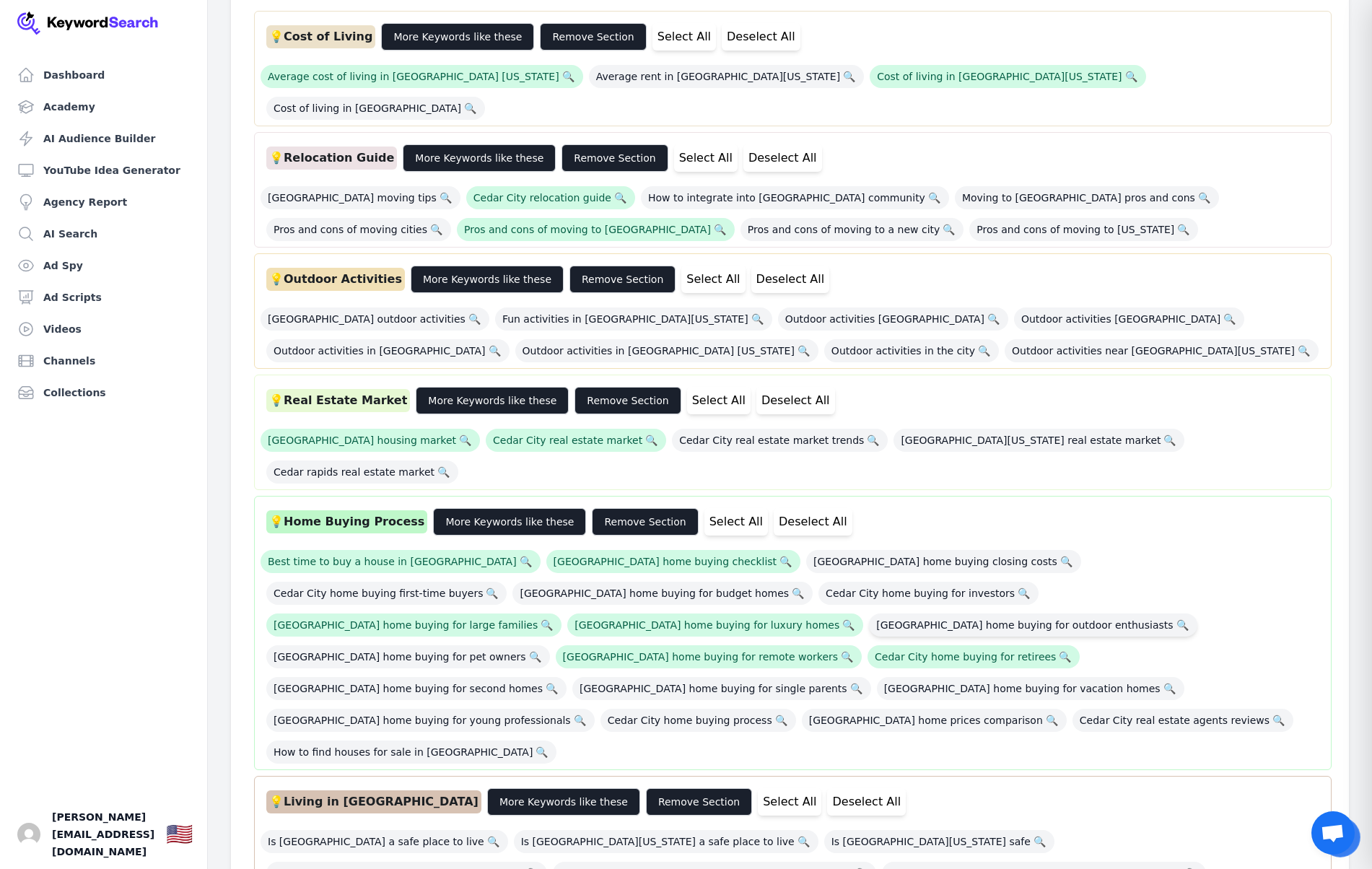
click at [869, 613] on span "[GEOGRAPHIC_DATA] home buying for outdoor enthusiasts 🔍" at bounding box center [1032, 624] width 328 height 23
click at [601, 709] on span "Cedar City home buying process 🔍" at bounding box center [698, 720] width 195 height 23
click at [895, 677] on span "[GEOGRAPHIC_DATA] home buying for vacation homes 🔍" at bounding box center [1031, 688] width 308 height 23
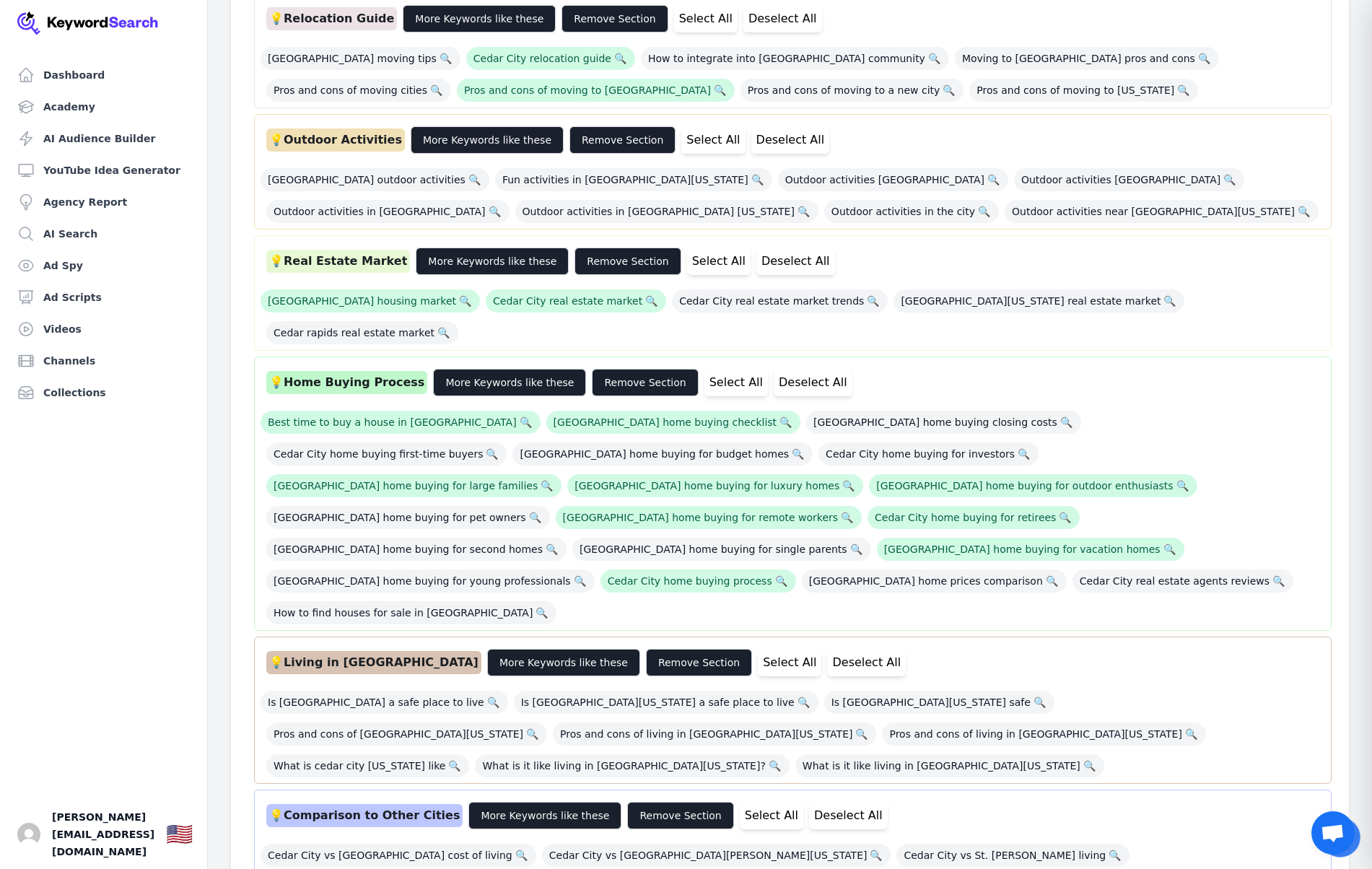
scroll to position [608, 0]
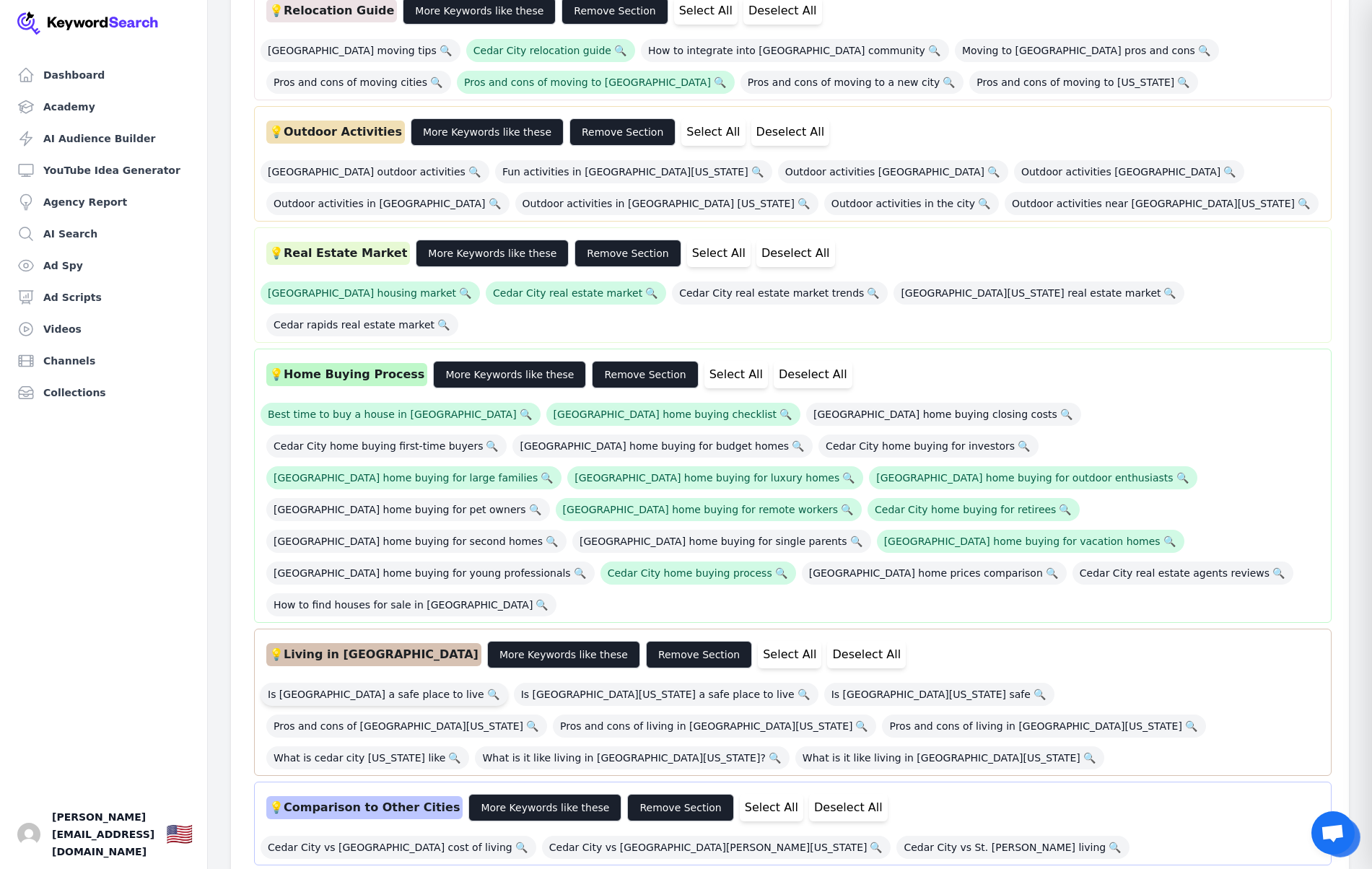
click at [349, 683] on span "Is [GEOGRAPHIC_DATA] a safe place to live 🔍" at bounding box center [383, 694] width 247 height 23
click at [718, 747] on span "What is it like living in [GEOGRAPHIC_DATA][US_STATE]? 🔍" at bounding box center [632, 758] width 314 height 23
click at [581, 836] on span "Cedar City vs [GEOGRAPHIC_DATA][PERSON_NAME][US_STATE] 🔍" at bounding box center [717, 847] width 350 height 23
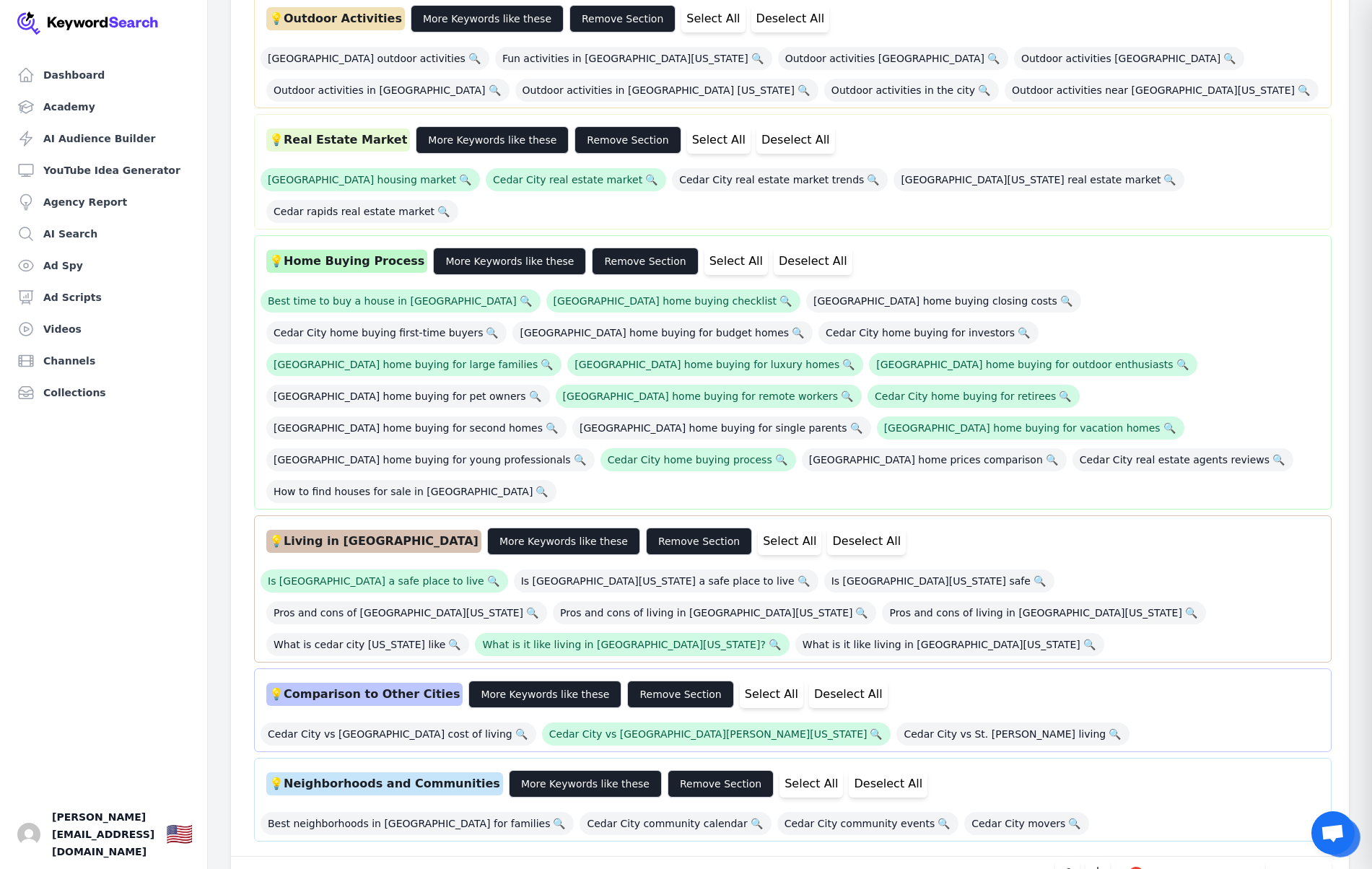
scroll to position [732, 0]
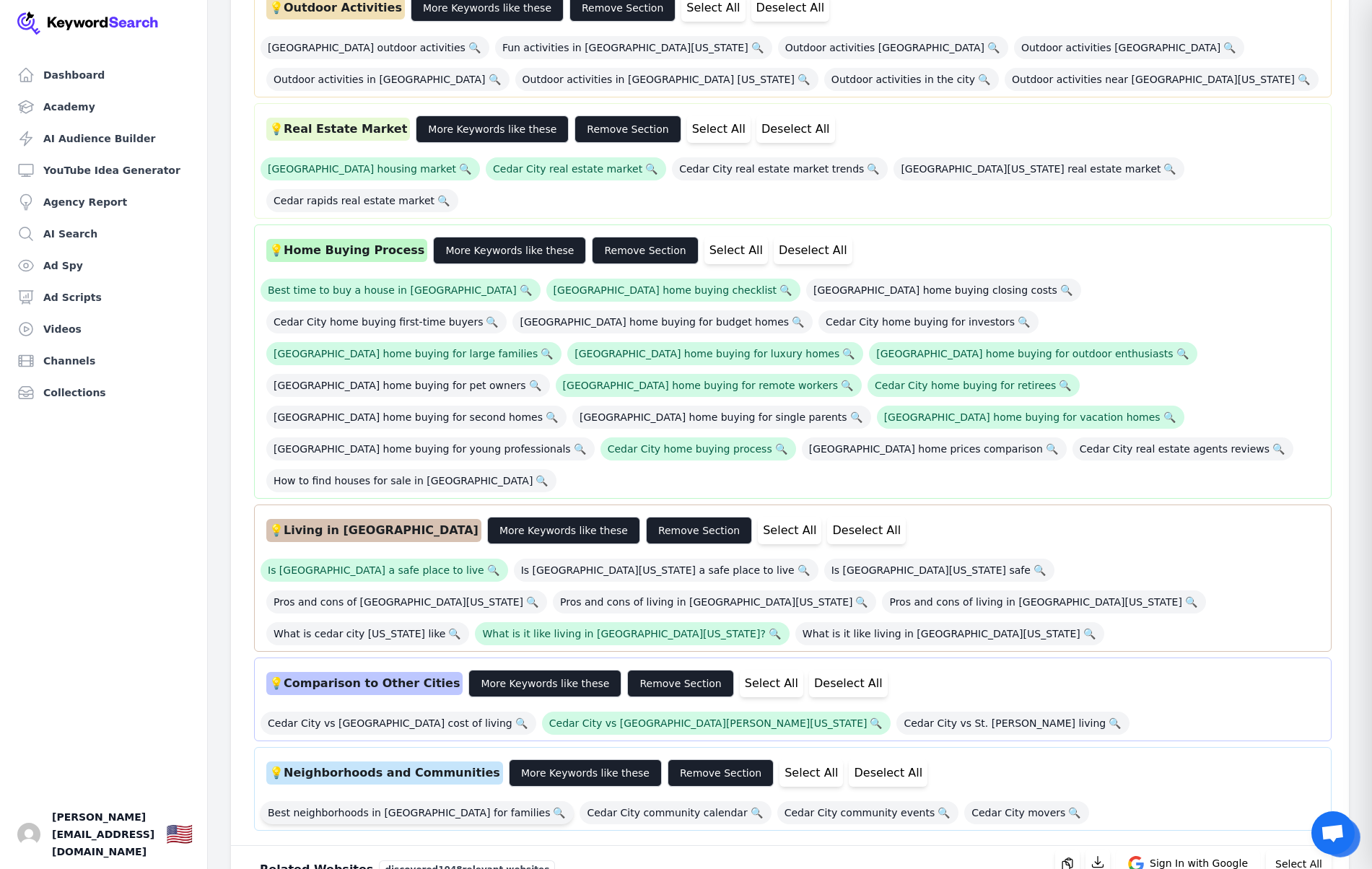
click at [390, 801] on span "Best neighborhoods in [GEOGRAPHIC_DATA] for families 🔍" at bounding box center [416, 812] width 313 height 23
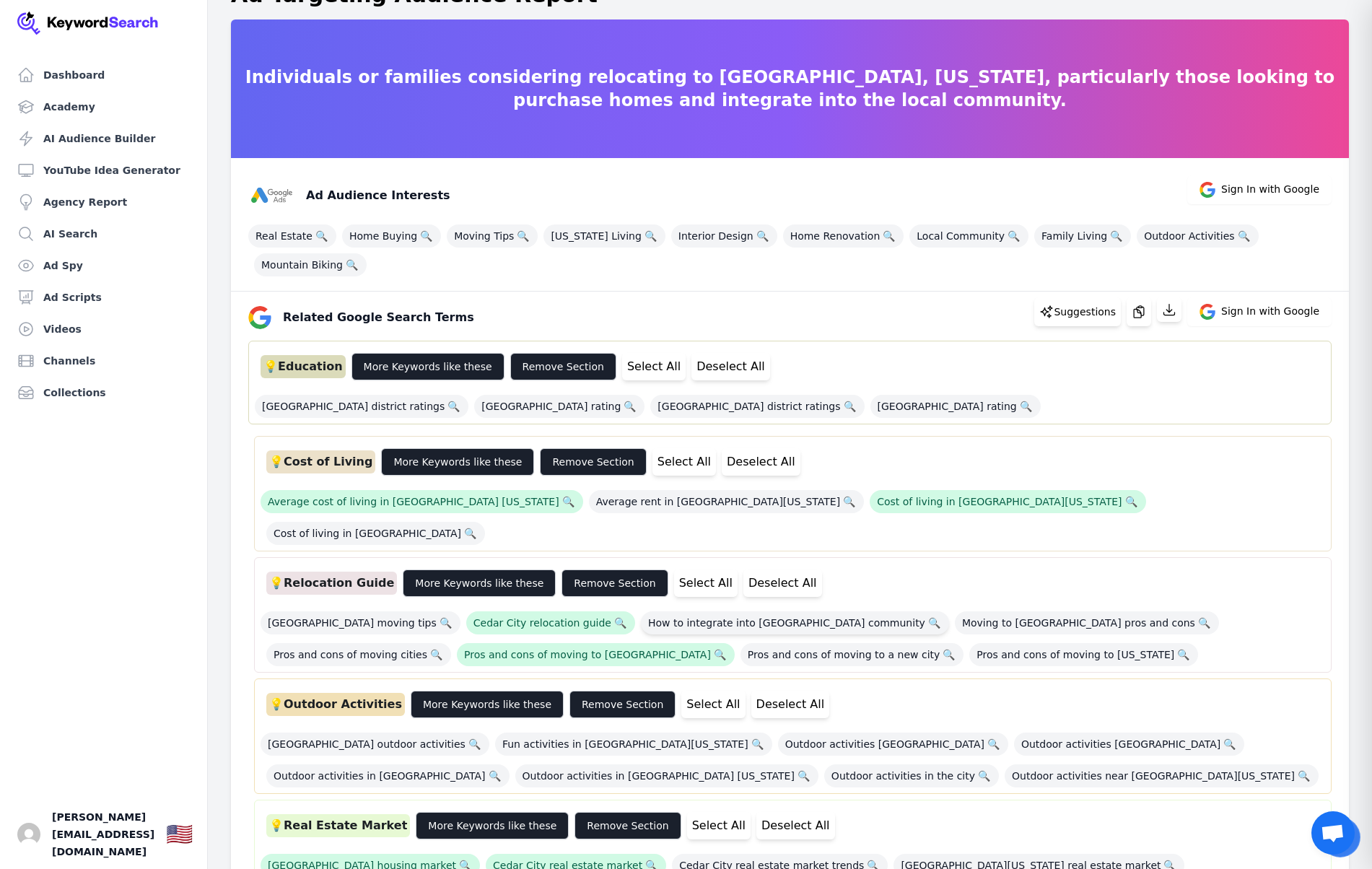
scroll to position [0, 0]
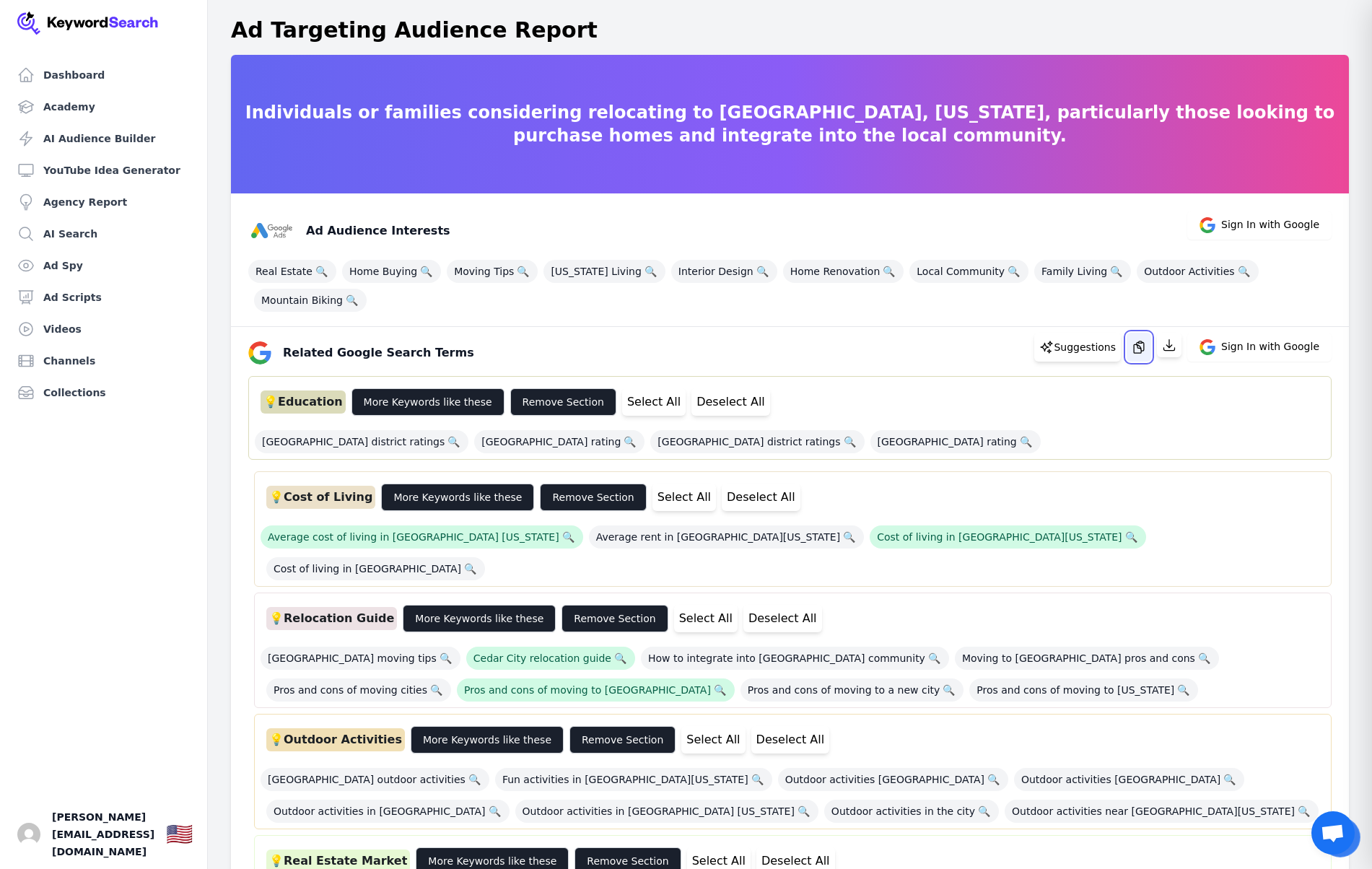
click at [1144, 341] on icon "button" at bounding box center [1138, 347] width 10 height 12
